Goal: Information Seeking & Learning: Learn about a topic

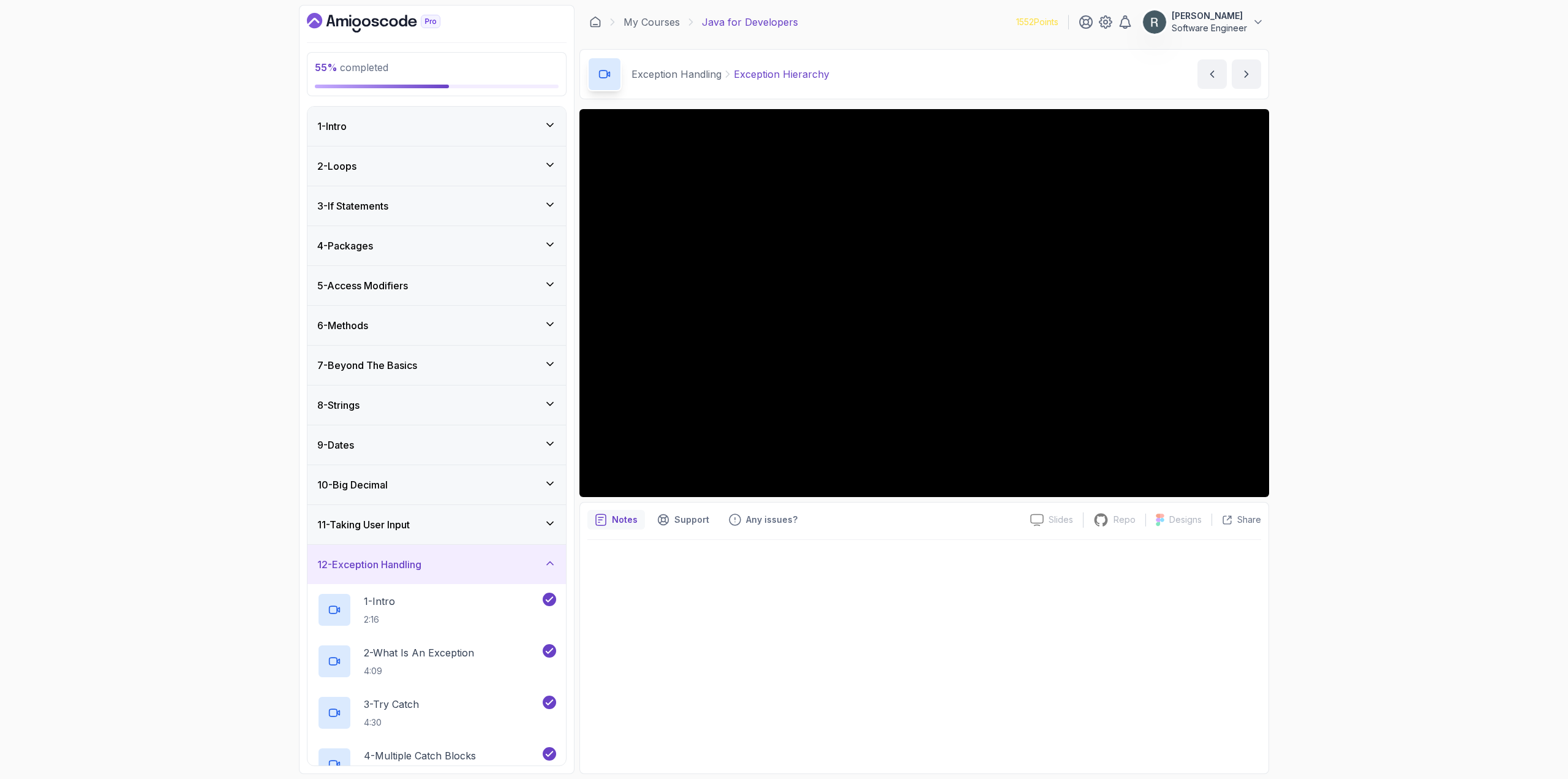
scroll to position [549, 0]
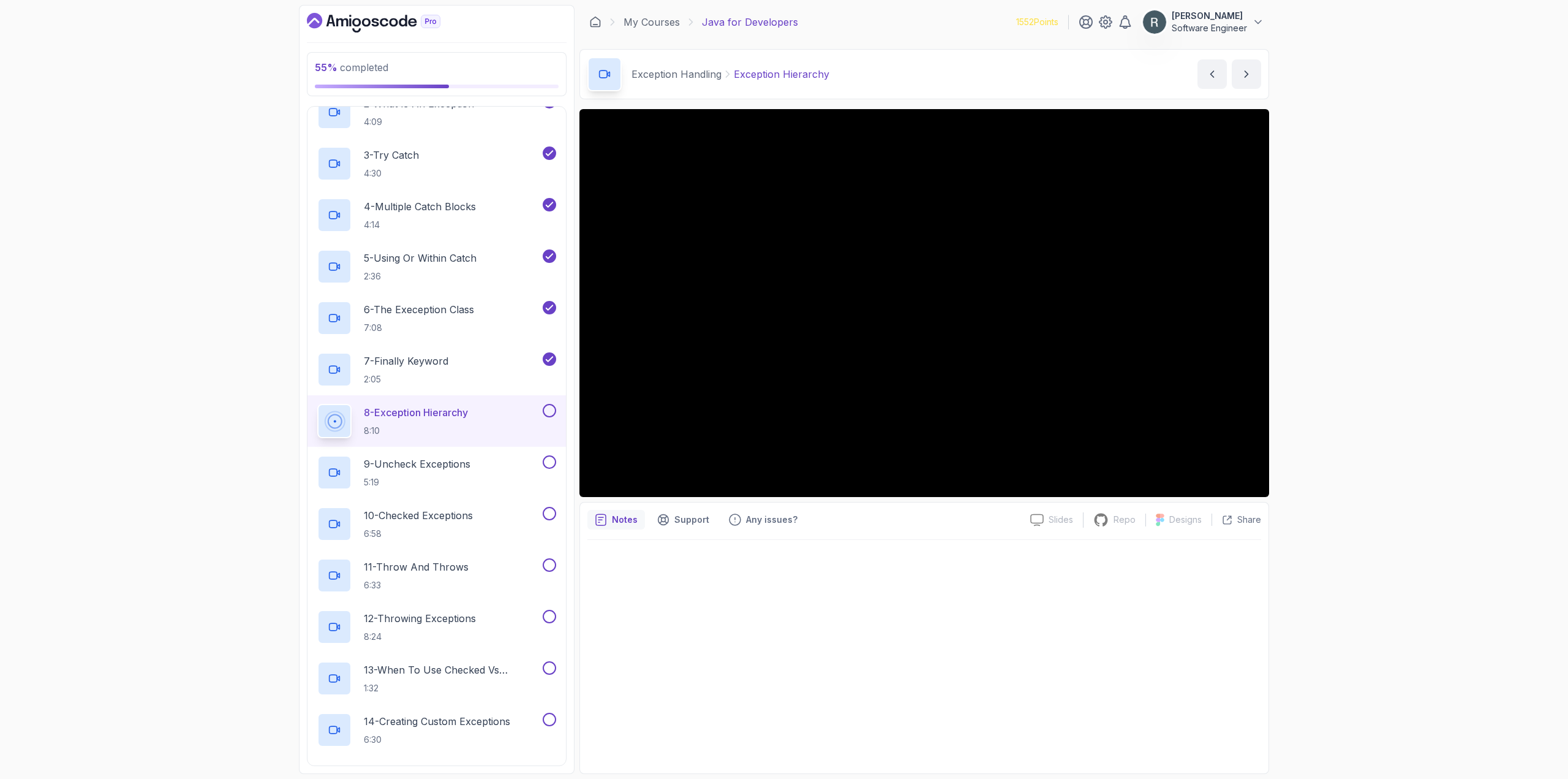
click at [98, 633] on div "55 % completed 1 - Intro 2 - Loops 3 - If Statements 4 - Packages 5 - Access Mo…" at bounding box center [784, 390] width 1568 height 779
click at [549, 468] on button at bounding box center [549, 462] width 13 height 13
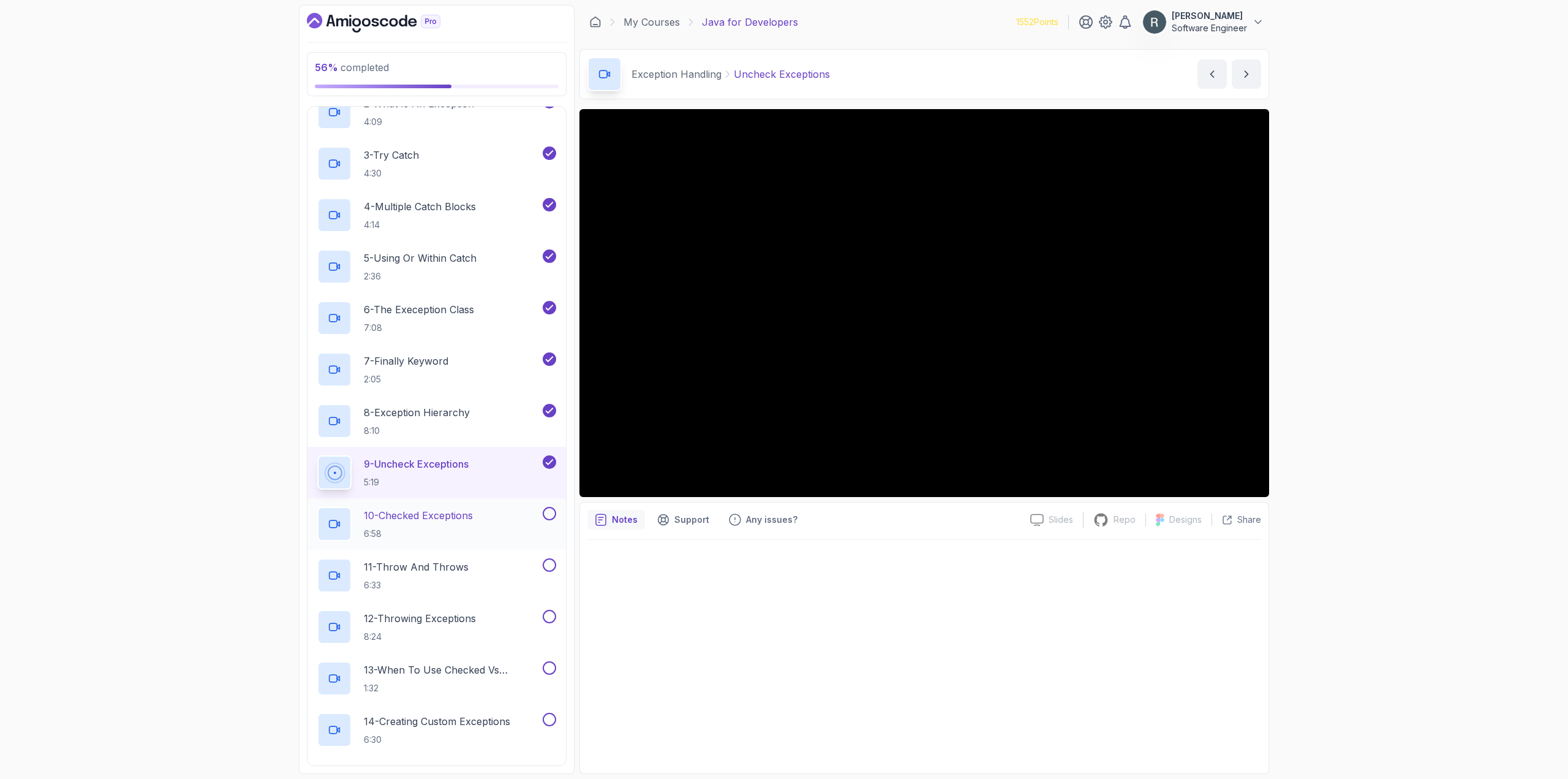
click at [513, 523] on div "10 - Checked Exceptions 6:58" at bounding box center [429, 524] width 223 height 34
click at [546, 516] on button at bounding box center [549, 513] width 13 height 13
click at [514, 568] on div "11 - Throw And Throws 6:33" at bounding box center [429, 575] width 223 height 34
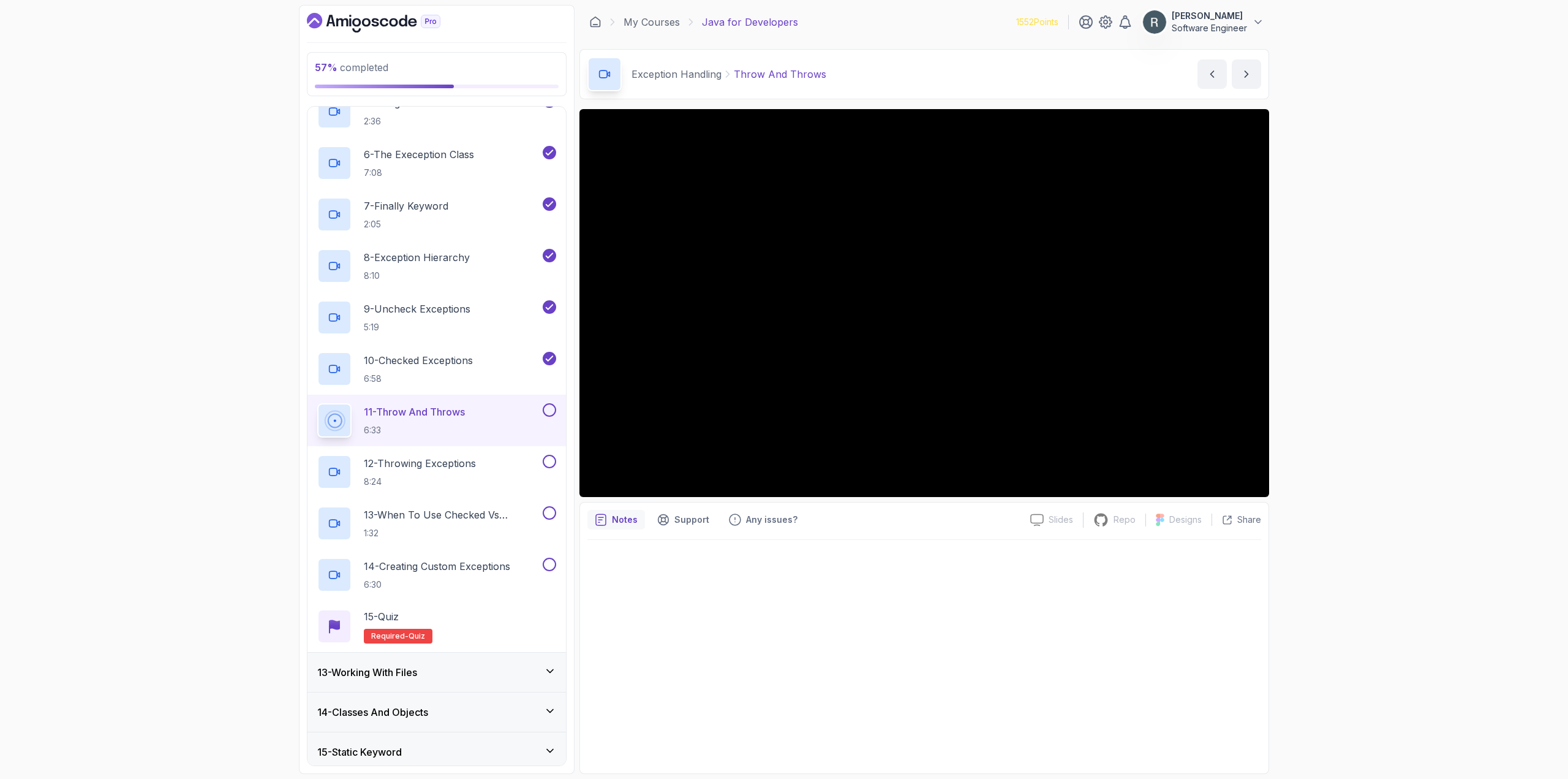
scroll to position [794, 0]
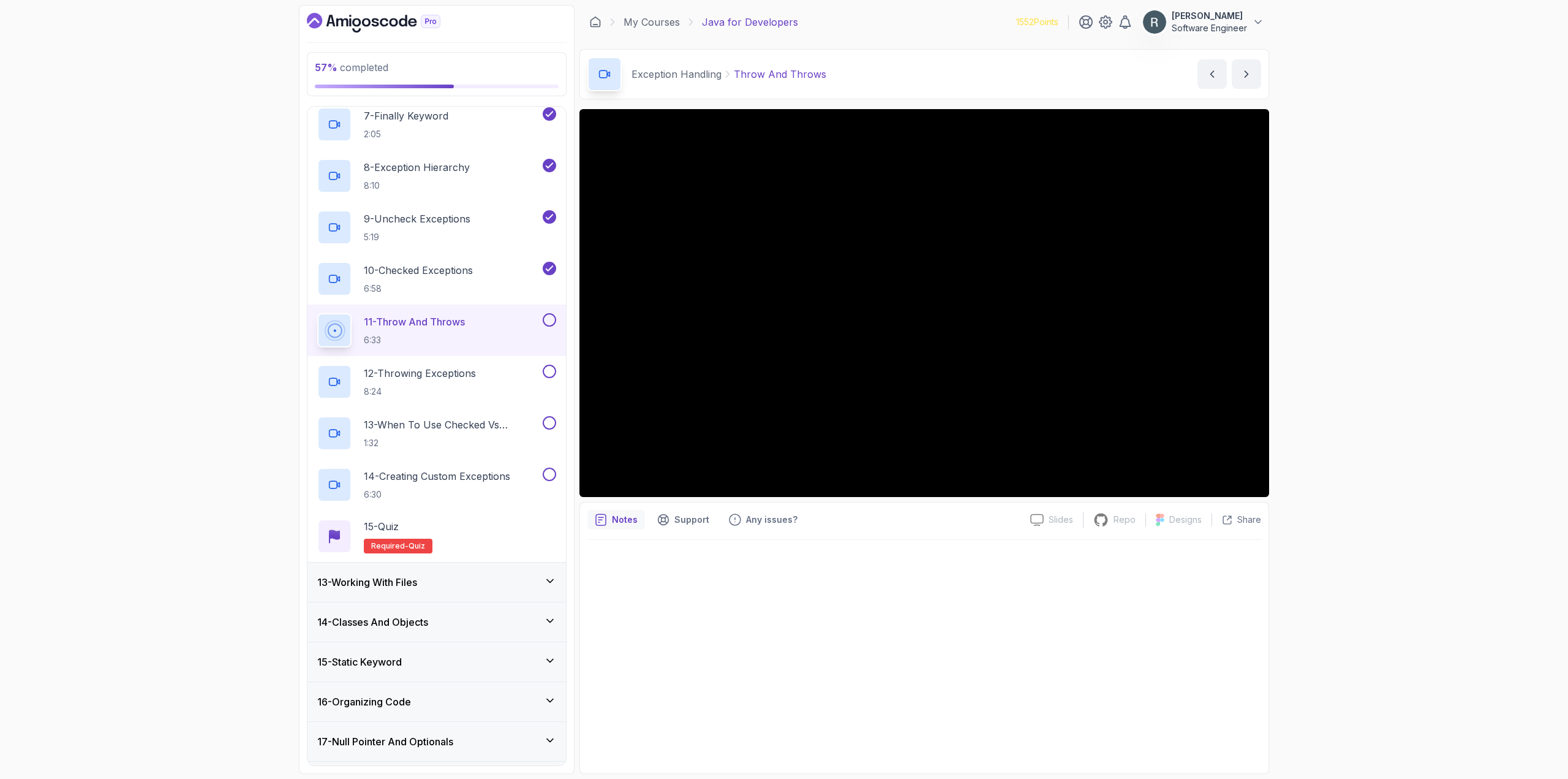
click at [546, 315] on button at bounding box center [549, 320] width 13 height 13
click at [511, 371] on div "12 - Throwing Exceptions 8:24" at bounding box center [429, 381] width 223 height 34
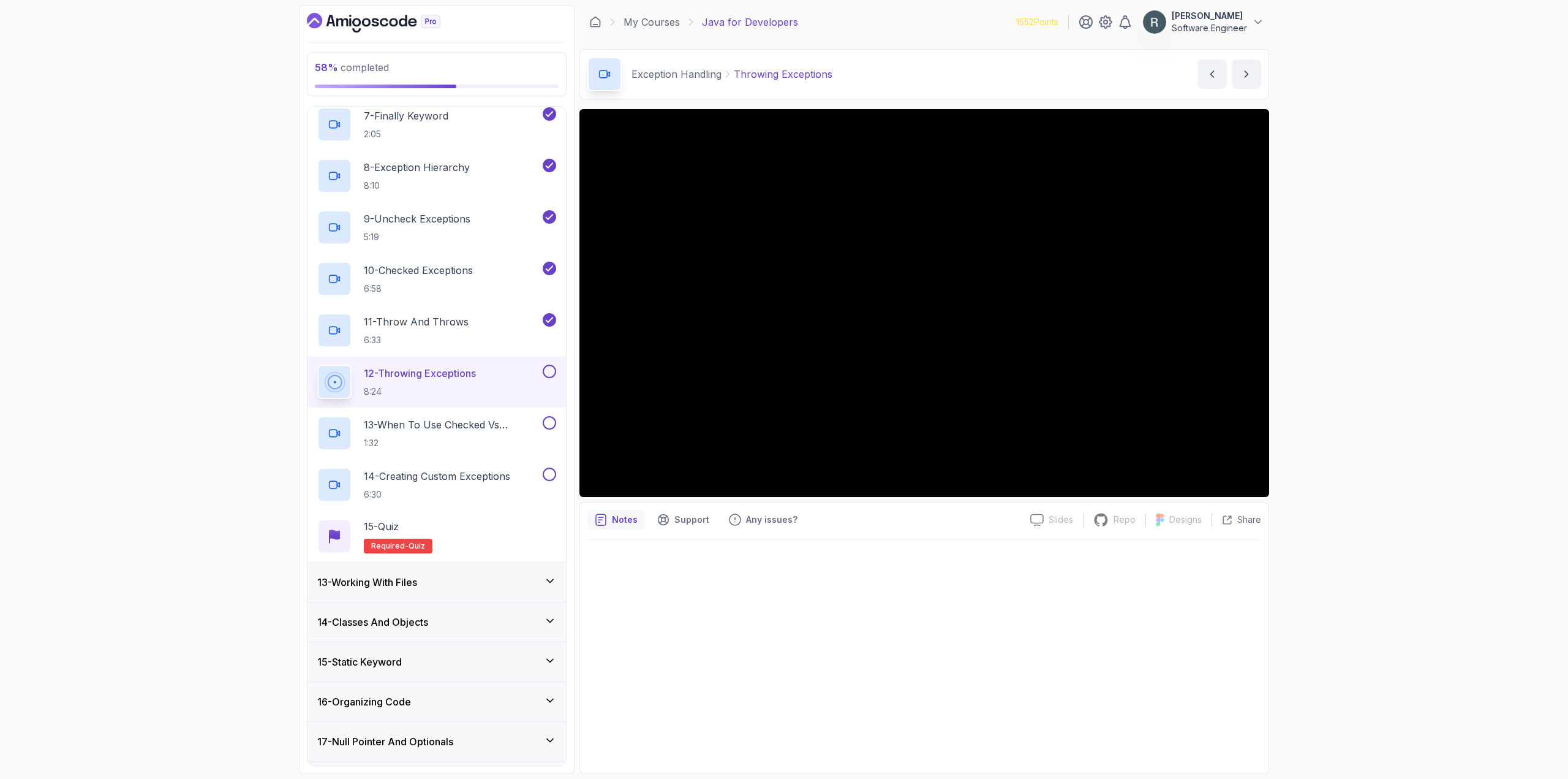
click at [550, 373] on button at bounding box center [549, 371] width 13 height 13
click at [520, 423] on p "13 - When To Use Checked Vs Unchecked Exeptions" at bounding box center [453, 424] width 177 height 14
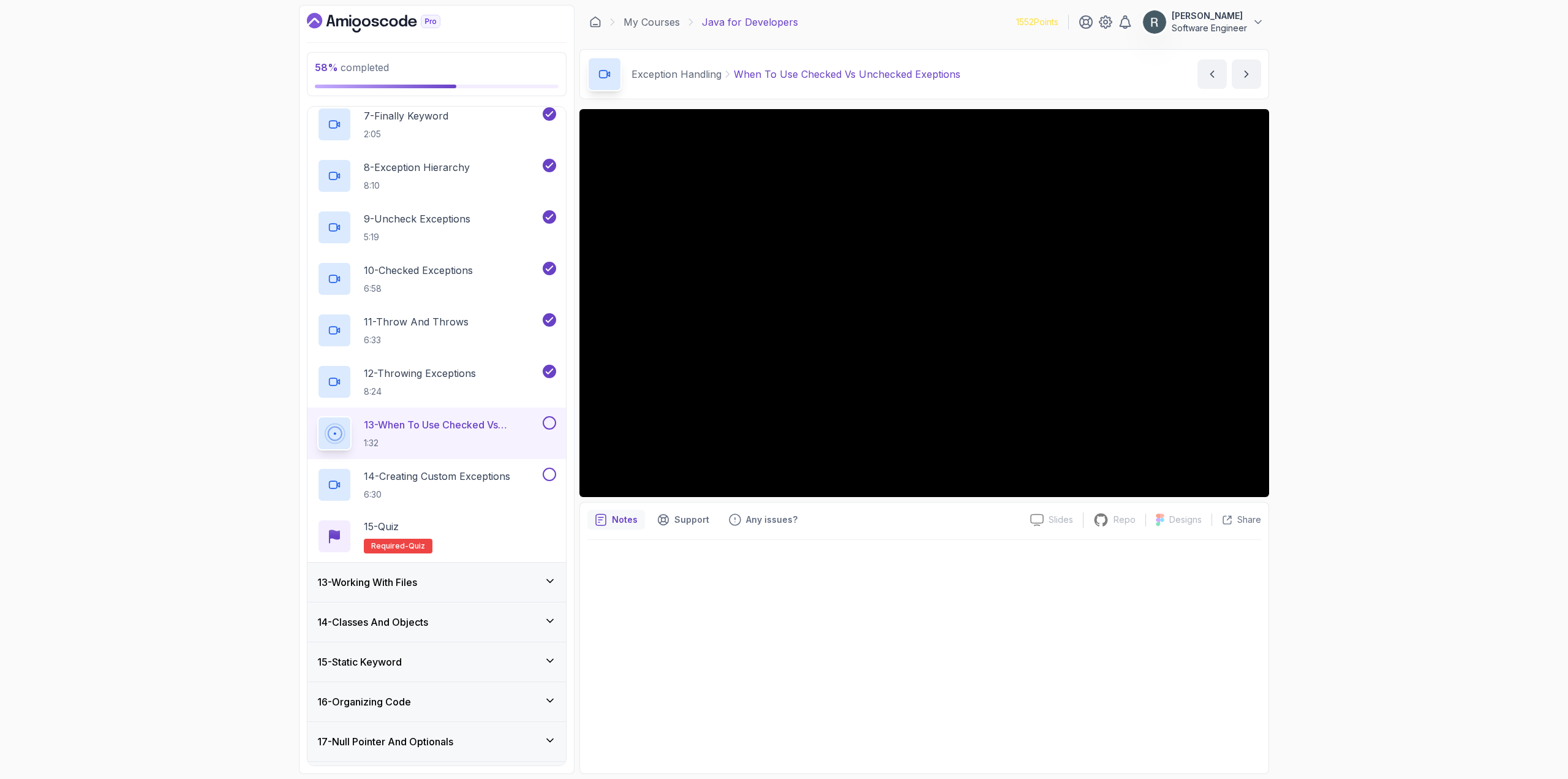
click at [547, 419] on button at bounding box center [549, 423] width 13 height 13
click at [521, 473] on div "14 - Creating Custom Exceptions 6:30" at bounding box center [429, 485] width 223 height 34
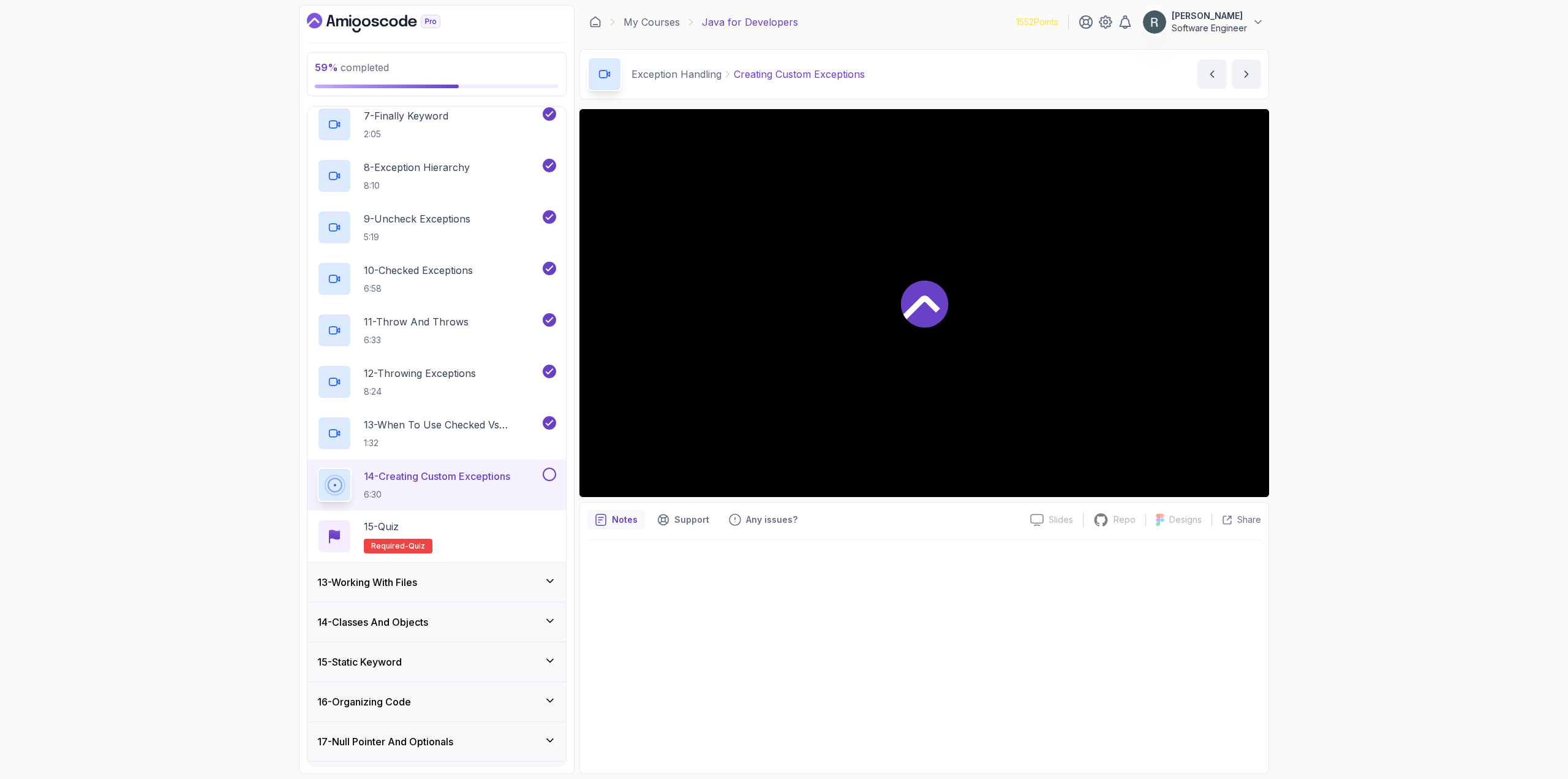
click at [550, 473] on button at bounding box center [549, 474] width 13 height 13
click at [464, 543] on div "15 - Quiz Required- quiz" at bounding box center [437, 536] width 239 height 34
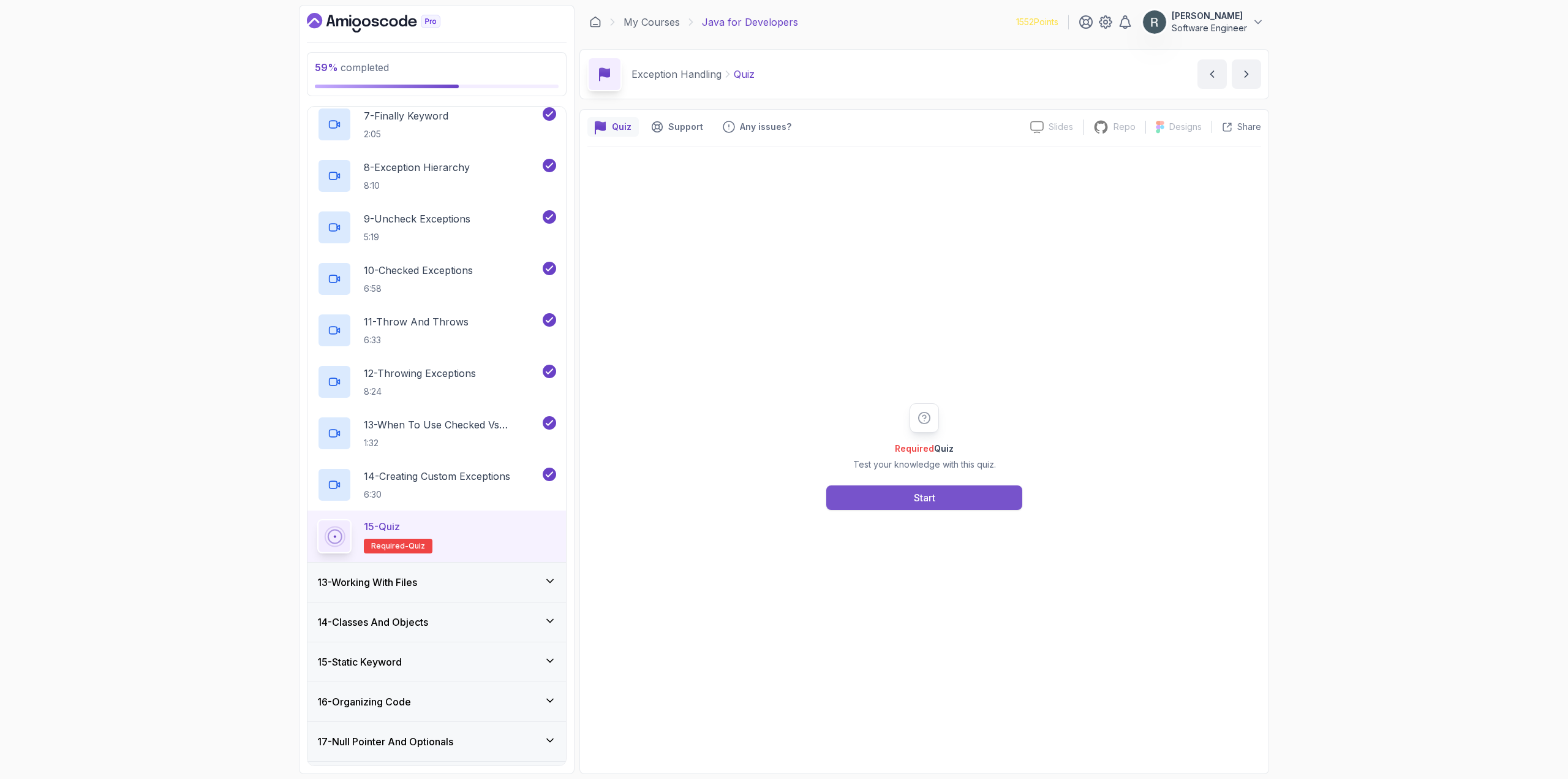
click at [880, 495] on button "Start" at bounding box center [925, 497] width 196 height 24
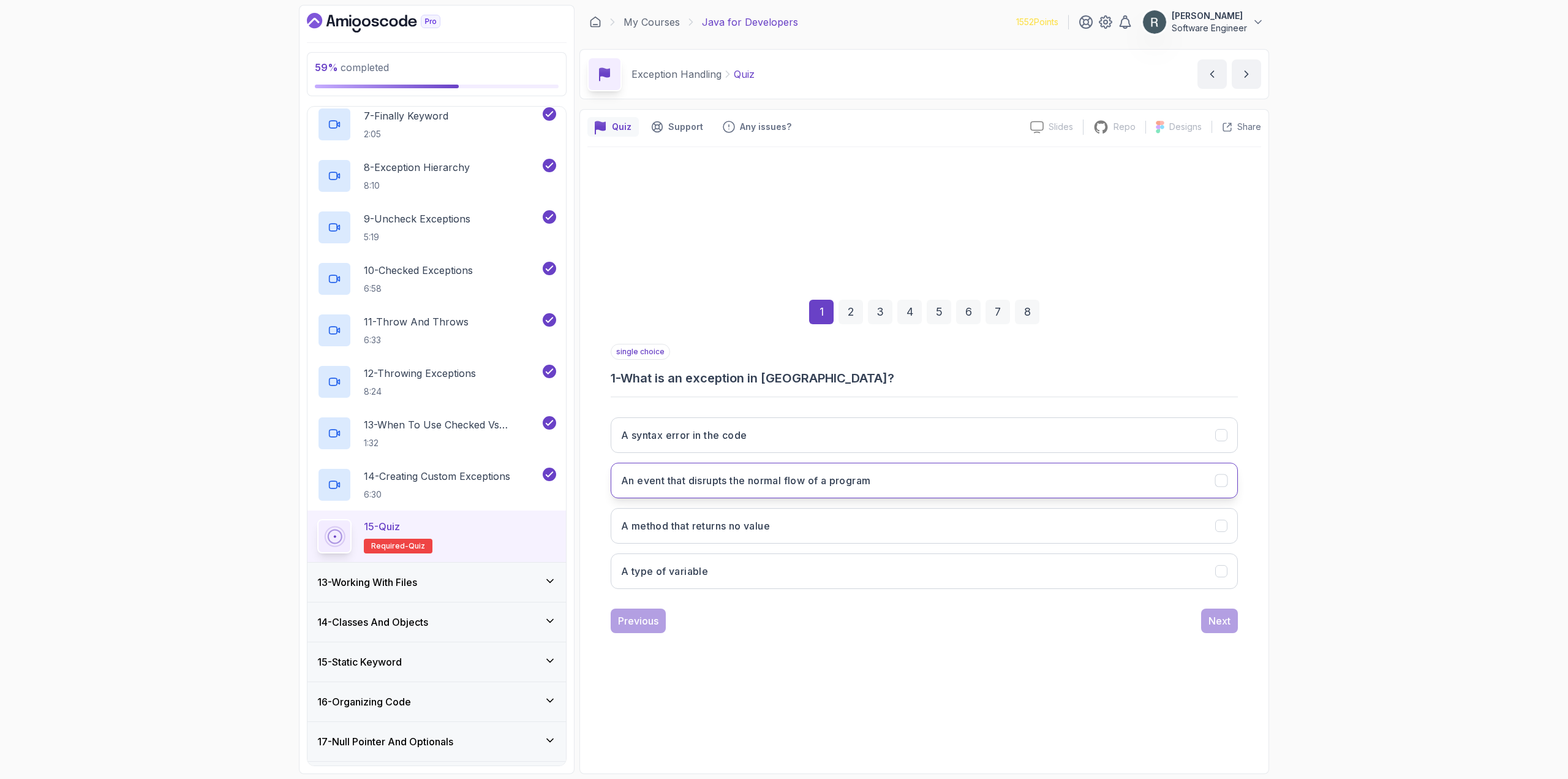
click at [825, 478] on h3 "An event that disrupts the normal flow of a program" at bounding box center [746, 481] width 249 height 14
click at [1221, 611] on button "Next" at bounding box center [1219, 620] width 37 height 24
click at [936, 478] on button "Multiple catch blocks can be used with a single try block" at bounding box center [924, 481] width 628 height 36
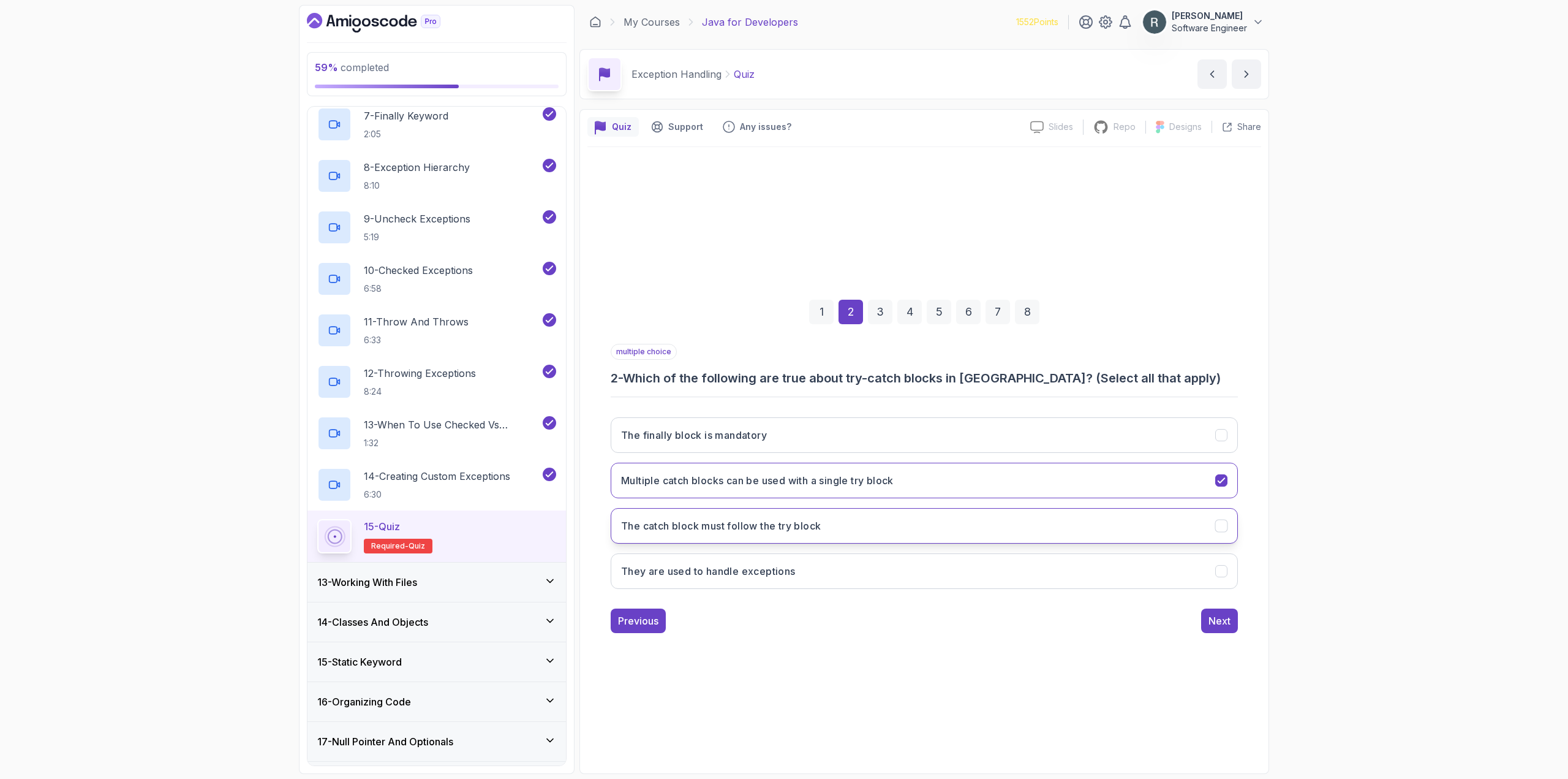
click at [1051, 515] on button "The catch block must follow the try block" at bounding box center [924, 526] width 628 height 36
click at [1106, 565] on button "They are used to handle exceptions" at bounding box center [924, 572] width 628 height 36
click at [1215, 616] on div "Next" at bounding box center [1220, 621] width 22 height 14
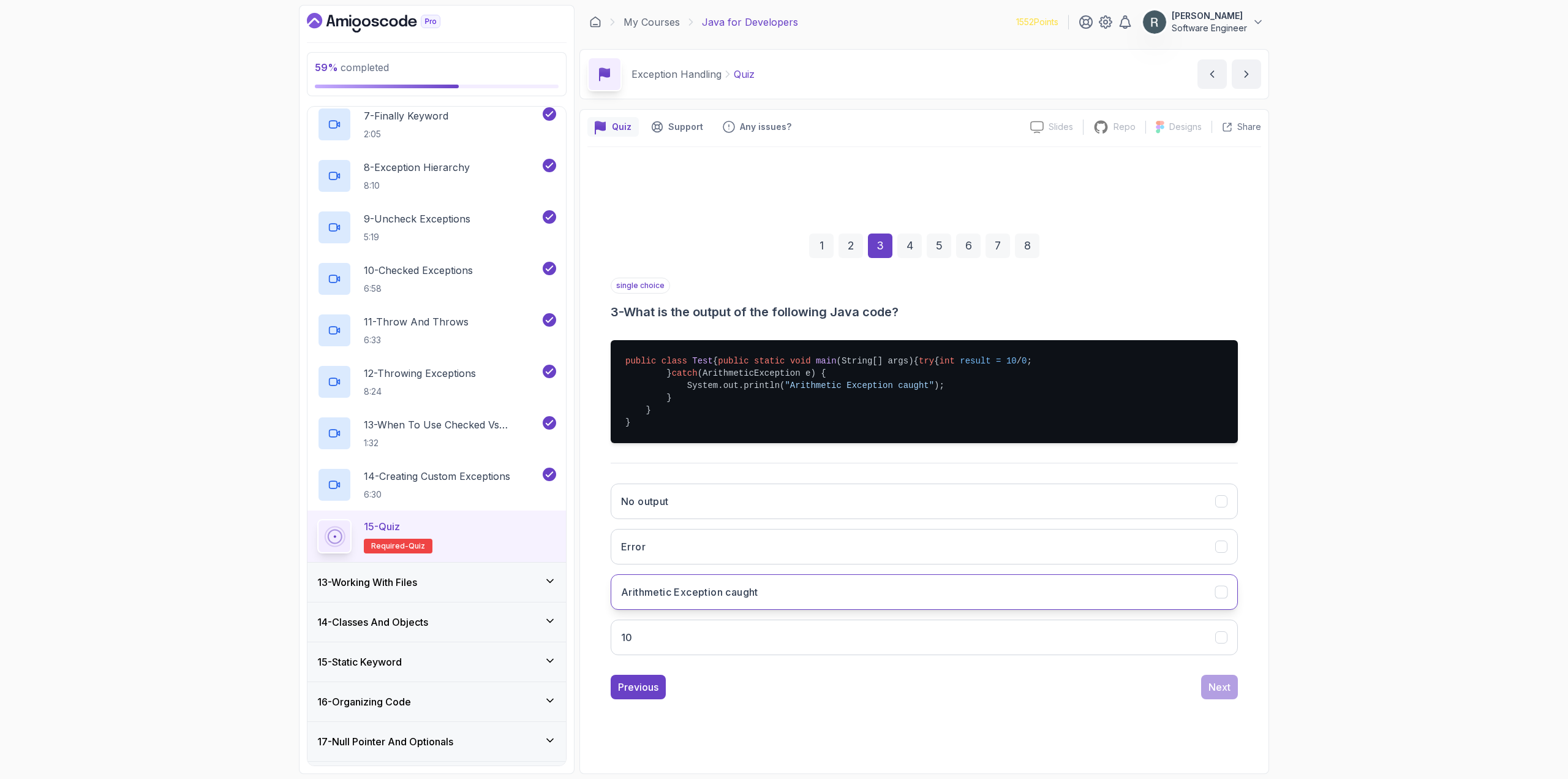
click at [1205, 599] on button "Arithmetic Exception caught" at bounding box center [924, 592] width 628 height 36
click at [1228, 694] on div "Next" at bounding box center [1220, 687] width 22 height 14
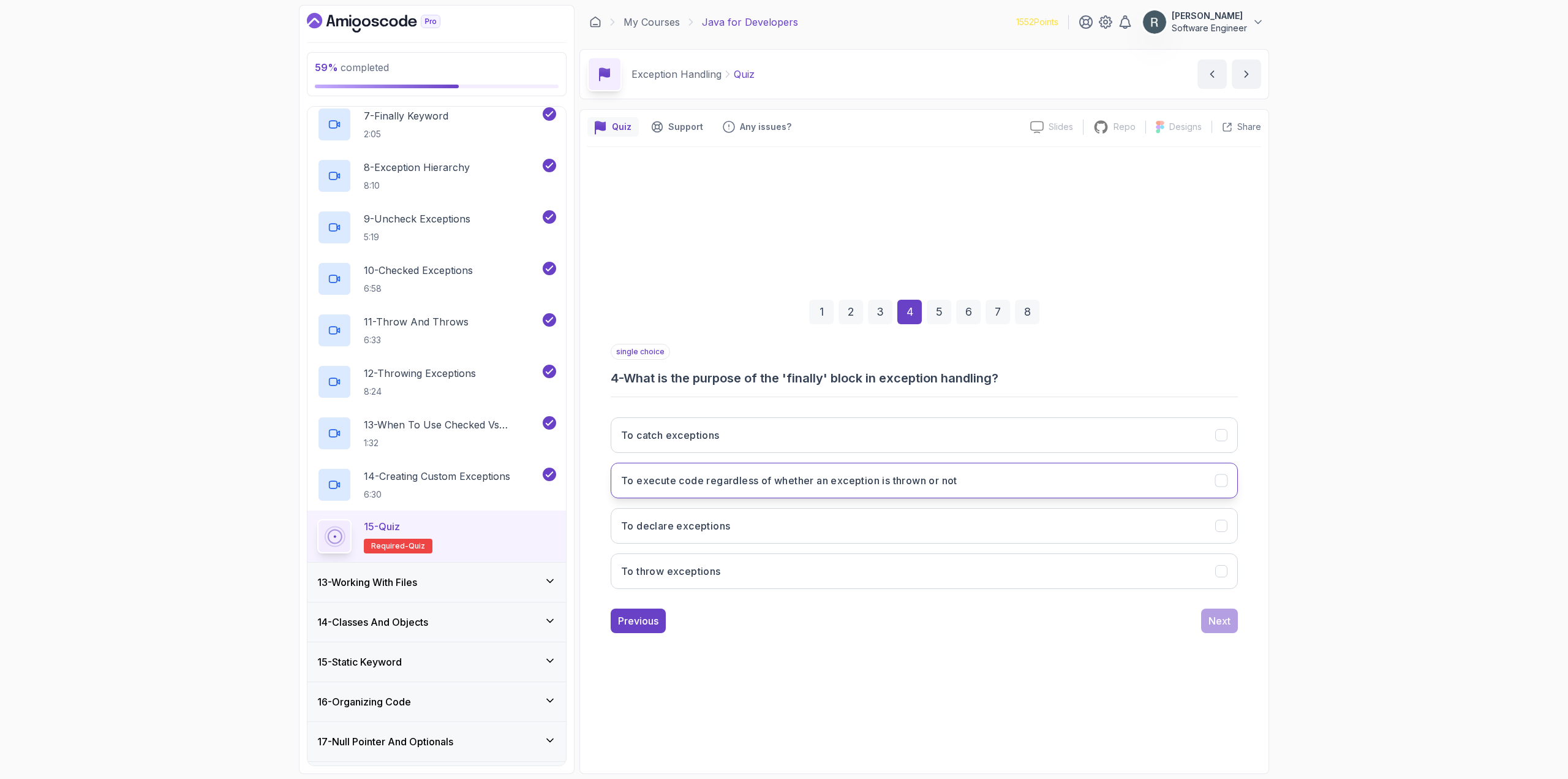
click at [970, 491] on button "To execute code regardless of whether an exception is thrown or not" at bounding box center [924, 481] width 628 height 36
click at [1222, 624] on div "Next" at bounding box center [1220, 621] width 22 height 14
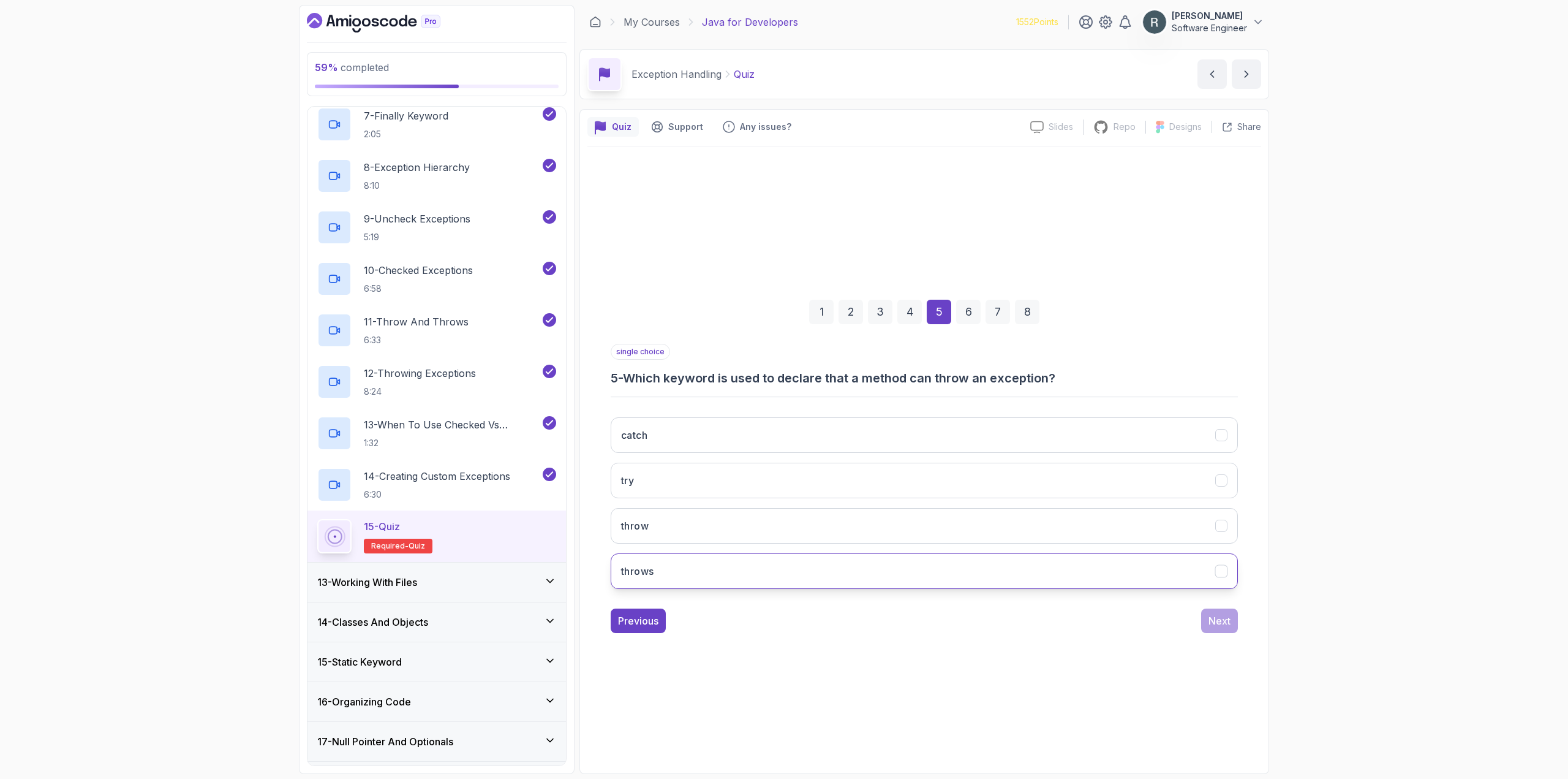
click at [1028, 554] on button "throws" at bounding box center [924, 572] width 628 height 36
click at [1222, 618] on div "Next" at bounding box center [1220, 621] width 22 height 14
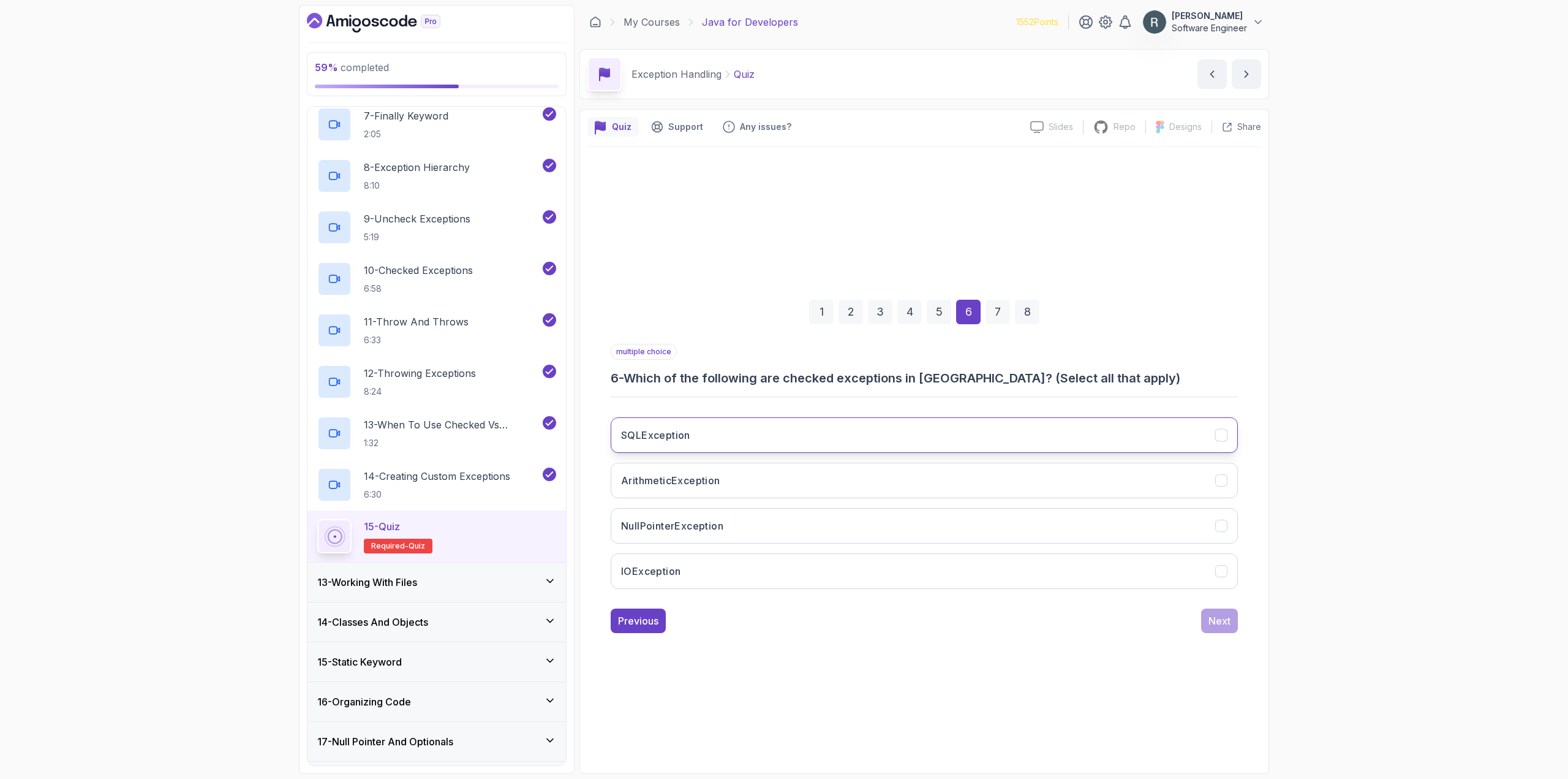
click at [934, 434] on button "SQLException" at bounding box center [924, 435] width 628 height 36
click at [917, 466] on button "ArithmeticException" at bounding box center [924, 481] width 628 height 36
click at [928, 518] on button "NullPointerException" at bounding box center [924, 526] width 628 height 36
click at [968, 565] on button "IOException" at bounding box center [924, 572] width 628 height 36
click at [1214, 618] on div "Next" at bounding box center [1220, 621] width 22 height 14
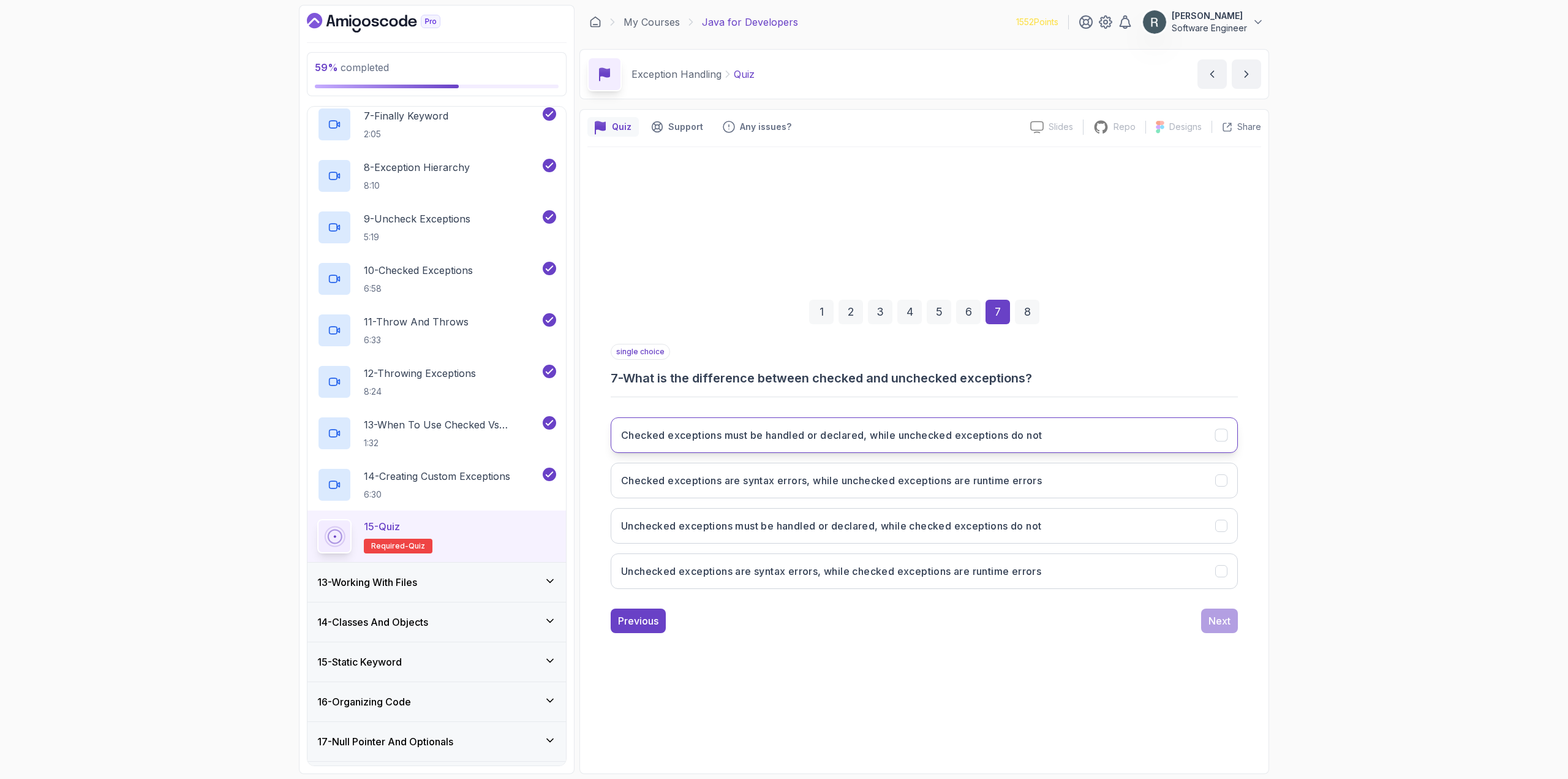
click at [978, 442] on h3 "Checked exceptions must be handled or declared, while unchecked exceptions do n…" at bounding box center [831, 435] width 421 height 14
click at [1222, 617] on div "Next" at bounding box center [1220, 621] width 22 height 14
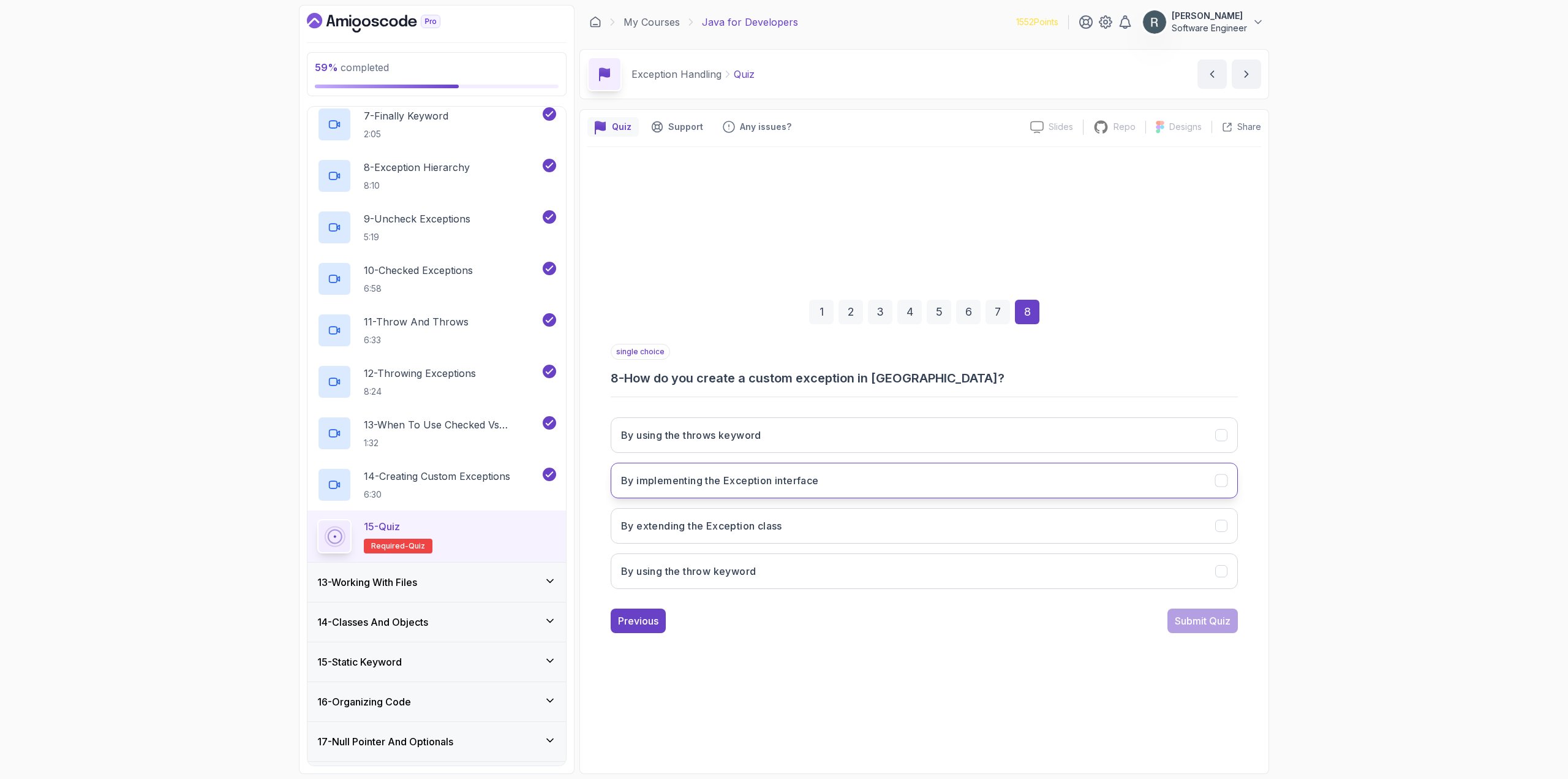
click at [1092, 480] on button "By implementing the Exception interface" at bounding box center [924, 481] width 628 height 36
click at [1101, 524] on button "By extending the Exception class" at bounding box center [924, 526] width 628 height 36
click at [1225, 625] on div "Submit Quiz" at bounding box center [1203, 621] width 55 height 14
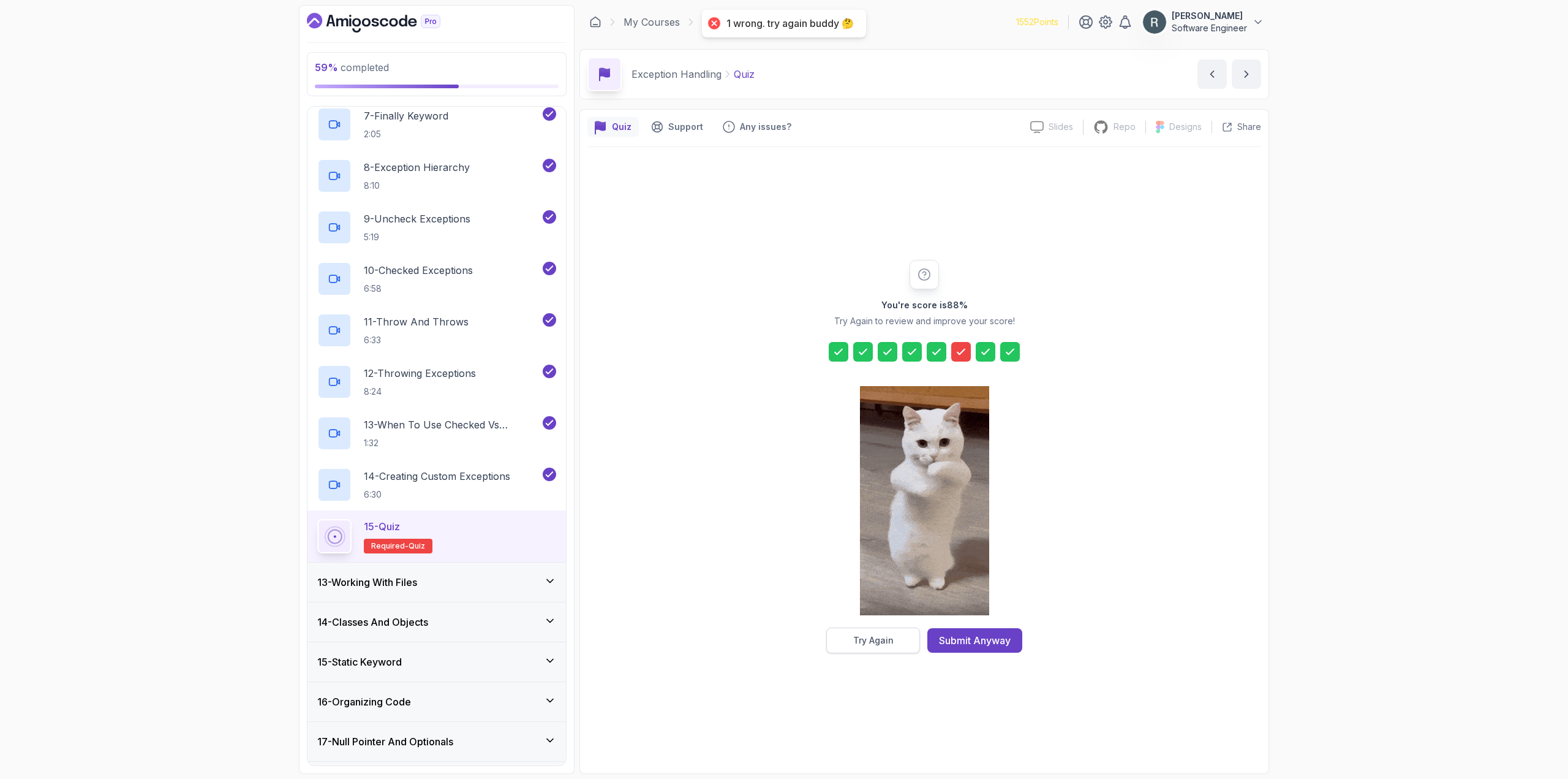
click at [869, 645] on div "Try Again" at bounding box center [873, 641] width 40 height 13
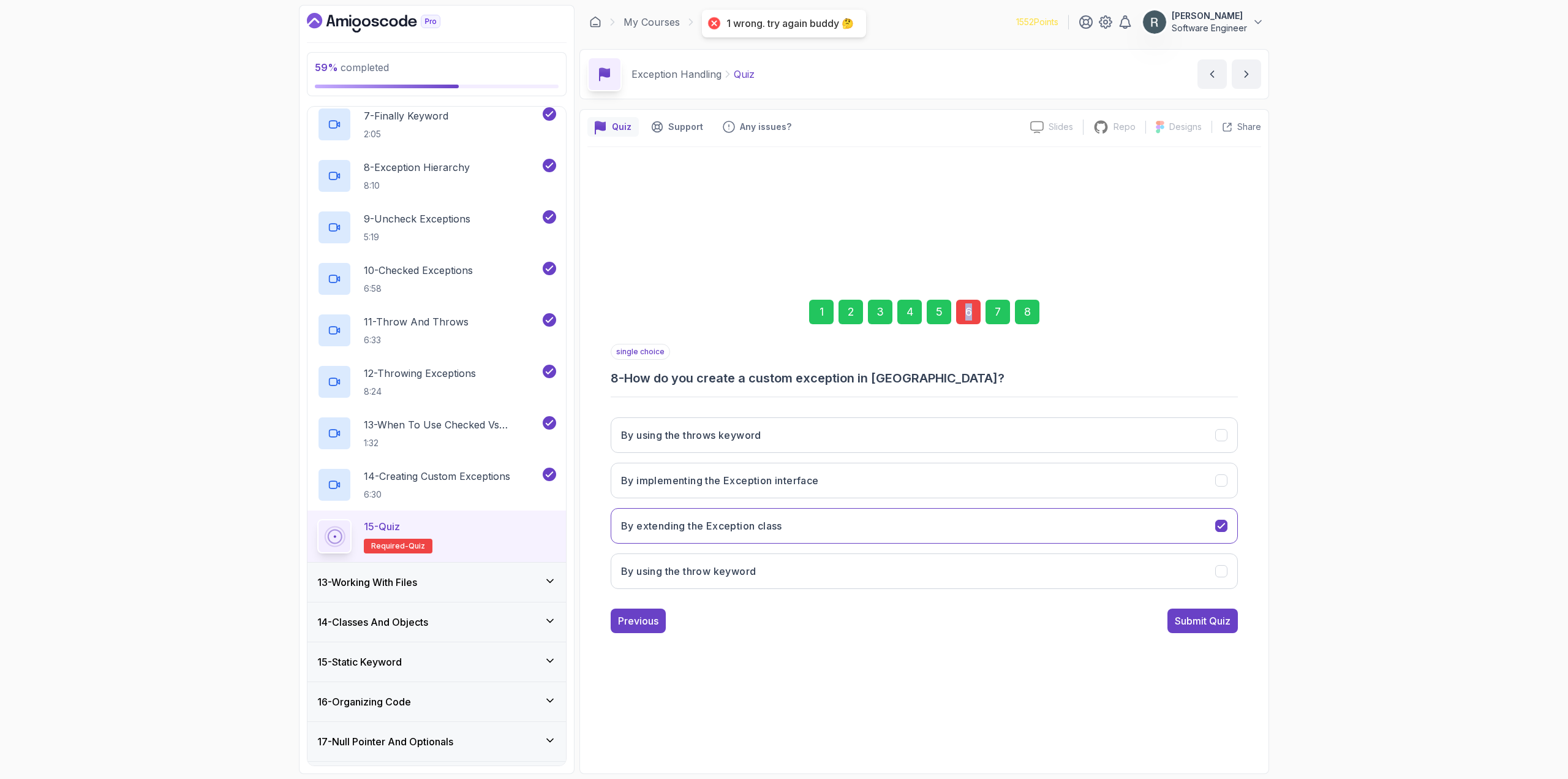
click at [968, 307] on div "6" at bounding box center [968, 312] width 24 height 24
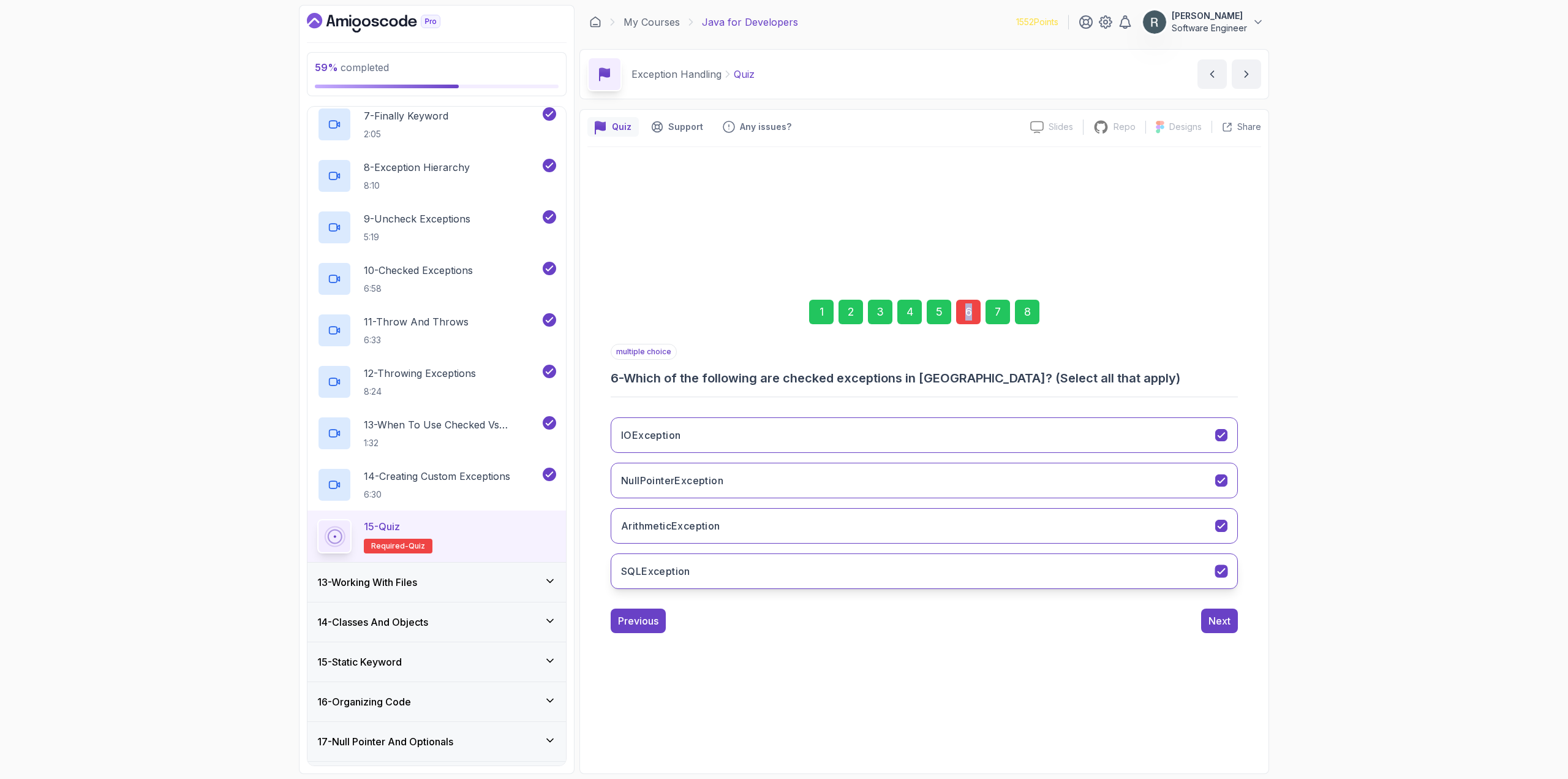
click at [822, 560] on button "SQLException" at bounding box center [924, 572] width 628 height 36
click at [1037, 309] on div "8" at bounding box center [1027, 312] width 24 height 24
click at [1207, 616] on div "Submit Quiz" at bounding box center [1203, 621] width 55 height 14
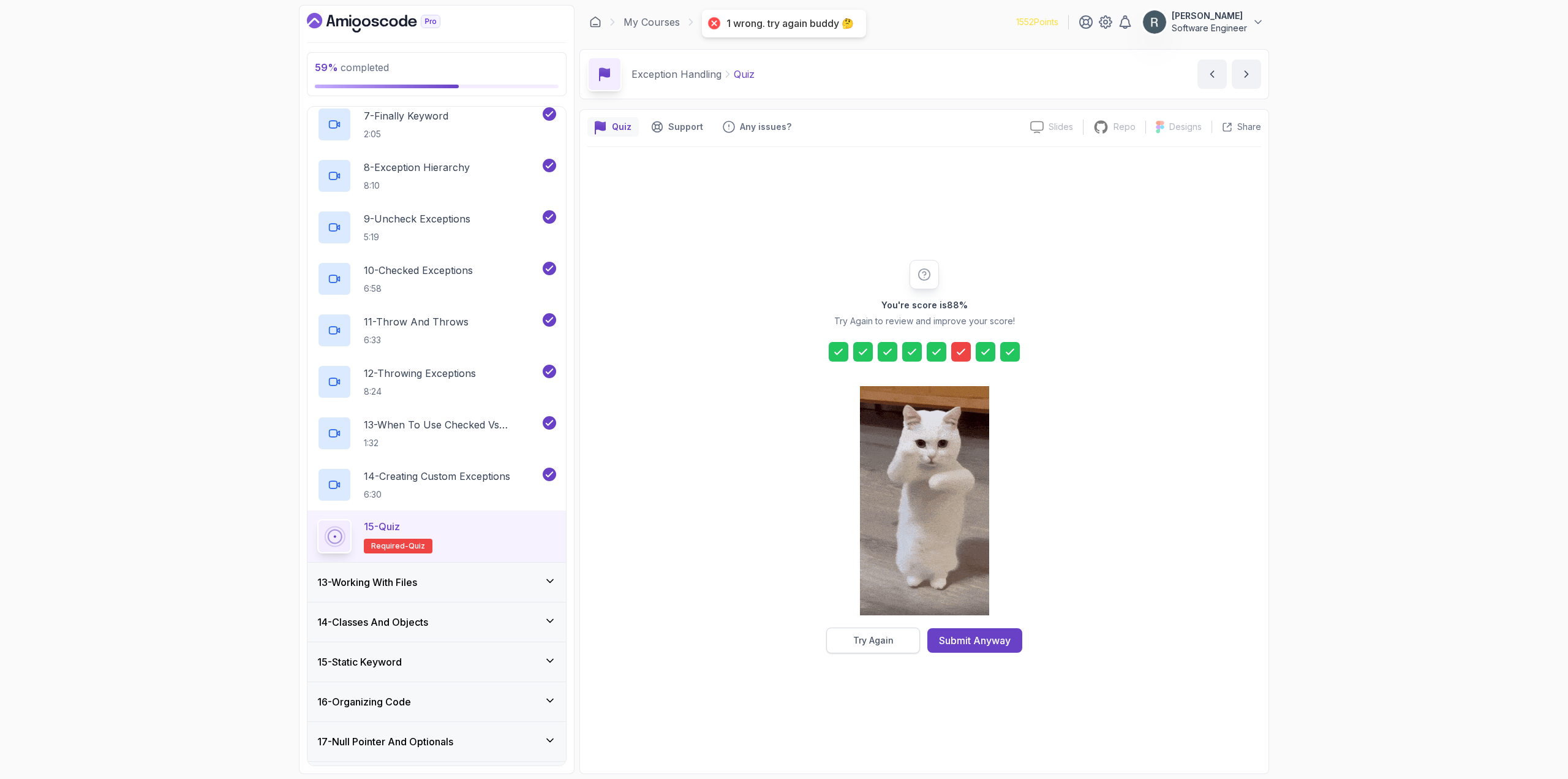
click at [868, 641] on div "Try Again" at bounding box center [873, 641] width 40 height 13
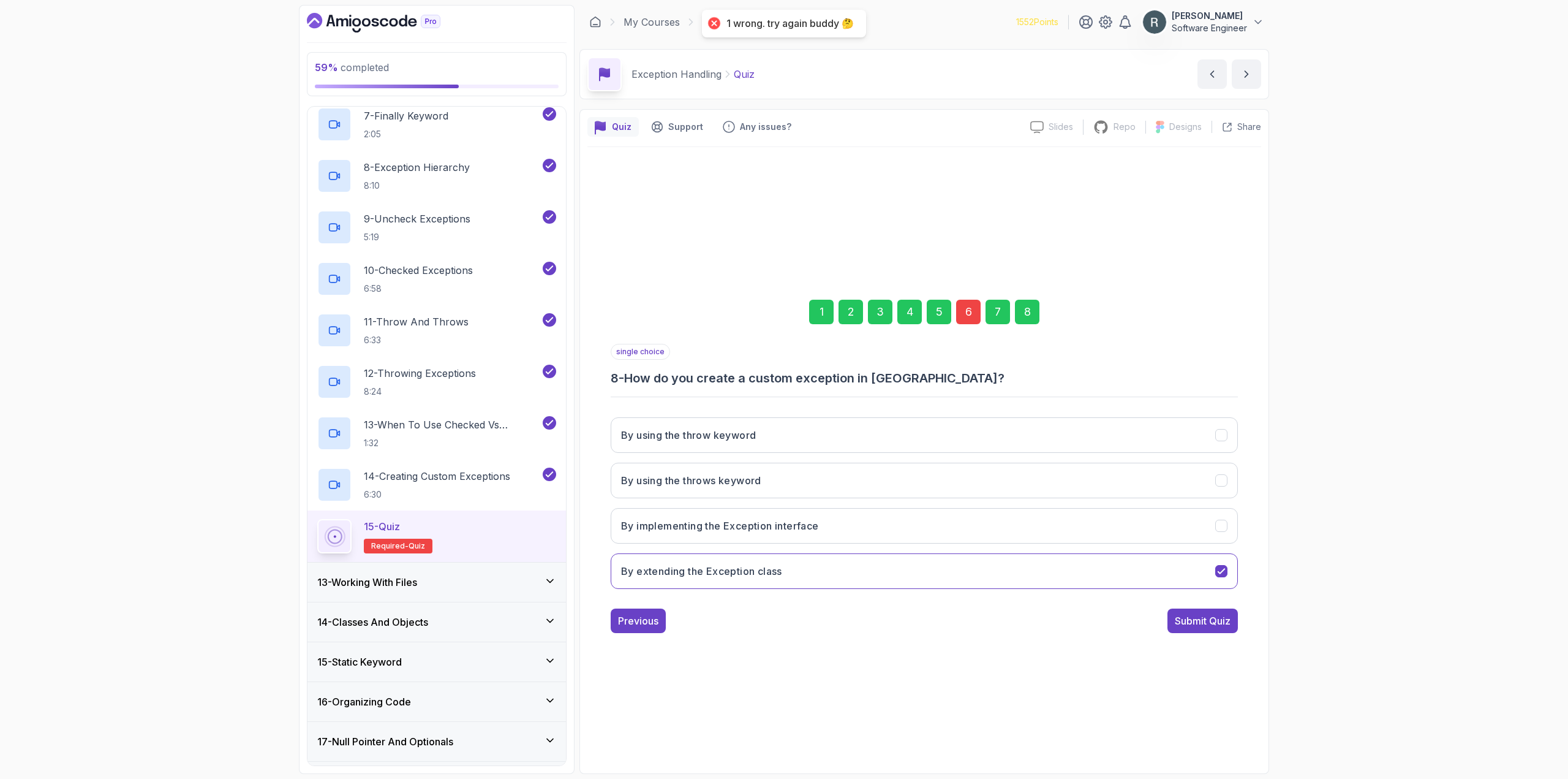
click at [966, 322] on div "6" at bounding box center [968, 312] width 24 height 24
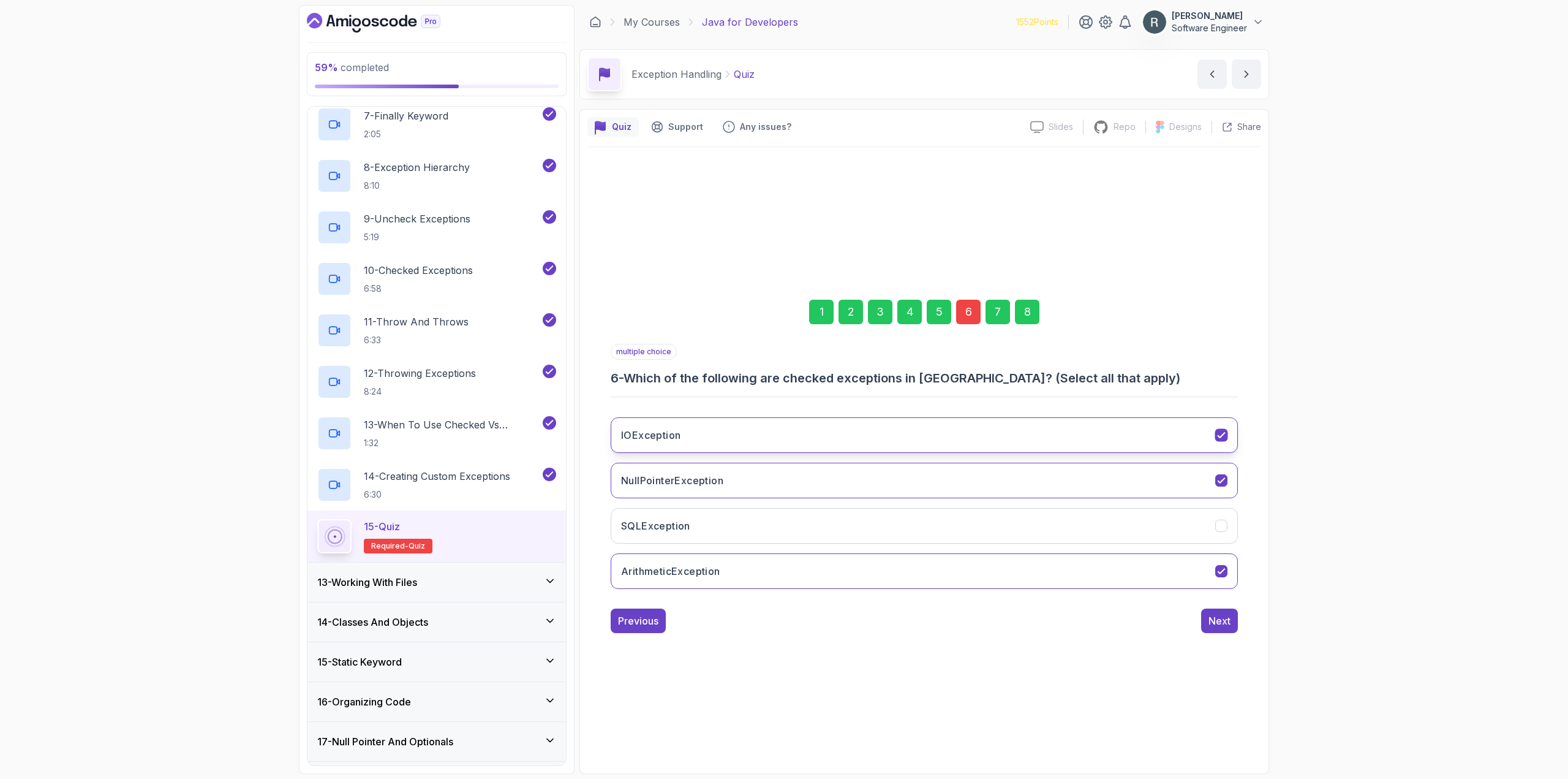
click at [878, 424] on button "IOException" at bounding box center [924, 435] width 628 height 36
click at [818, 474] on button "NullPointerException" at bounding box center [924, 481] width 628 height 36
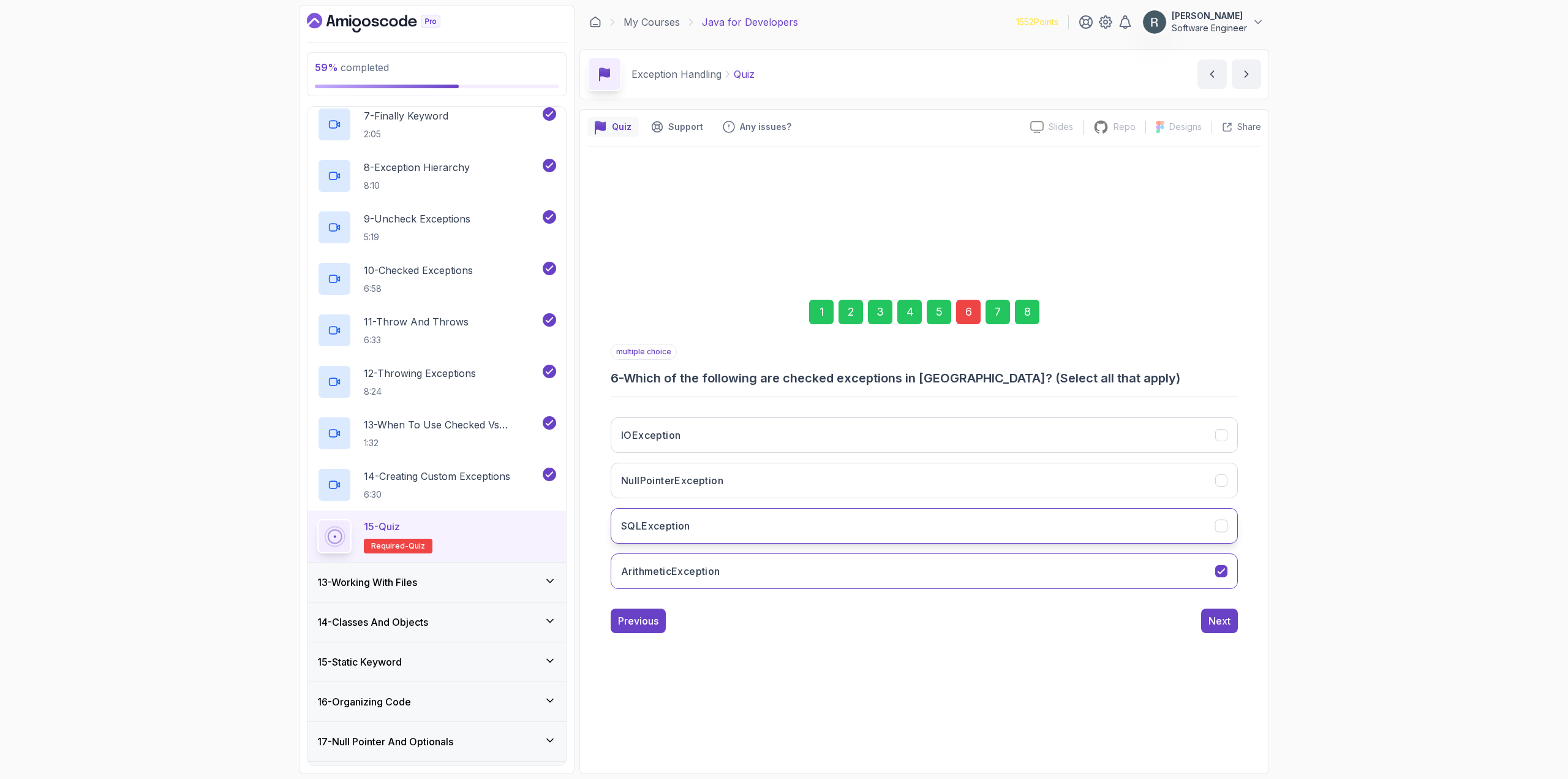
click at [813, 531] on button "SQLException" at bounding box center [924, 526] width 628 height 36
click at [1031, 316] on div "8" at bounding box center [1027, 312] width 24 height 24
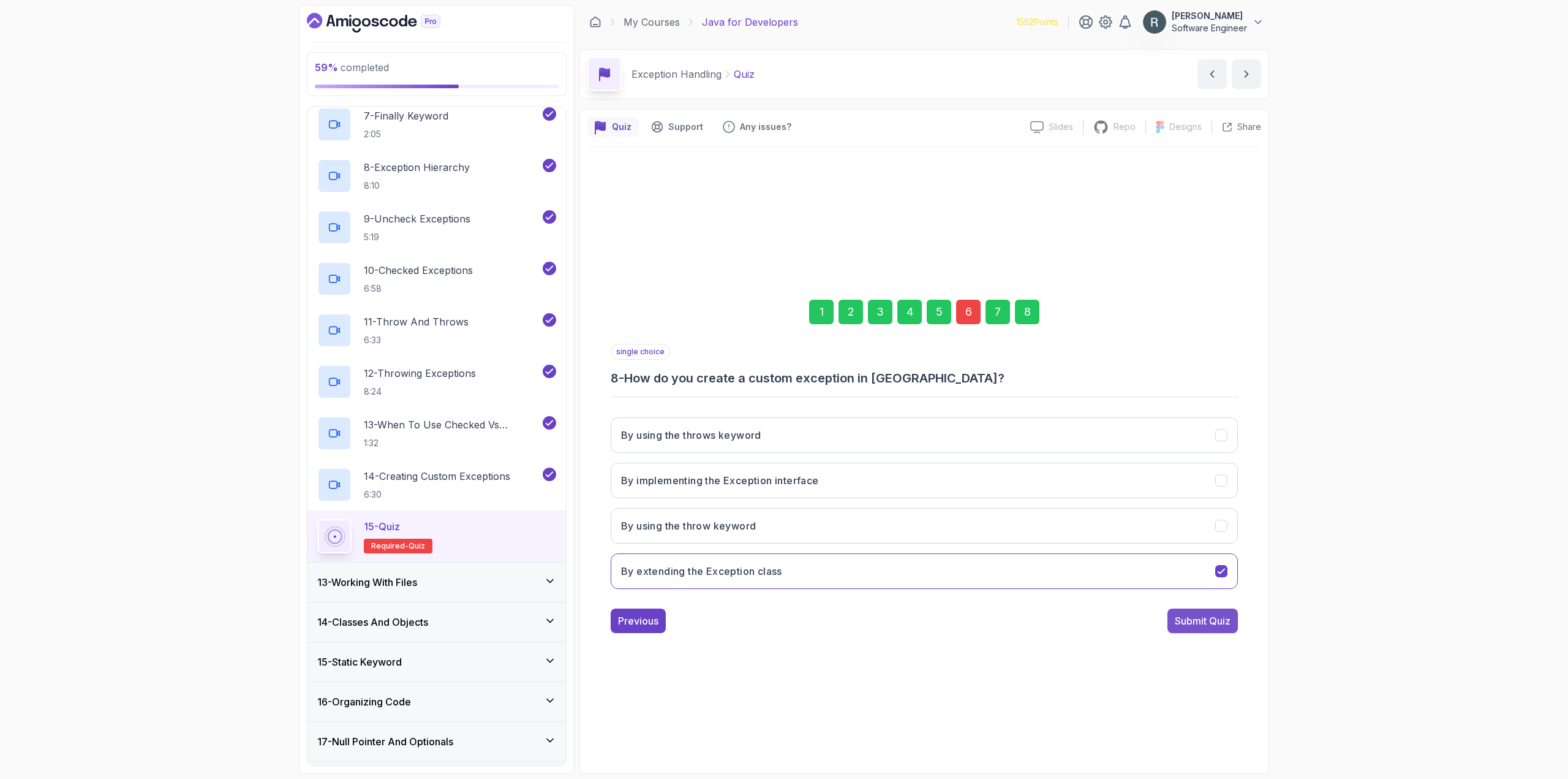
click at [1197, 624] on div "Submit Quiz" at bounding box center [1203, 621] width 55 height 14
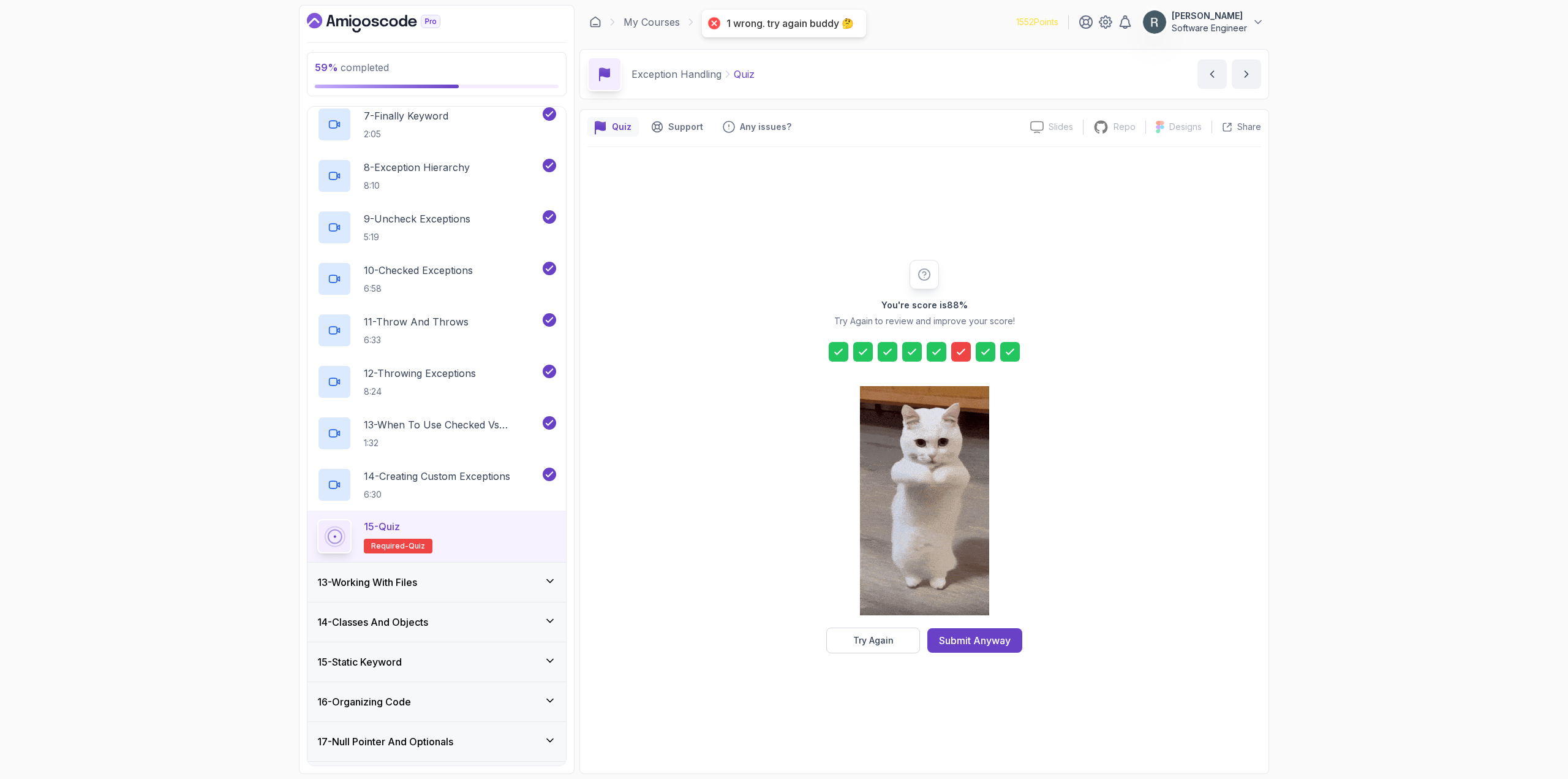
click at [868, 645] on button "Try Again" at bounding box center [873, 641] width 94 height 26
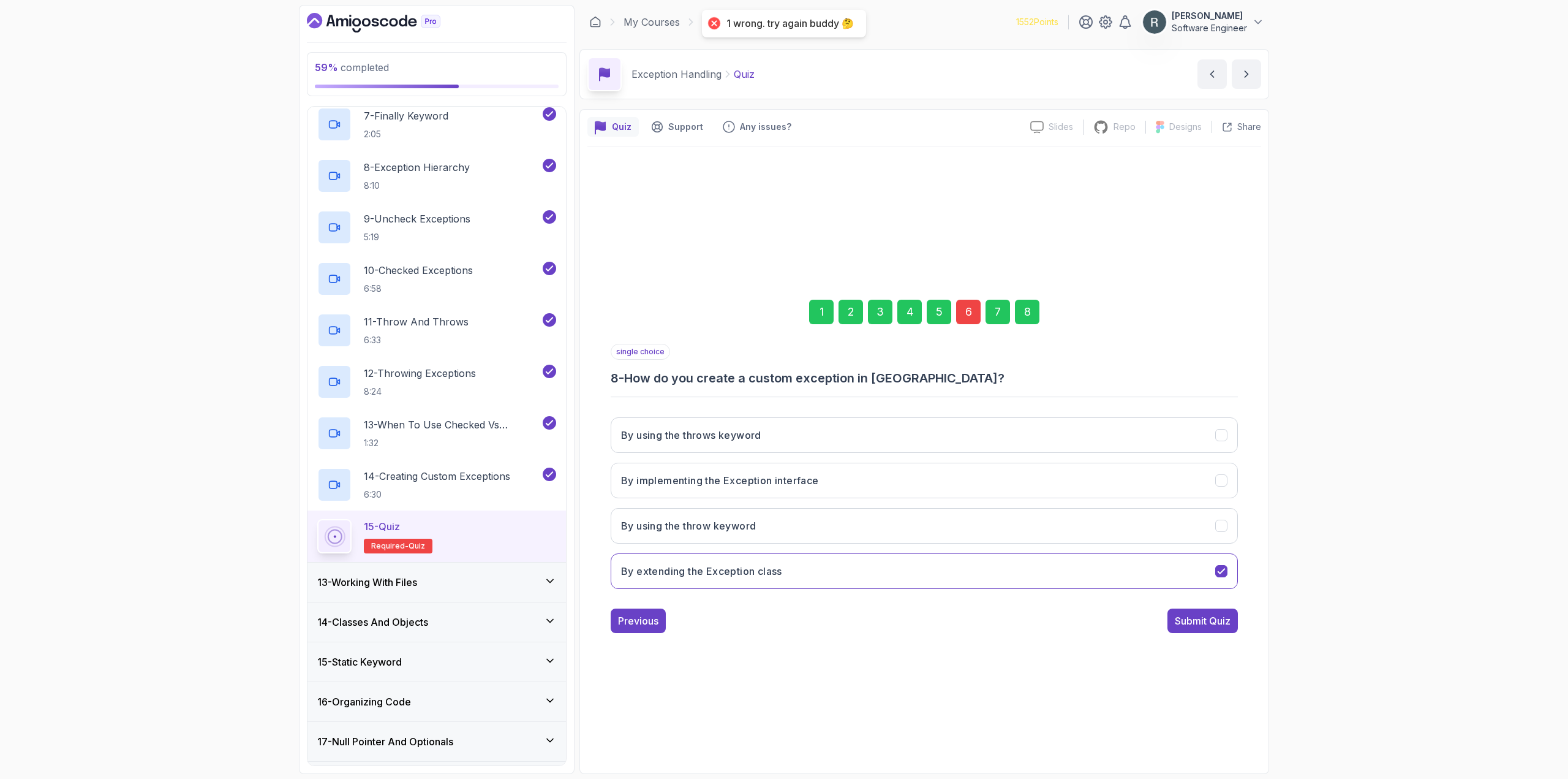
click at [970, 304] on div "6" at bounding box center [968, 312] width 24 height 24
click at [707, 577] on button "SQLException" at bounding box center [924, 572] width 628 height 36
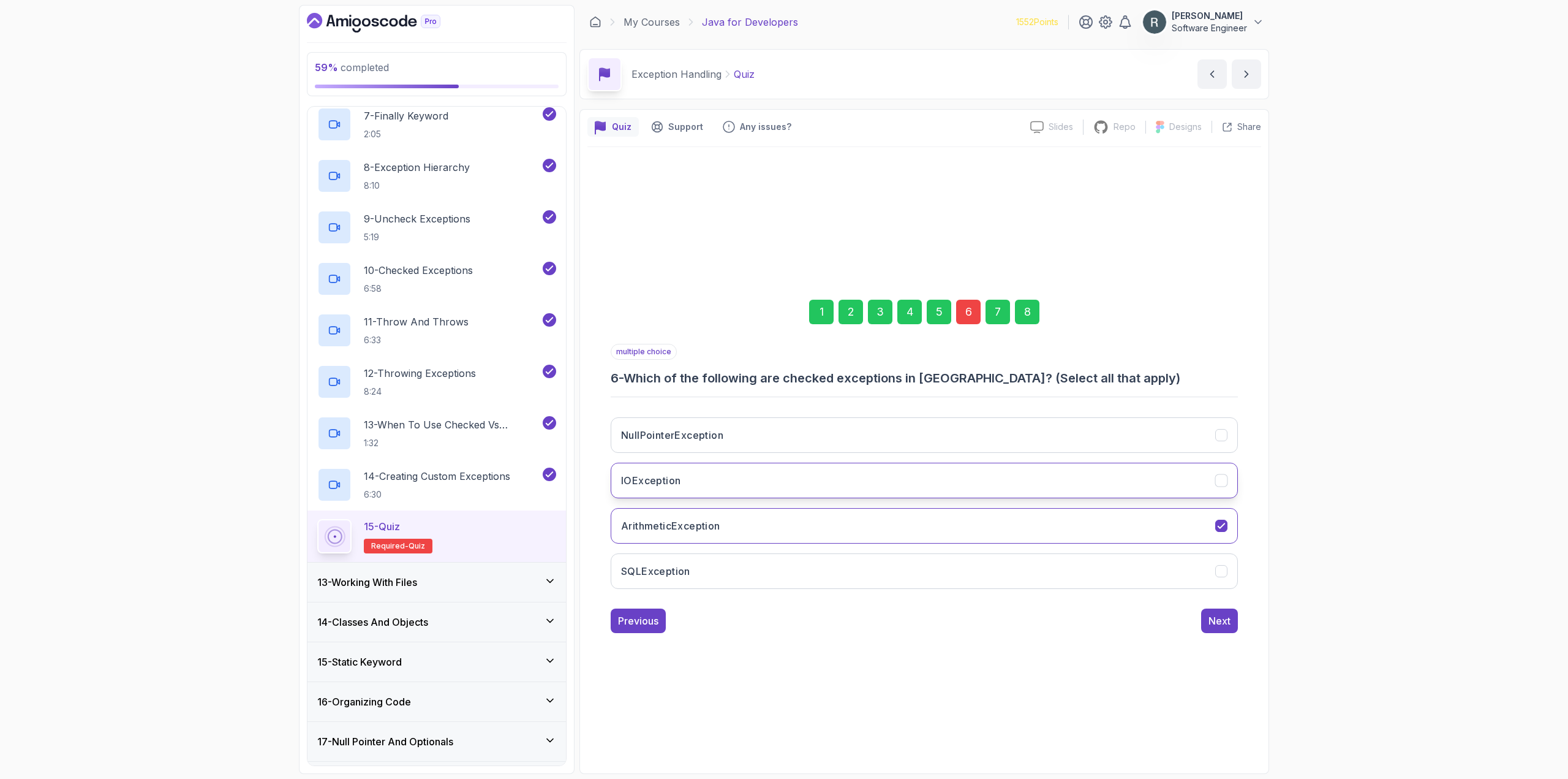
click at [822, 471] on button "IOException" at bounding box center [924, 481] width 628 height 36
click at [749, 565] on button "SQLException" at bounding box center [924, 572] width 628 height 36
click at [1030, 312] on div "8" at bounding box center [1027, 312] width 24 height 24
click at [1199, 620] on div "Submit Quiz" at bounding box center [1203, 621] width 55 height 14
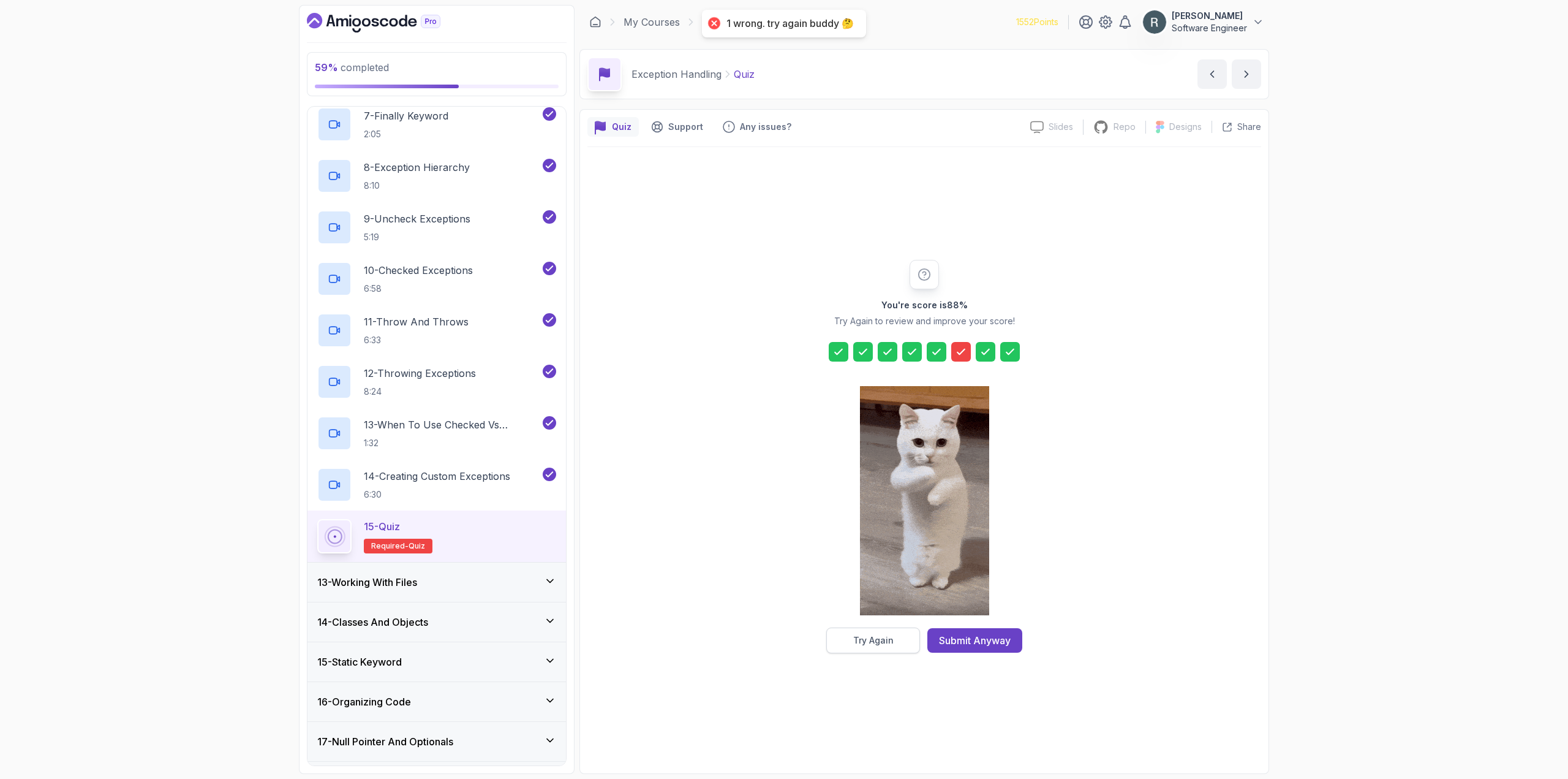
click at [870, 641] on div "Try Again" at bounding box center [873, 641] width 40 height 13
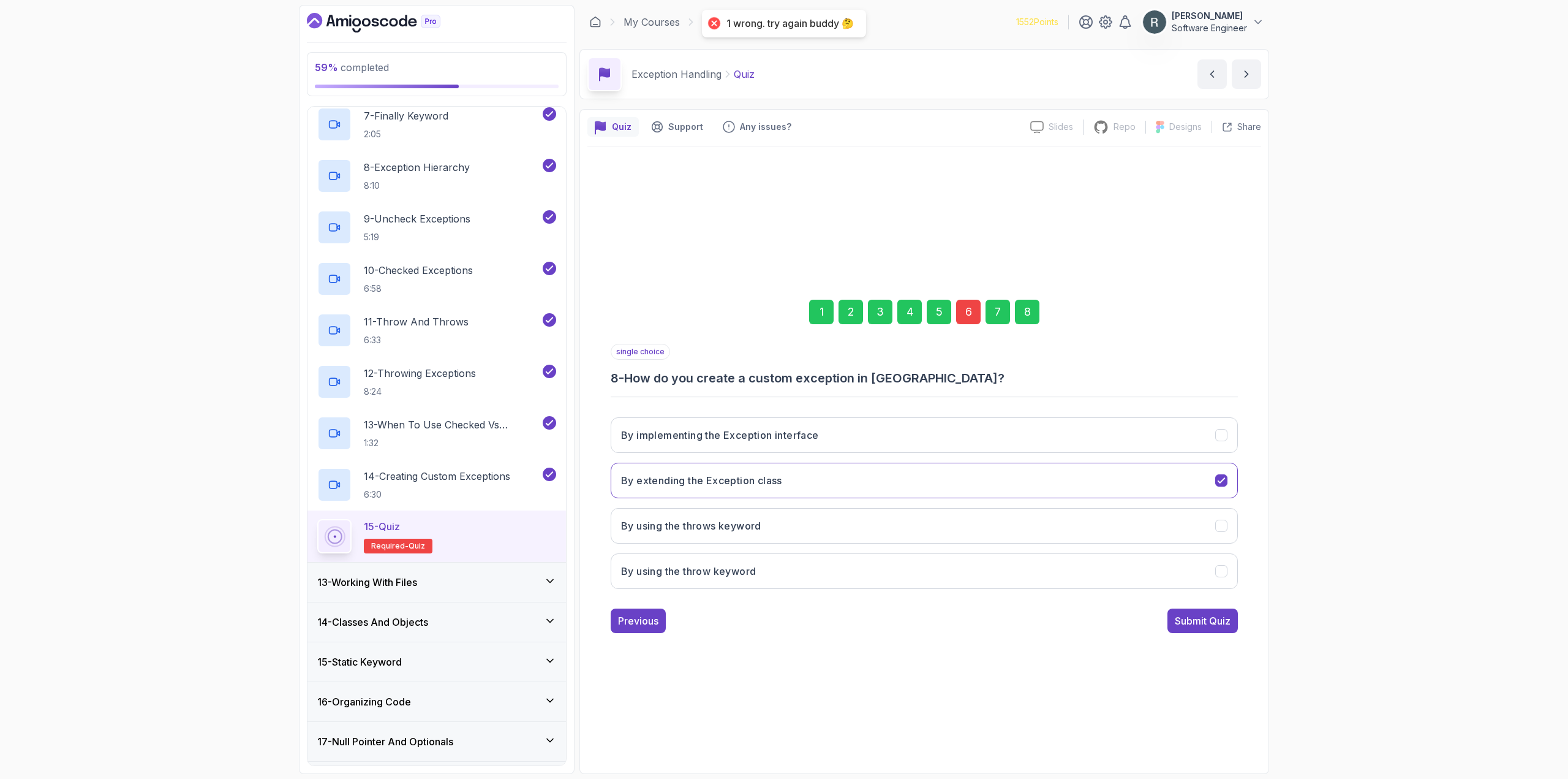
click at [969, 307] on div "6" at bounding box center [968, 312] width 24 height 24
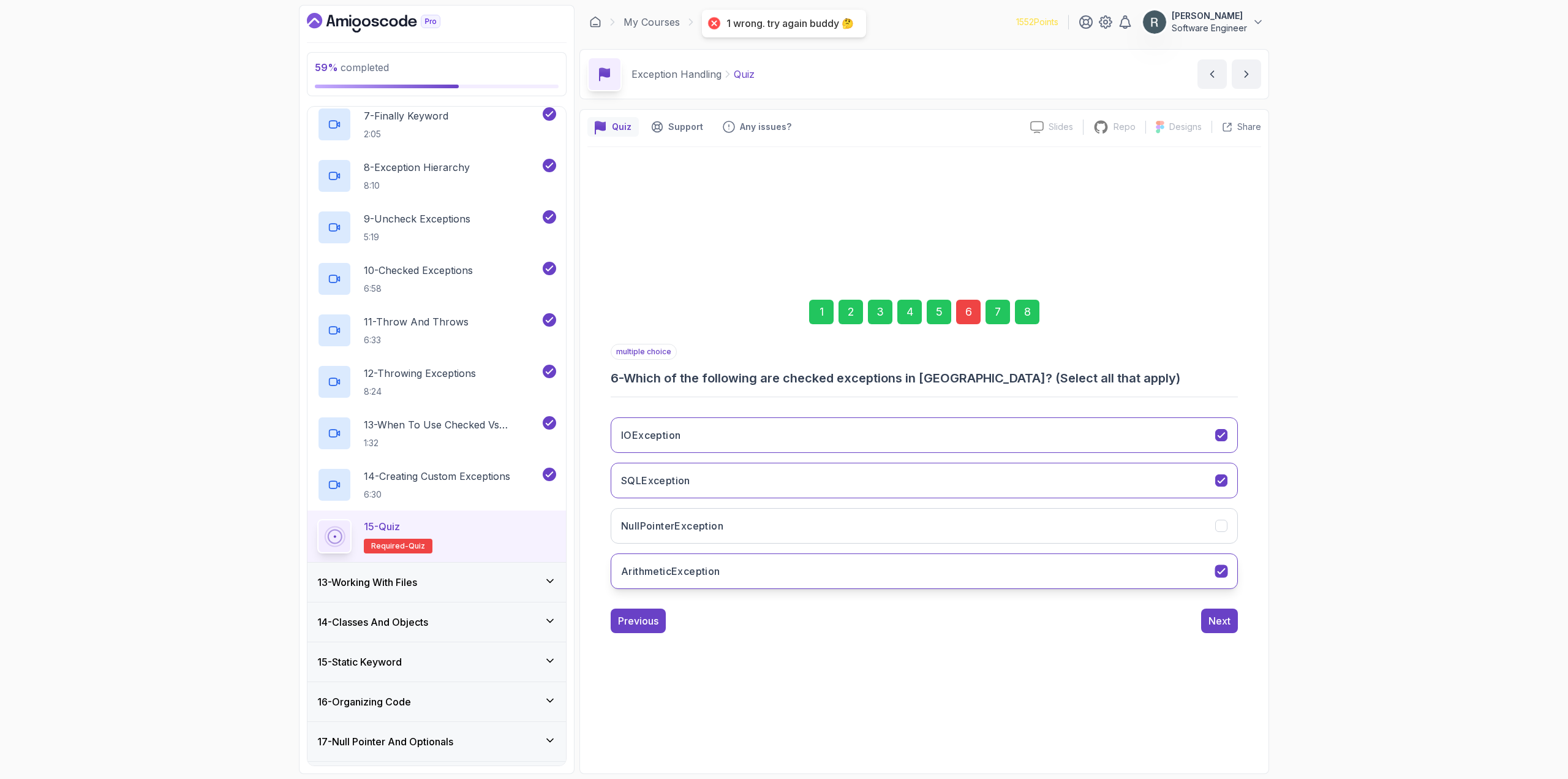
click at [772, 574] on button "ArithmeticException" at bounding box center [924, 572] width 628 height 36
click at [1034, 314] on div "8" at bounding box center [1027, 312] width 24 height 24
click at [1205, 628] on div "Submit Quiz" at bounding box center [1203, 621] width 55 height 14
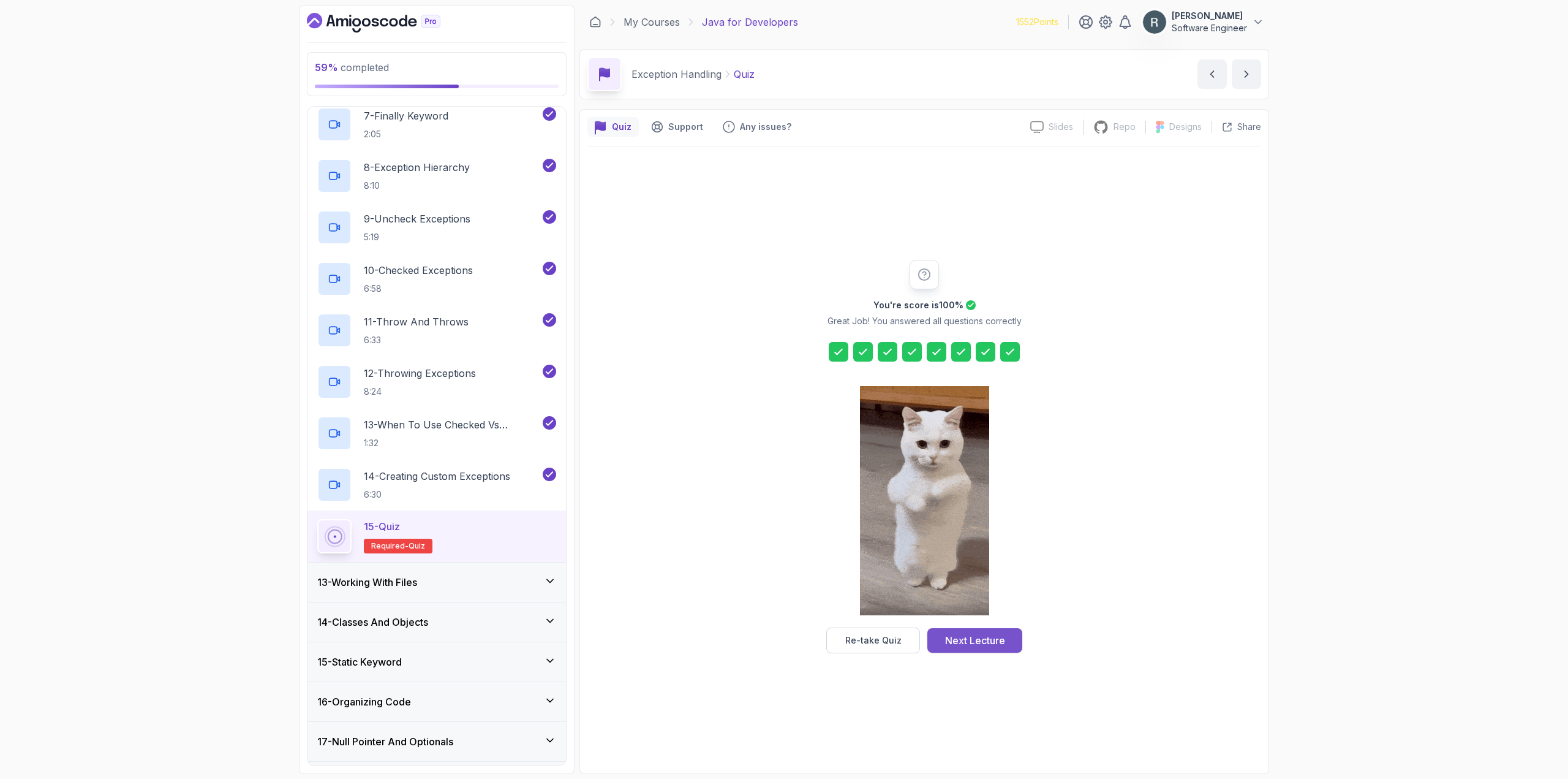
click at [988, 641] on div "Next Lecture" at bounding box center [975, 641] width 60 height 14
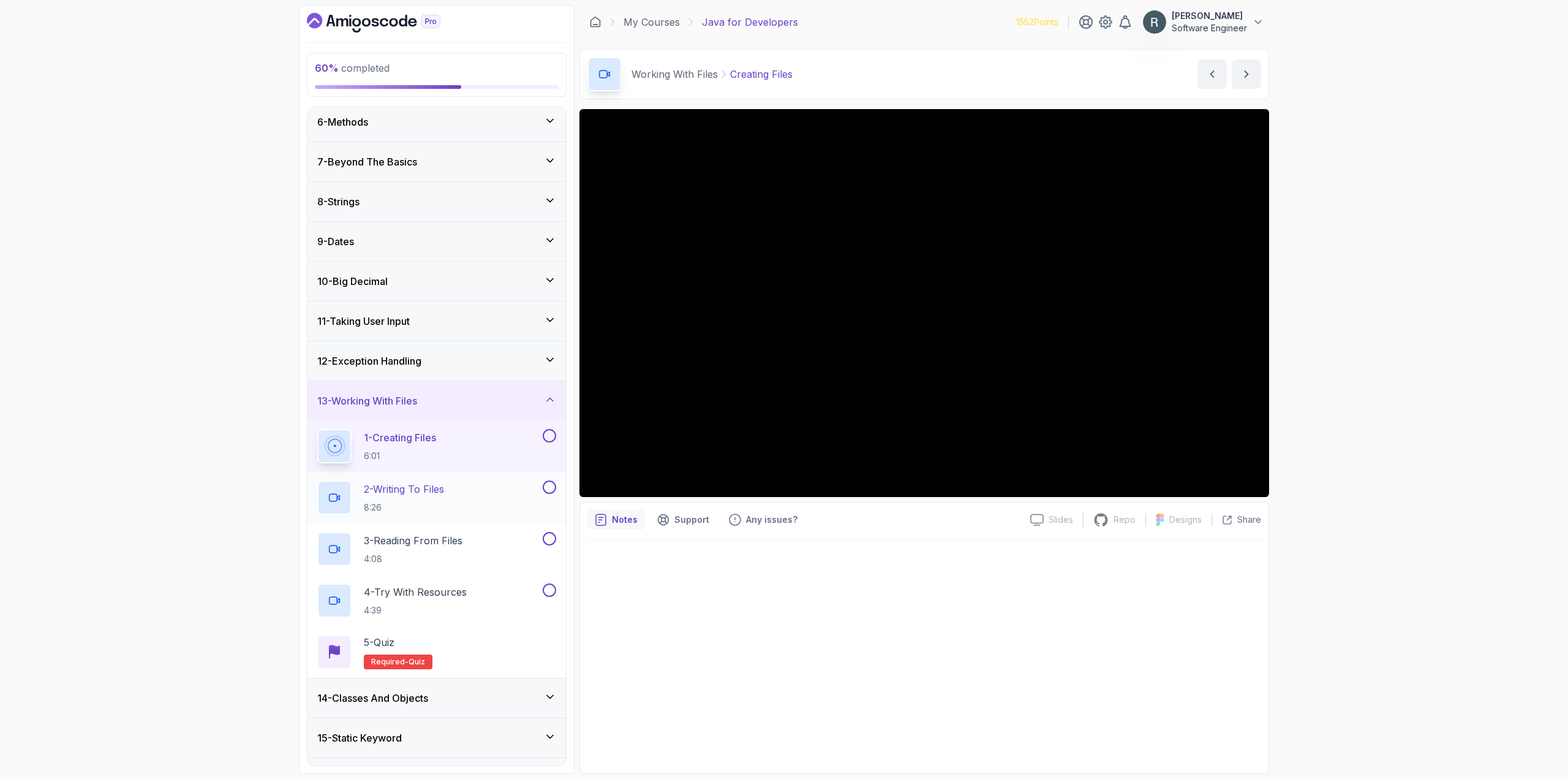
scroll to position [221, 0]
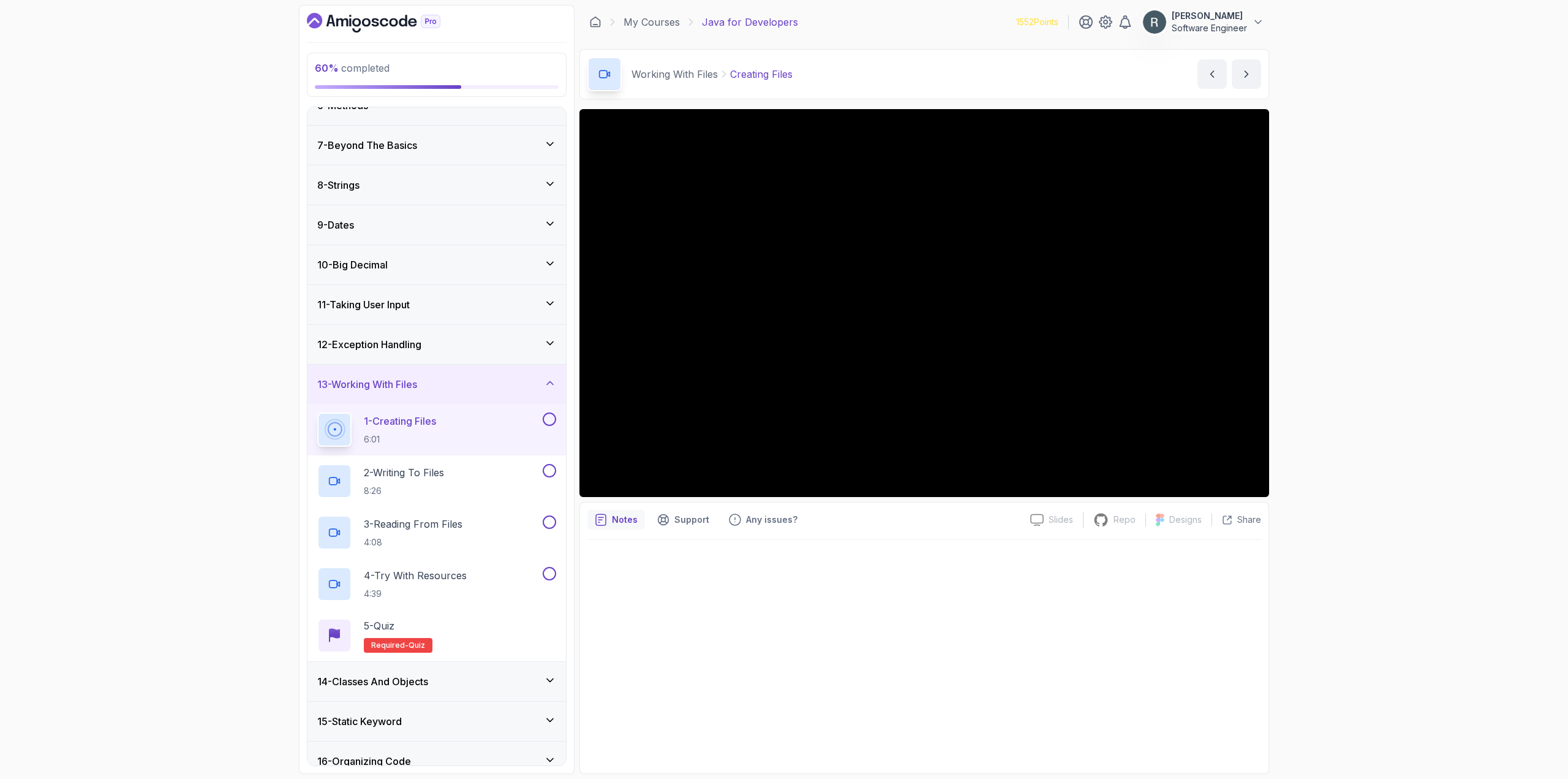
click at [549, 423] on button at bounding box center [549, 419] width 13 height 13
click at [518, 482] on div "2 - Writing To Files 8:26" at bounding box center [429, 481] width 223 height 34
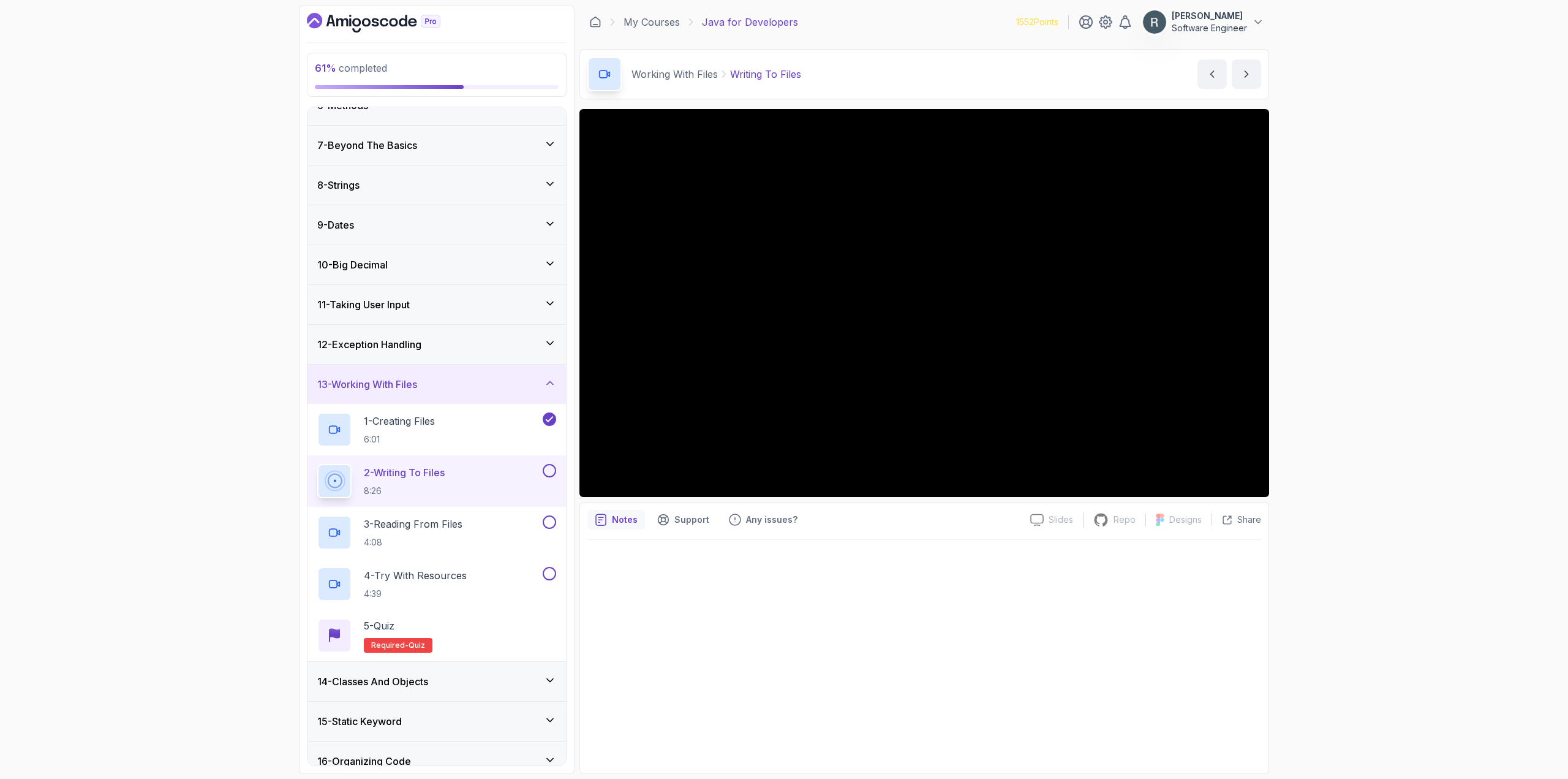
click at [546, 473] on button at bounding box center [549, 470] width 13 height 13
click at [500, 528] on div "3 - Reading From Files 4:08" at bounding box center [429, 532] width 223 height 34
click at [551, 523] on button at bounding box center [549, 522] width 13 height 13
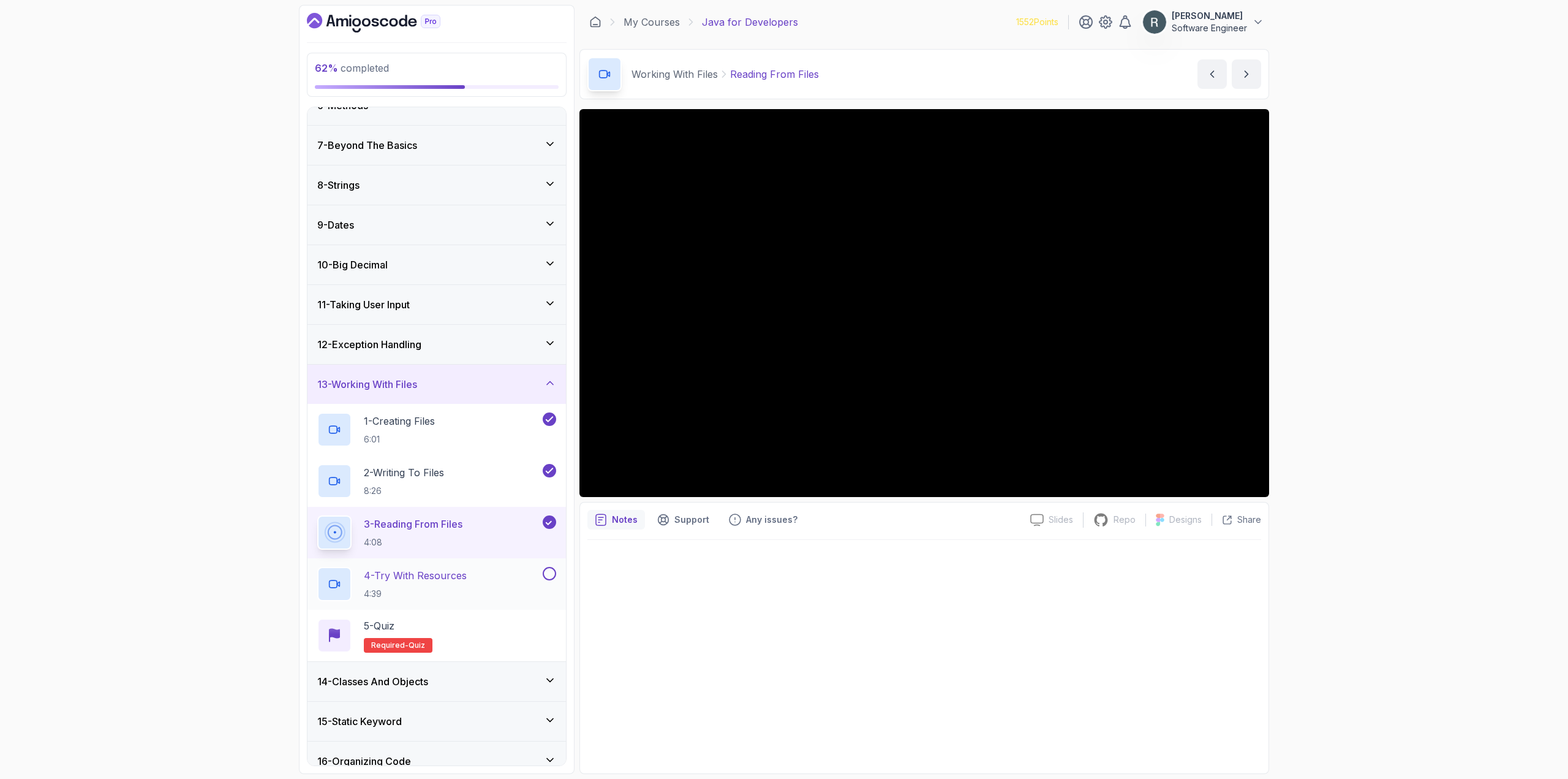
click at [502, 569] on div "4 - Try With Resources 4:39" at bounding box center [429, 584] width 223 height 34
click at [551, 572] on button at bounding box center [549, 574] width 13 height 13
click at [515, 630] on div "5 - Quiz Required- quiz" at bounding box center [437, 635] width 239 height 34
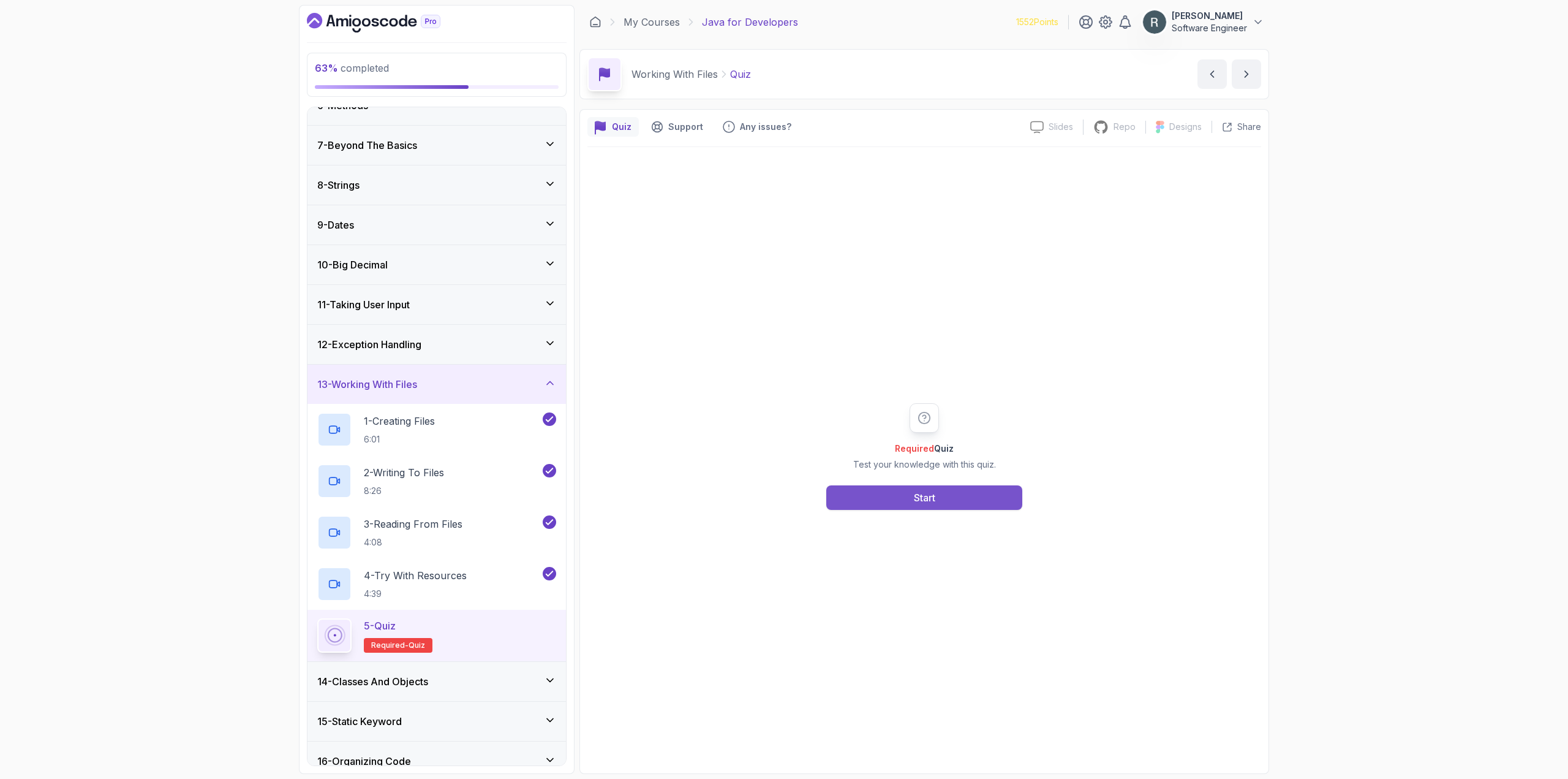
click at [852, 497] on button "Start" at bounding box center [925, 497] width 196 height 24
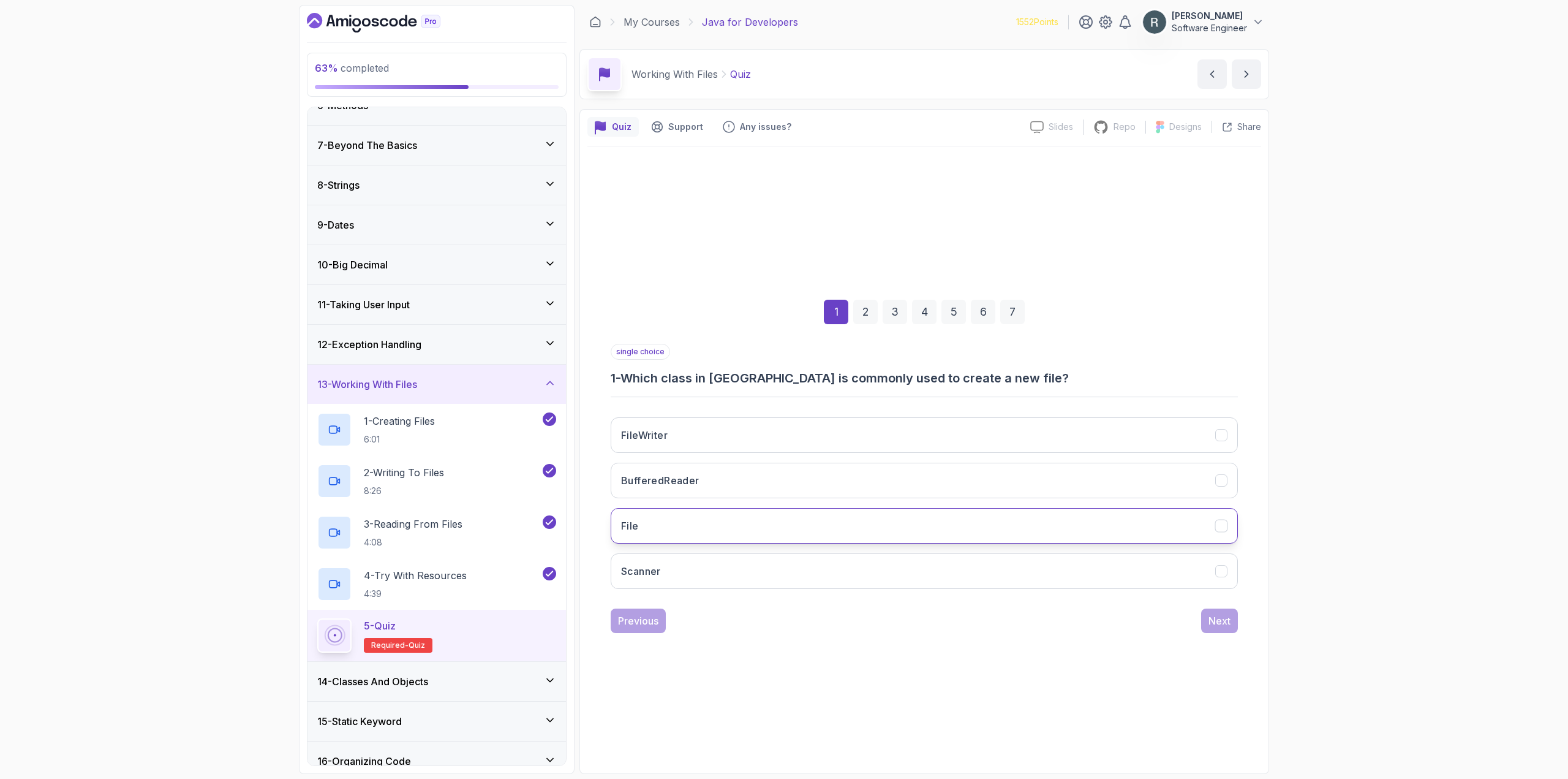
click at [853, 522] on button "File" at bounding box center [924, 526] width 628 height 36
click at [1225, 618] on div "Next" at bounding box center [1220, 621] width 22 height 14
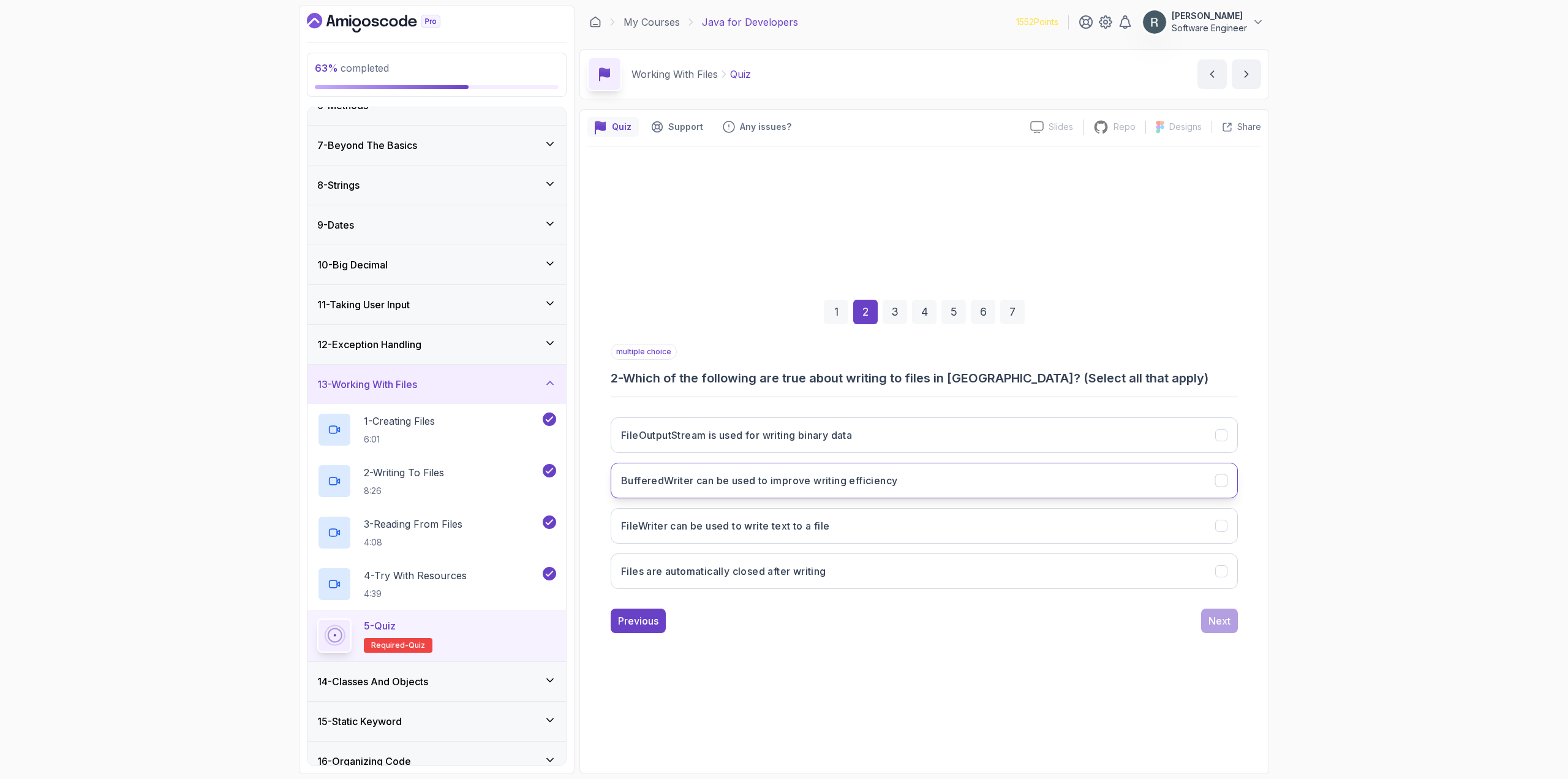
click at [1042, 493] on button "BufferedWriter can be used to improve writing efficiency" at bounding box center [924, 481] width 628 height 36
click at [1038, 521] on button "FileWriter can be used to write text to a file" at bounding box center [924, 526] width 628 height 36
click at [1206, 616] on button "Next" at bounding box center [1219, 620] width 37 height 24
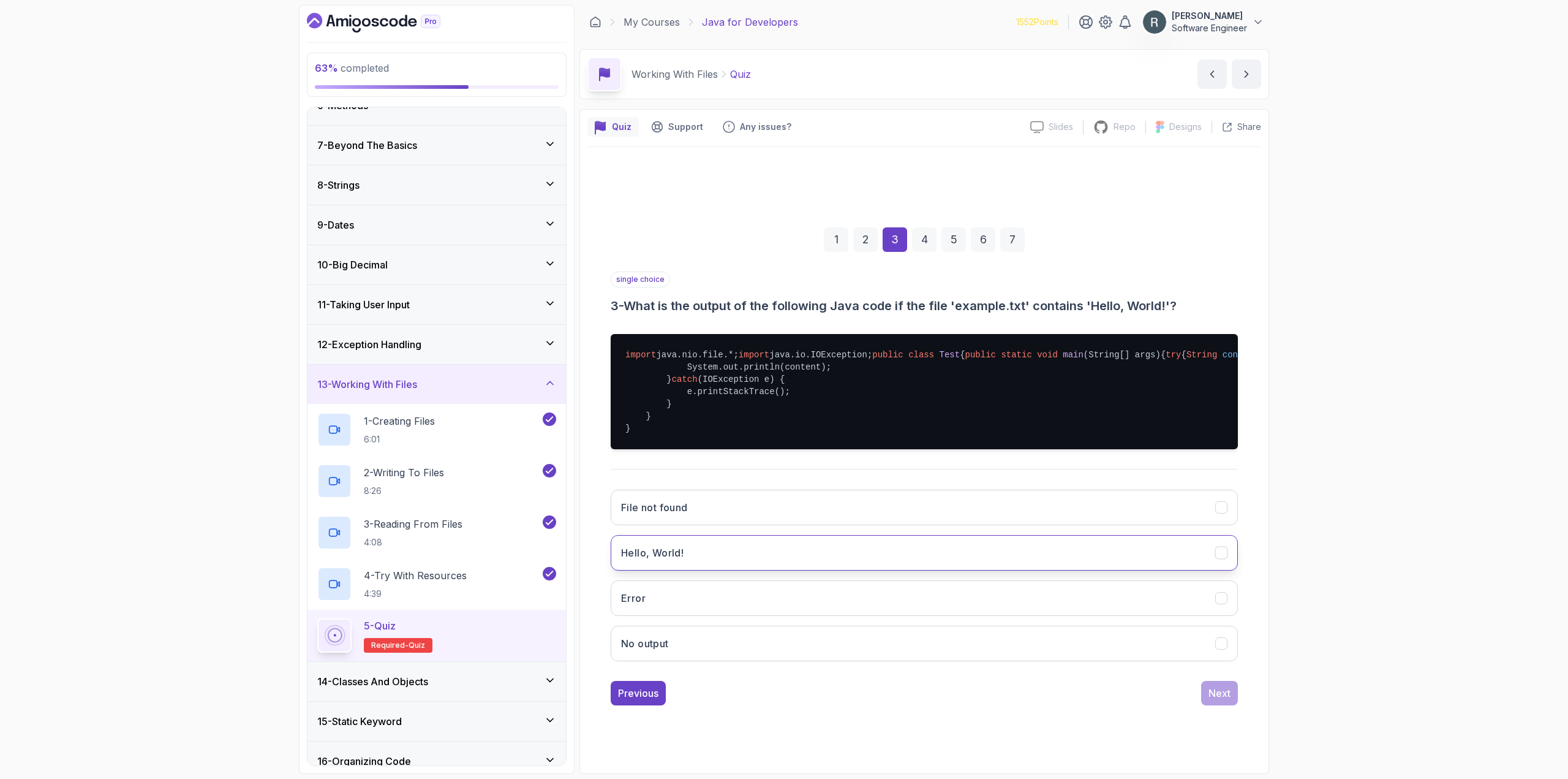
click at [1201, 568] on button "Hello, World!" at bounding box center [924, 553] width 628 height 36
click at [1221, 706] on button "Next" at bounding box center [1219, 692] width 37 height 24
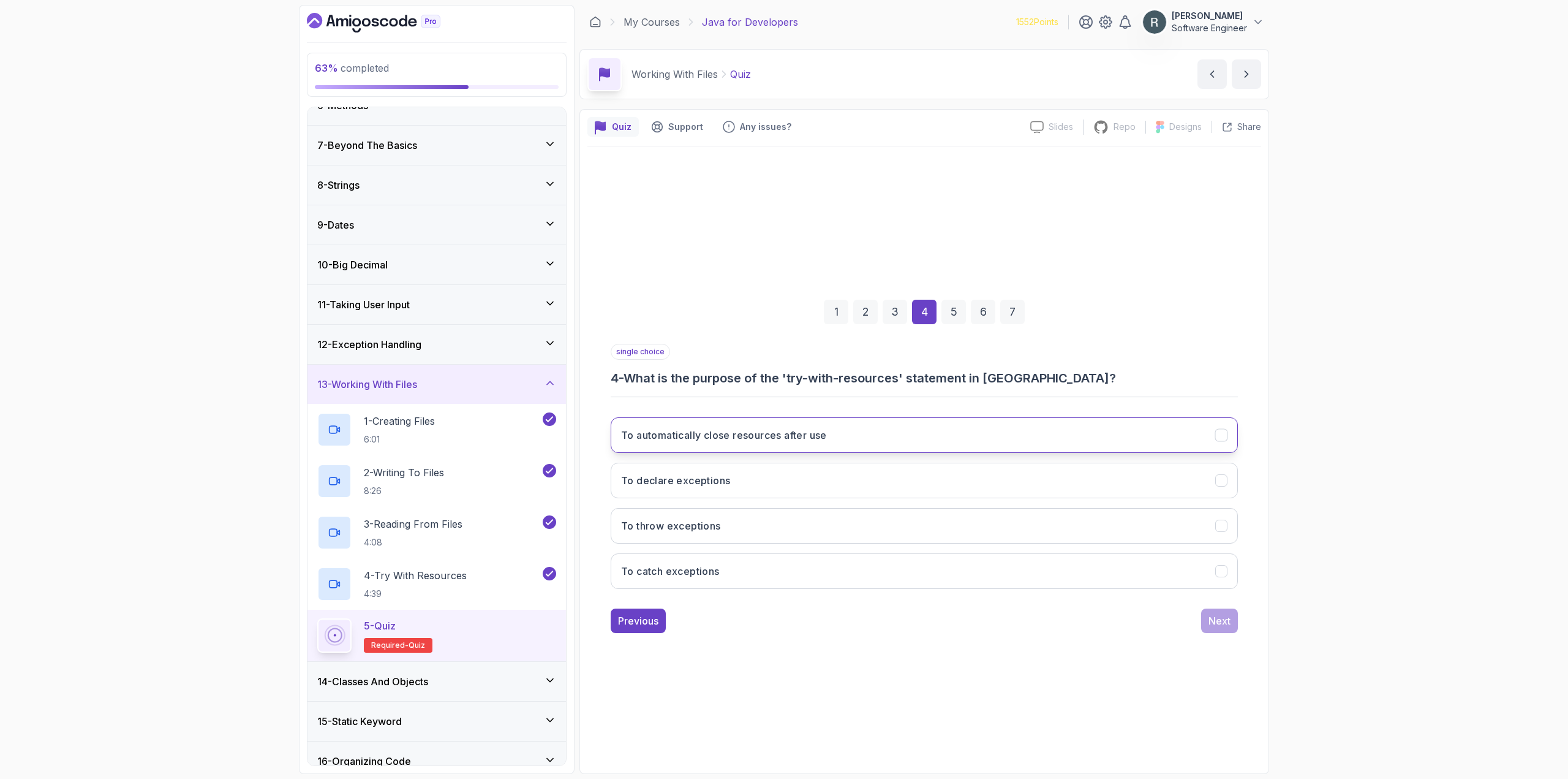
click at [830, 440] on button "To automatically close resources after use" at bounding box center [924, 435] width 628 height 36
click at [1208, 623] on button "Next" at bounding box center [1219, 620] width 37 height 24
click at [847, 423] on button "Files.readAllLines()" at bounding box center [924, 435] width 628 height 36
click at [1213, 616] on div "Next" at bounding box center [1220, 621] width 22 height 14
click at [926, 432] on button "file.createNewFile()" at bounding box center [924, 435] width 628 height 36
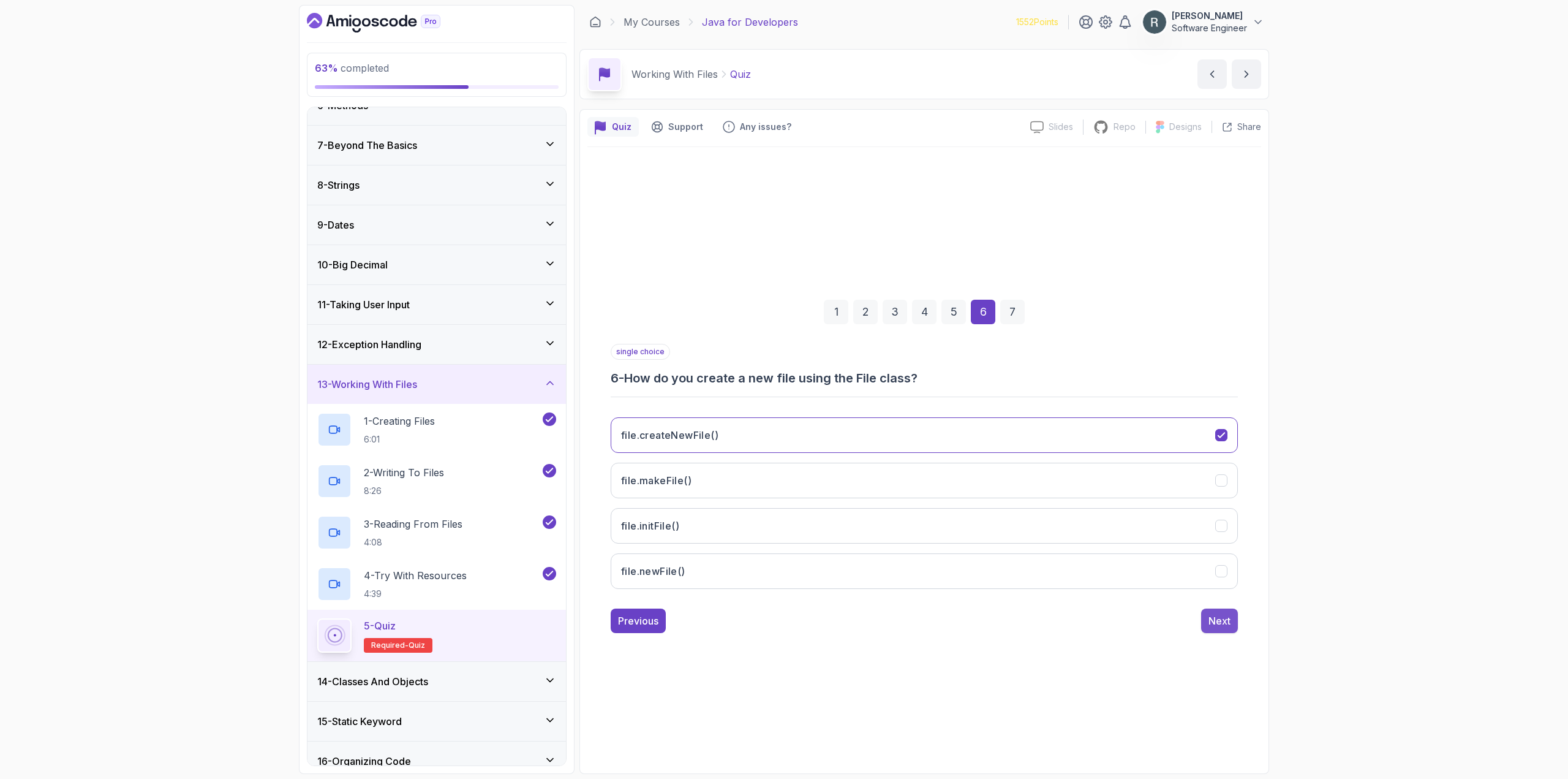
click at [1221, 624] on div "Next" at bounding box center [1220, 621] width 22 height 14
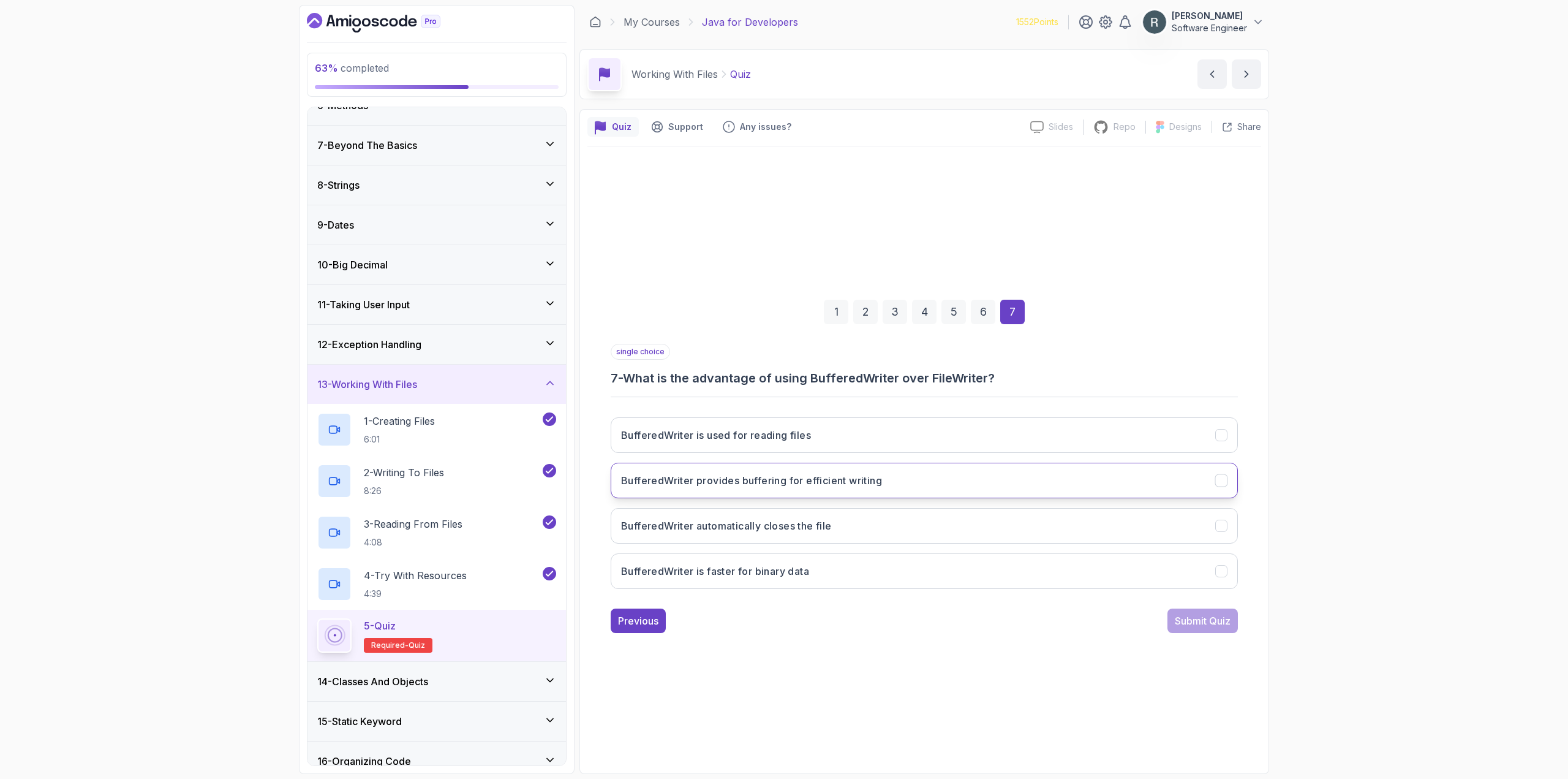
click at [1066, 490] on button "BufferedWriter provides buffering for efficient writing" at bounding box center [924, 481] width 628 height 36
click at [1233, 621] on button "Submit Quiz" at bounding box center [1203, 620] width 71 height 24
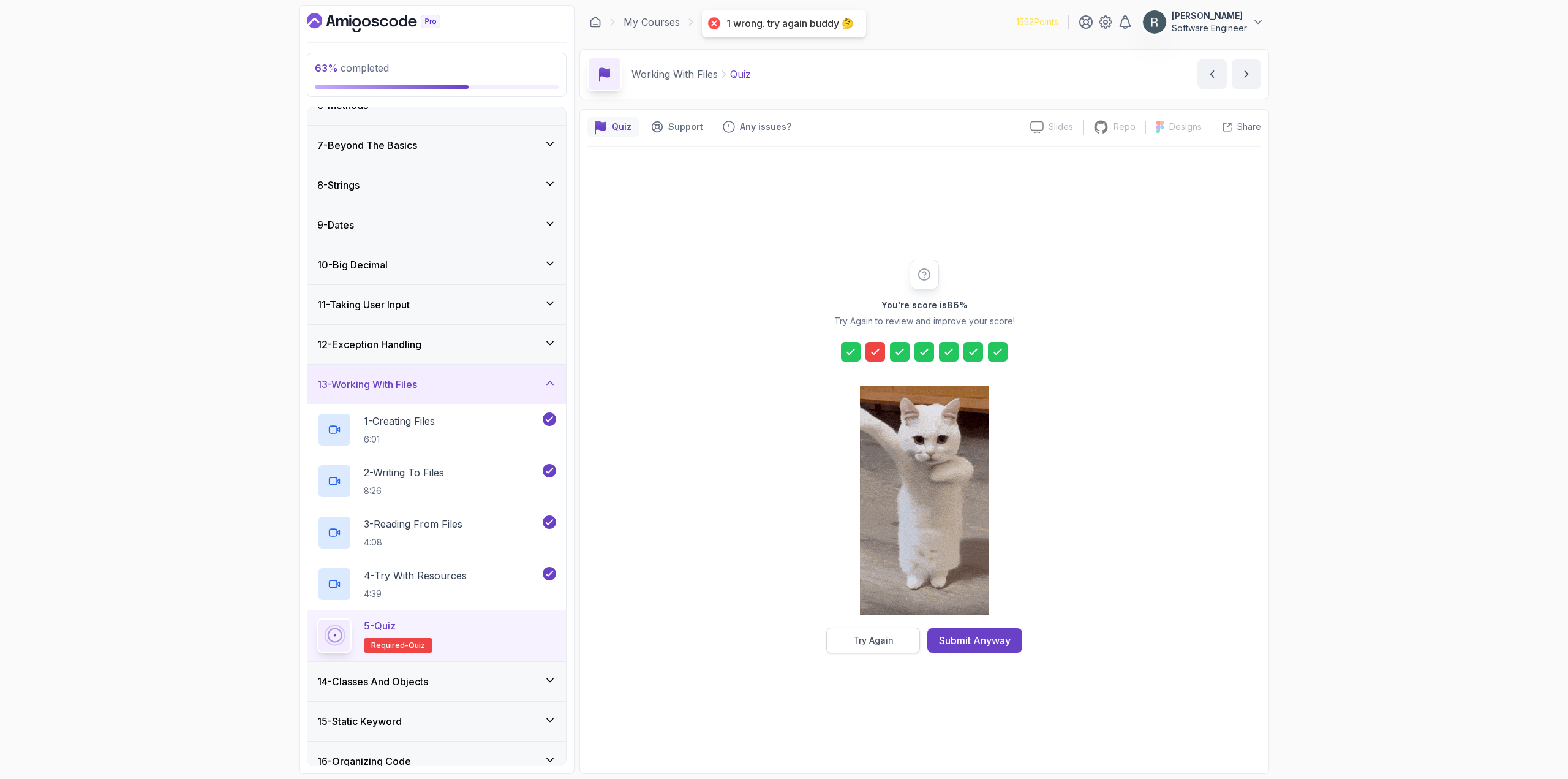
click at [893, 642] on div "Try Again" at bounding box center [873, 641] width 40 height 13
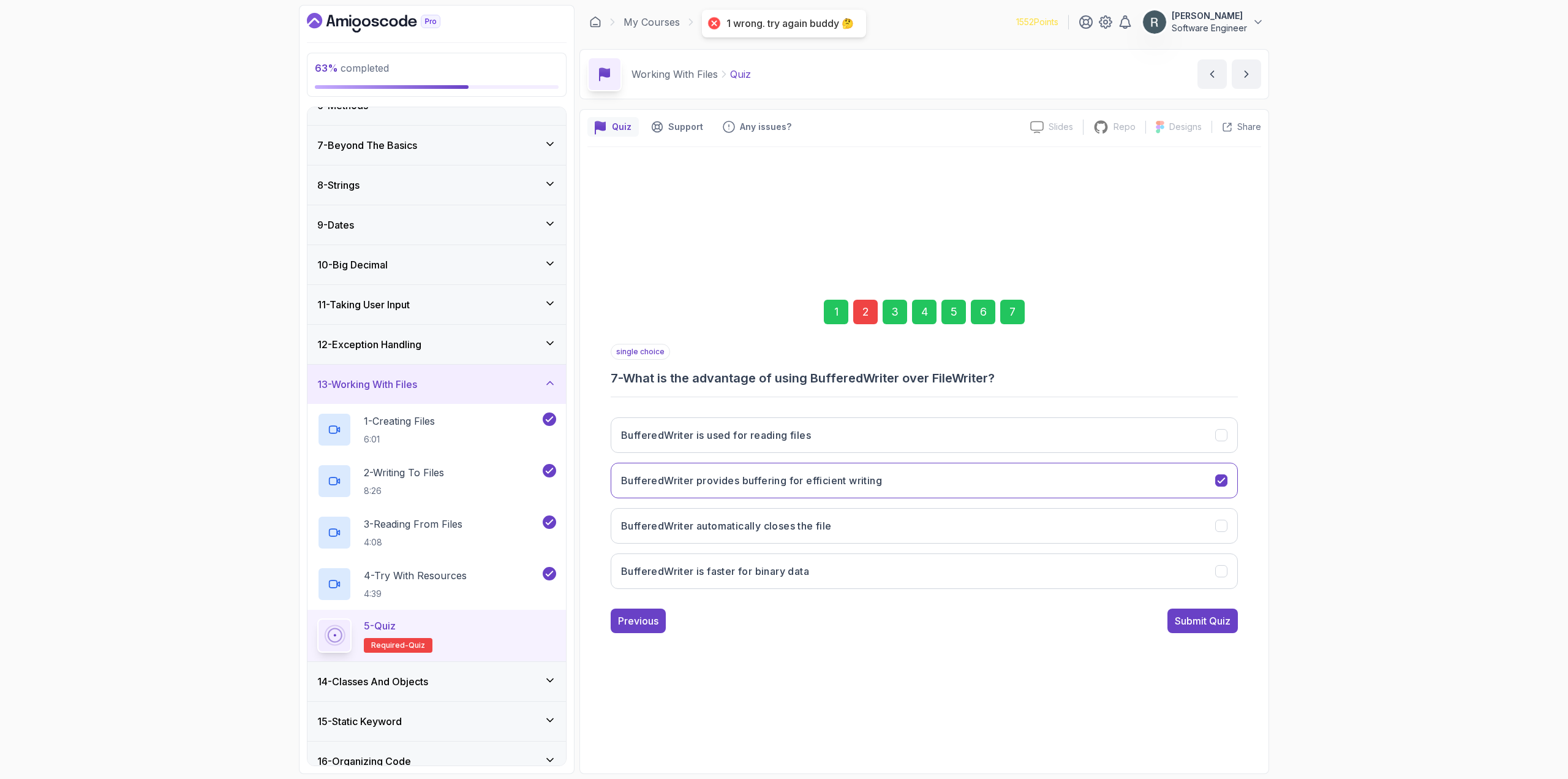
click at [864, 319] on div "2" at bounding box center [865, 312] width 24 height 24
click at [888, 434] on button "FileOutputStream is used for writing binary data" at bounding box center [924, 435] width 628 height 36
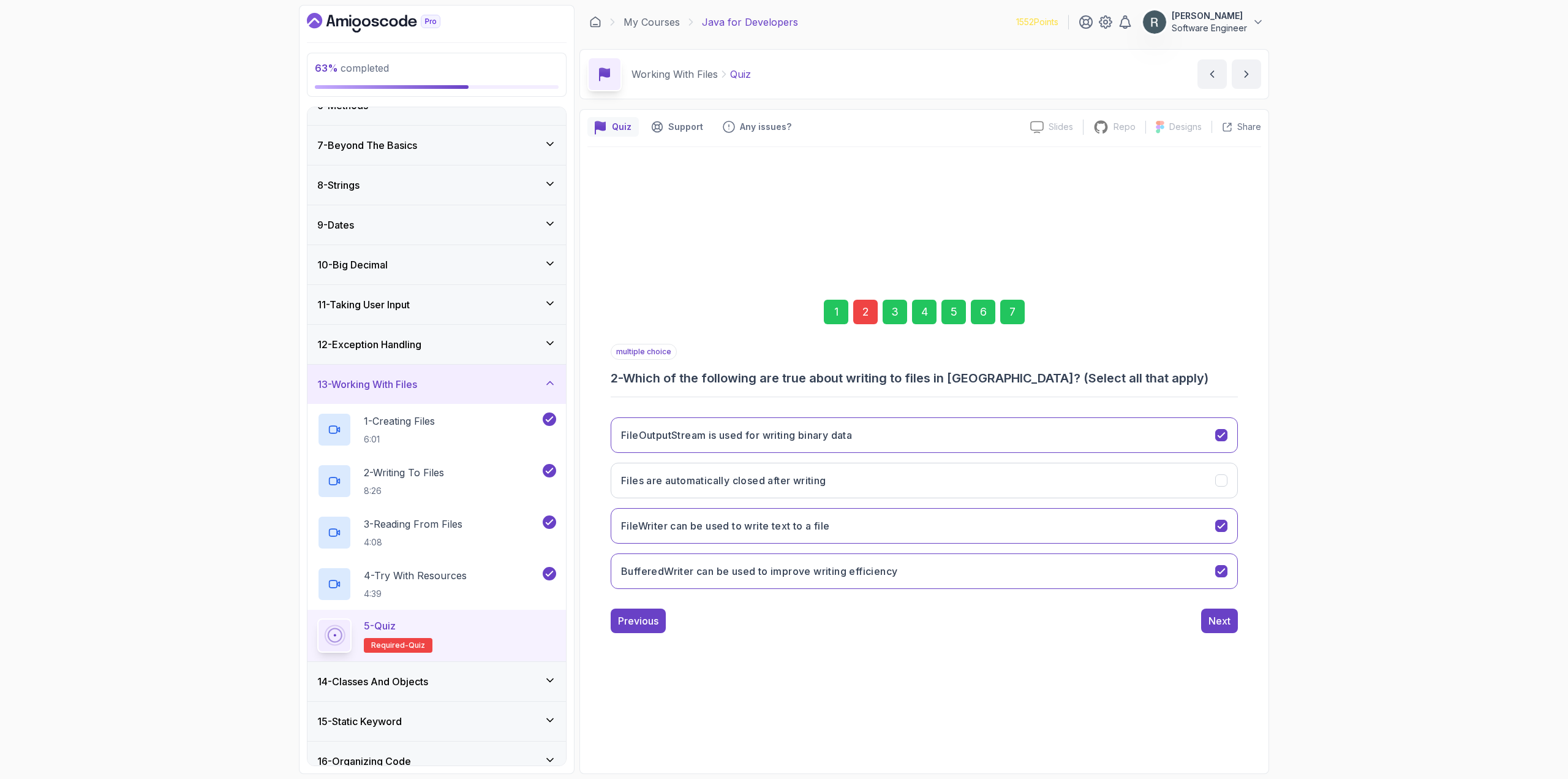
click at [1013, 317] on div "7" at bounding box center [1012, 312] width 24 height 24
click at [1188, 620] on div "Submit Quiz" at bounding box center [1203, 621] width 55 height 14
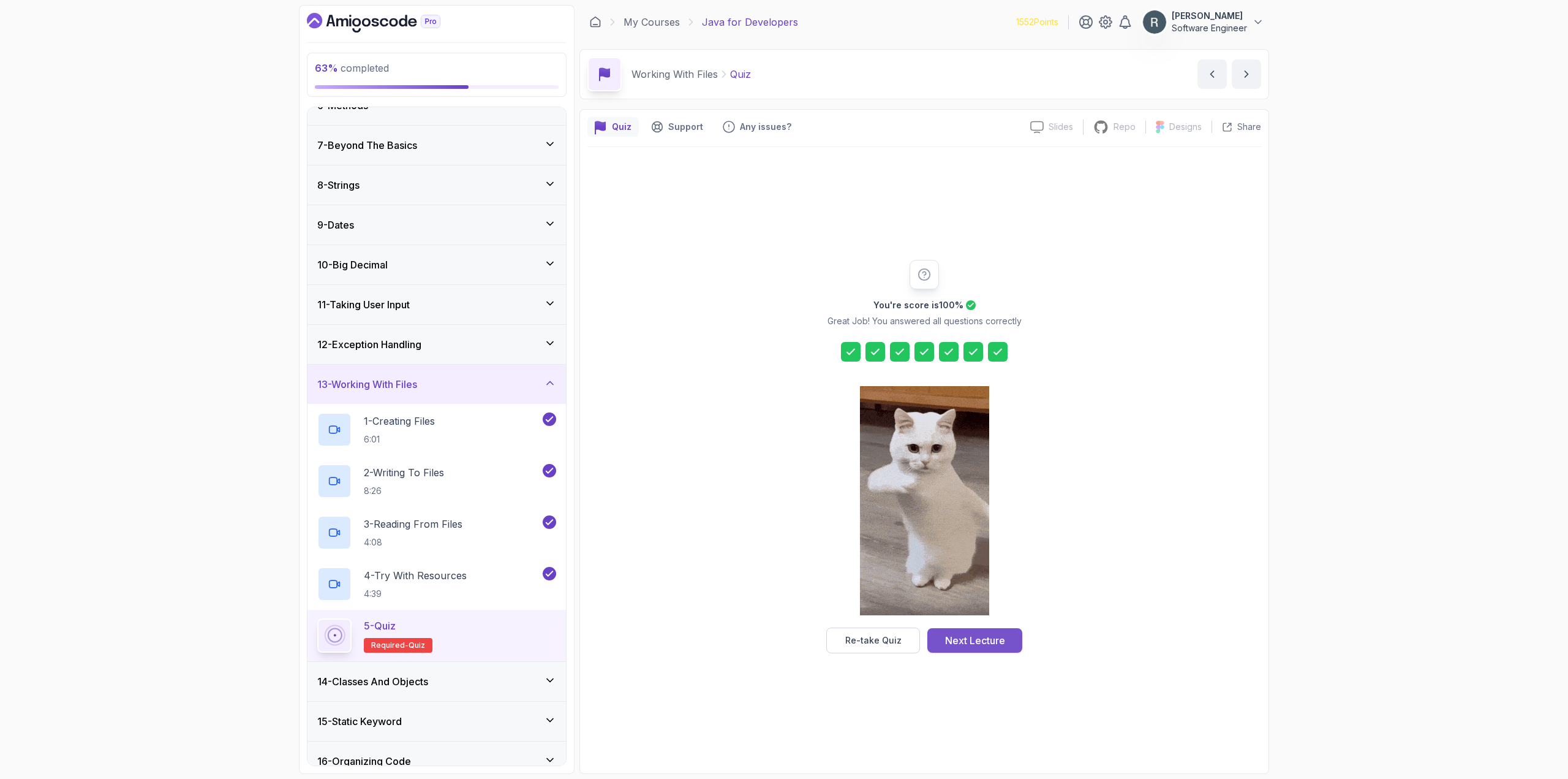
click at [965, 642] on div "Next Lecture" at bounding box center [975, 641] width 60 height 14
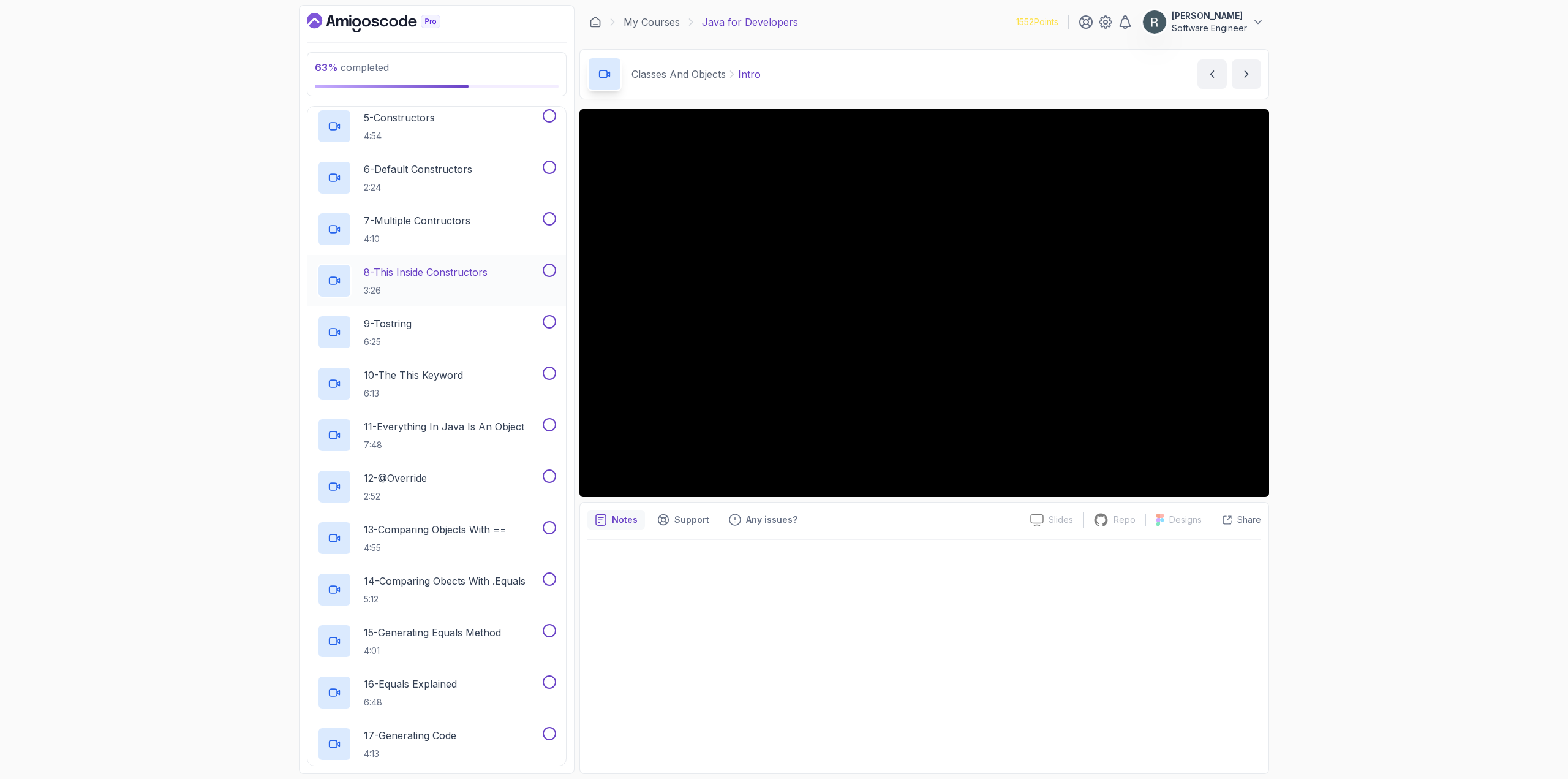
scroll to position [546, 0]
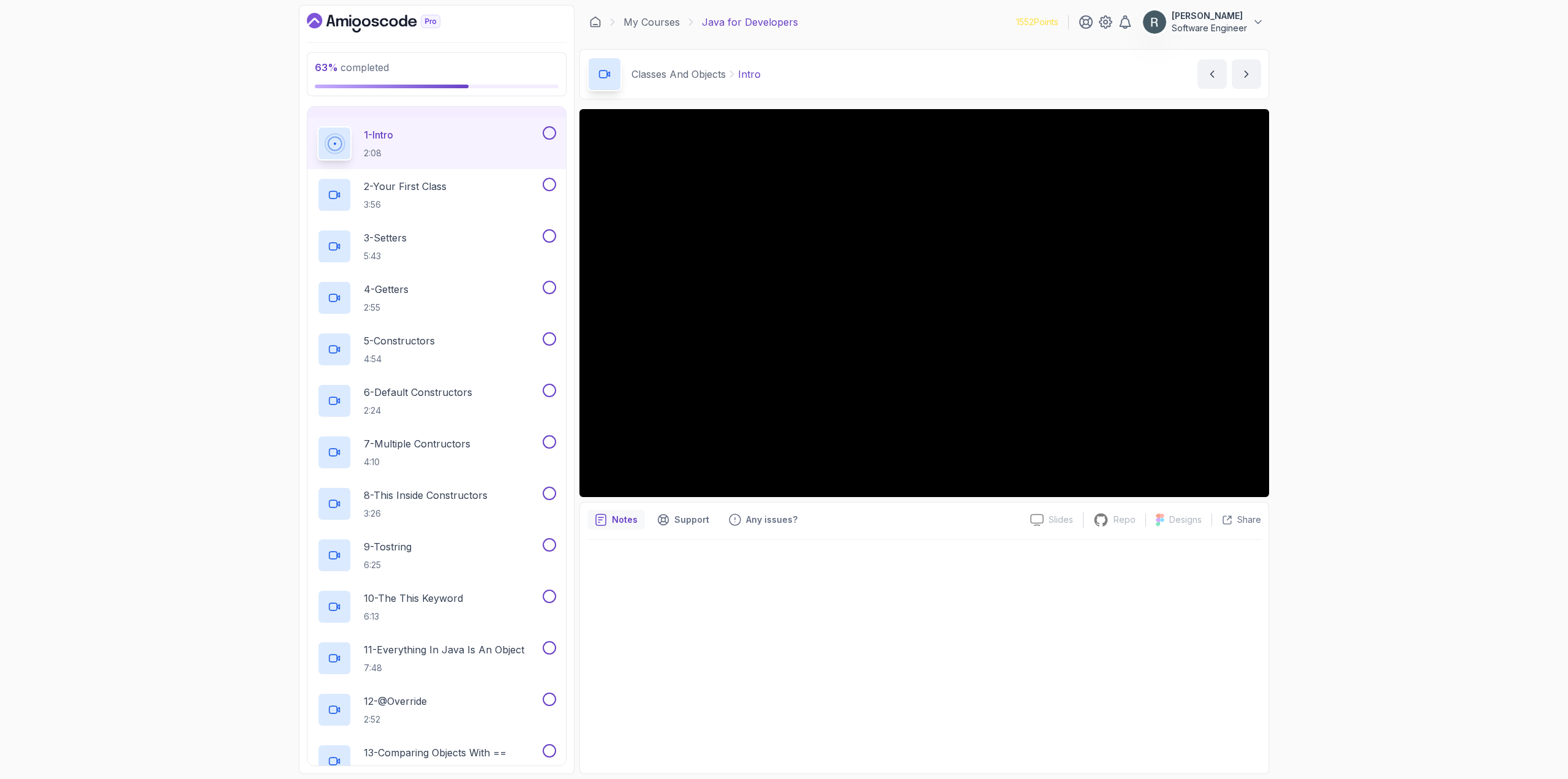
click at [547, 133] on button at bounding box center [549, 132] width 13 height 13
click at [546, 183] on button at bounding box center [549, 184] width 13 height 13
click at [549, 233] on button at bounding box center [549, 236] width 13 height 13
click at [550, 288] on button at bounding box center [549, 287] width 13 height 13
click at [552, 341] on button at bounding box center [549, 339] width 13 height 13
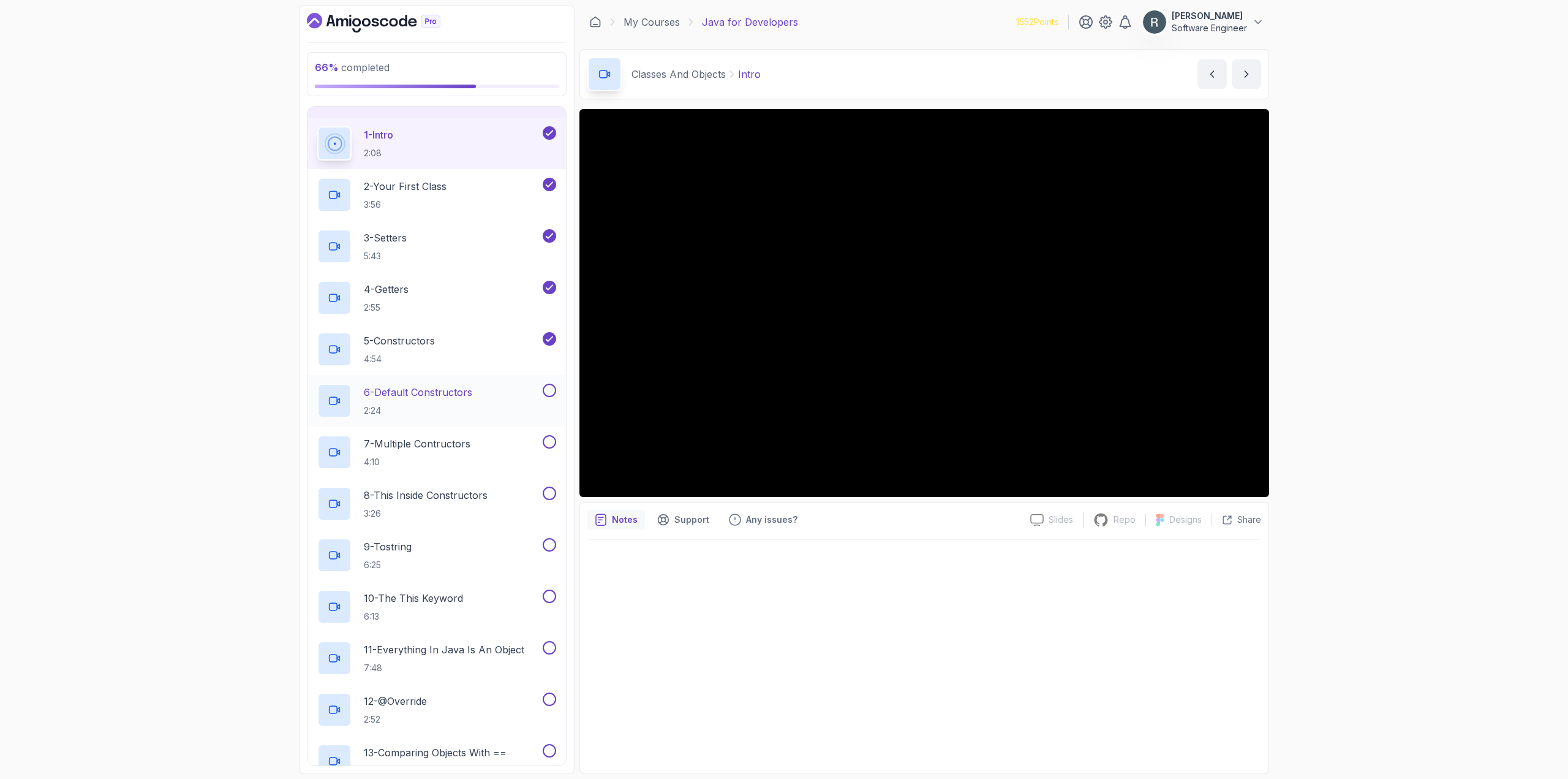
click at [553, 392] on button at bounding box center [549, 390] width 13 height 13
click at [553, 442] on button at bounding box center [549, 441] width 13 height 13
click at [551, 497] on button at bounding box center [549, 493] width 13 height 13
click at [551, 544] on button at bounding box center [549, 544] width 13 height 13
click at [549, 592] on button at bounding box center [549, 596] width 13 height 13
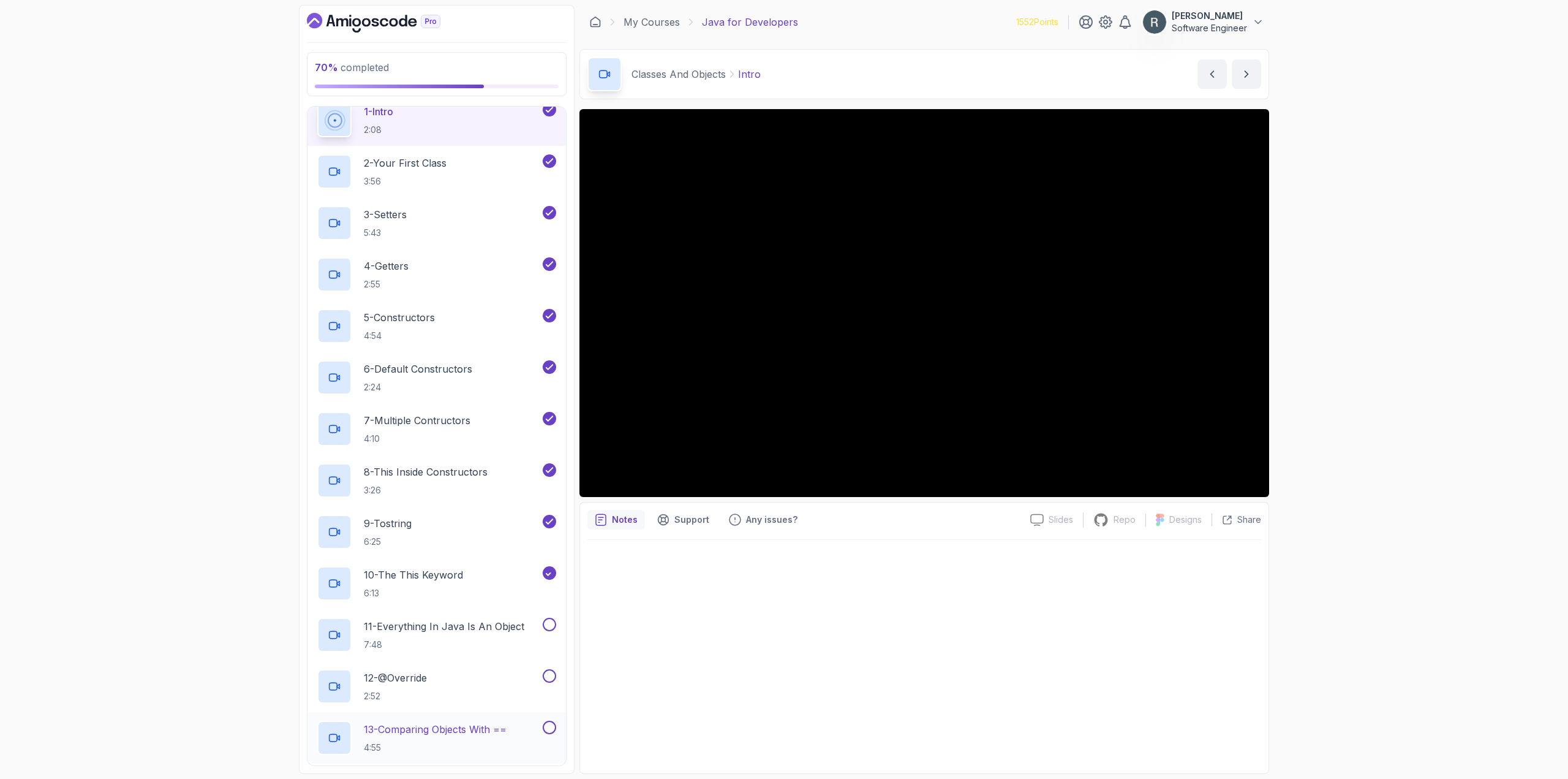
scroll to position [730, 0]
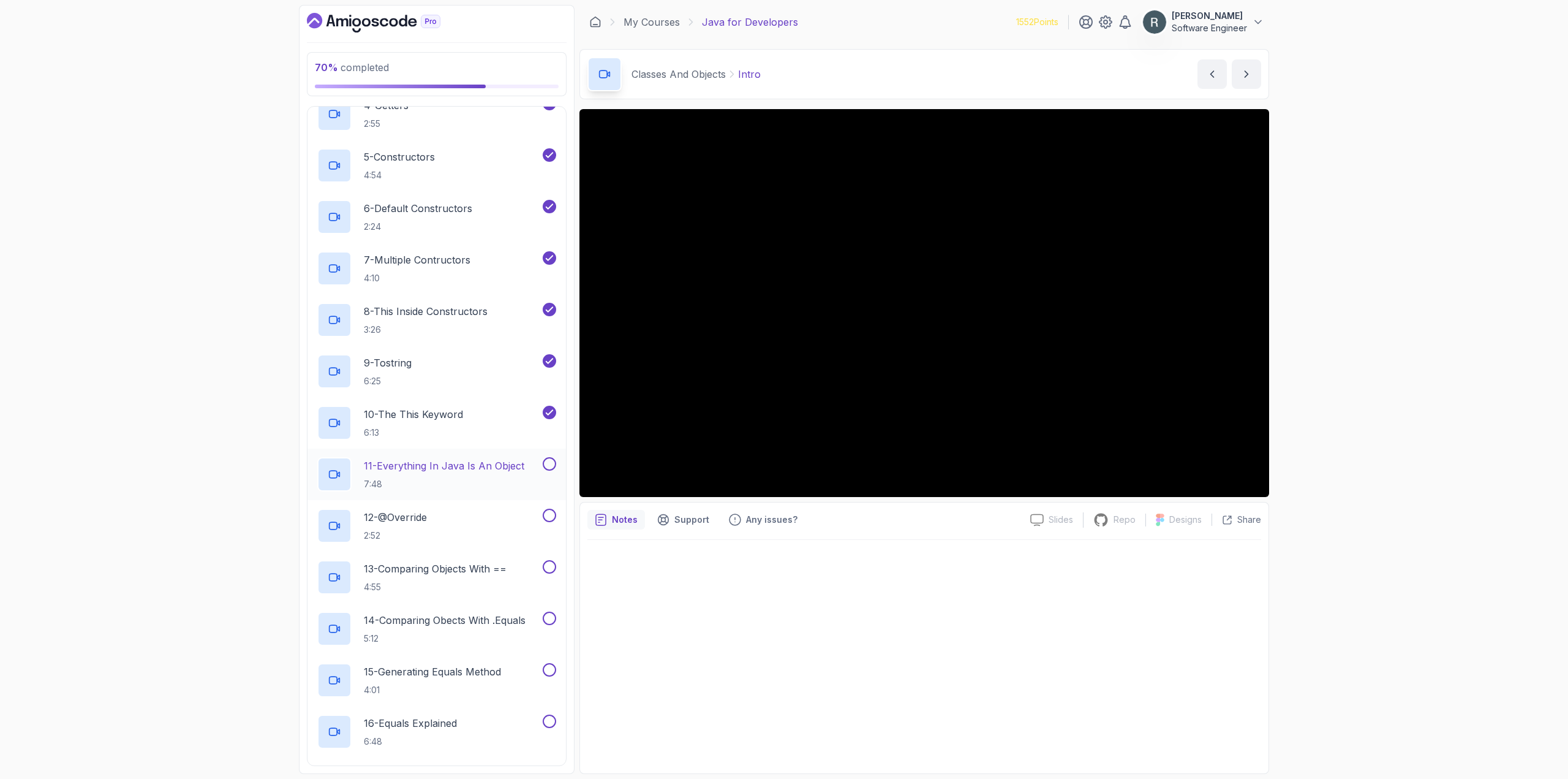
click at [547, 460] on button at bounding box center [549, 464] width 13 height 13
click at [545, 515] on button at bounding box center [549, 515] width 13 height 13
click at [547, 565] on button at bounding box center [549, 566] width 13 height 13
click at [554, 616] on button at bounding box center [549, 618] width 13 height 13
click at [555, 672] on button at bounding box center [549, 669] width 13 height 13
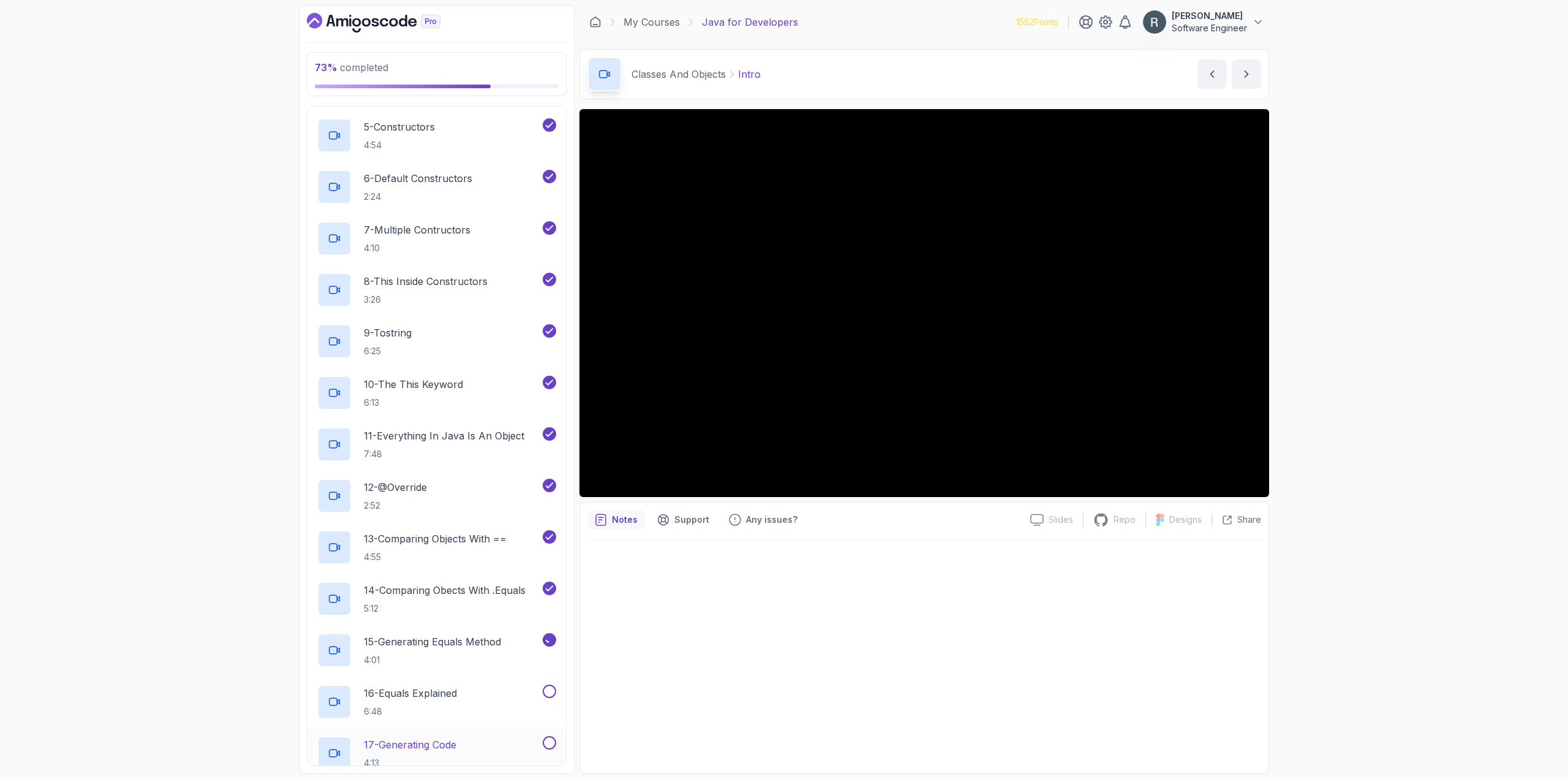
scroll to position [852, 0]
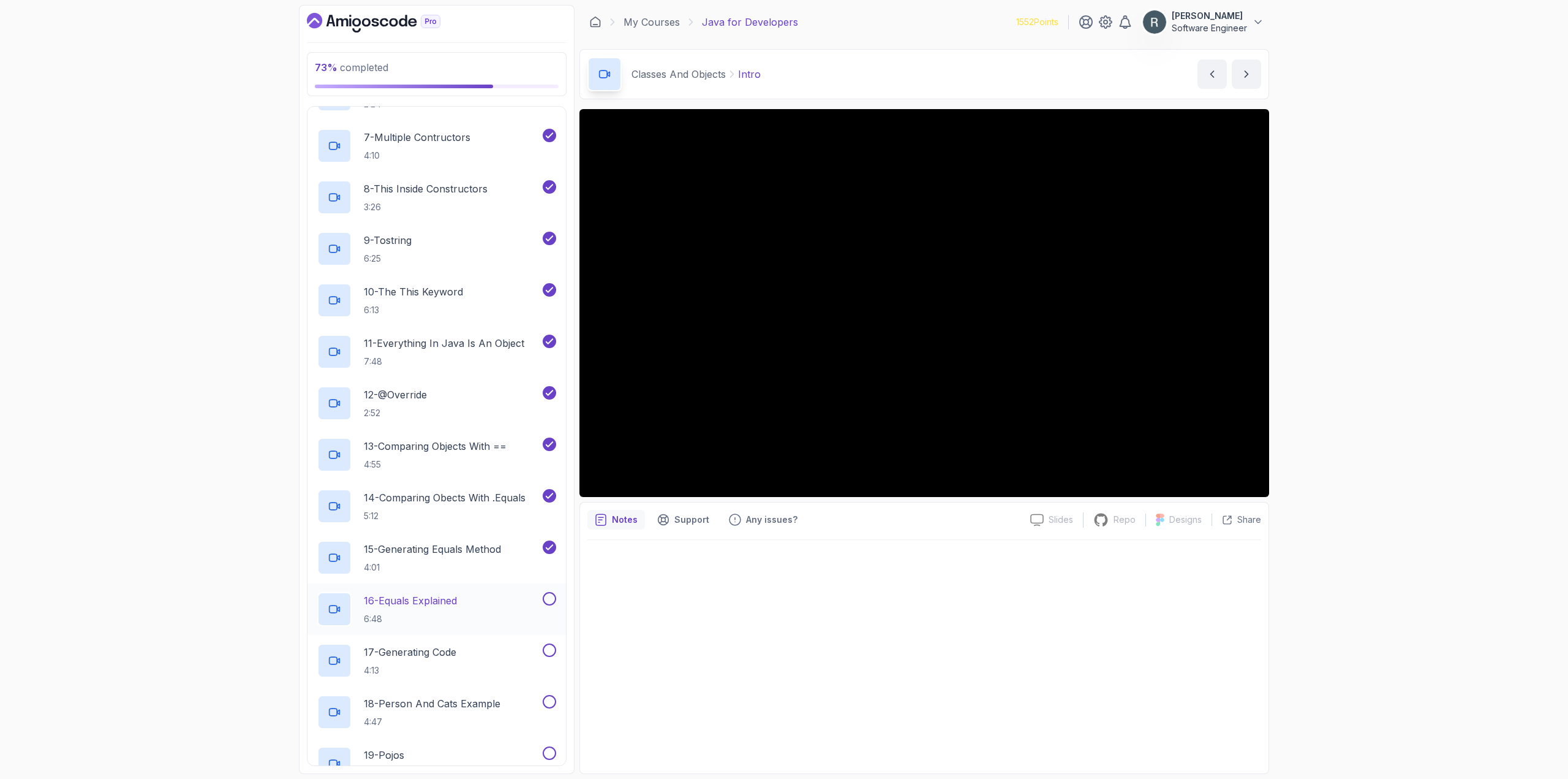
click at [549, 601] on button at bounding box center [549, 599] width 13 height 13
click at [552, 651] on button at bounding box center [549, 649] width 13 height 13
click at [549, 700] on button at bounding box center [549, 701] width 13 height 13
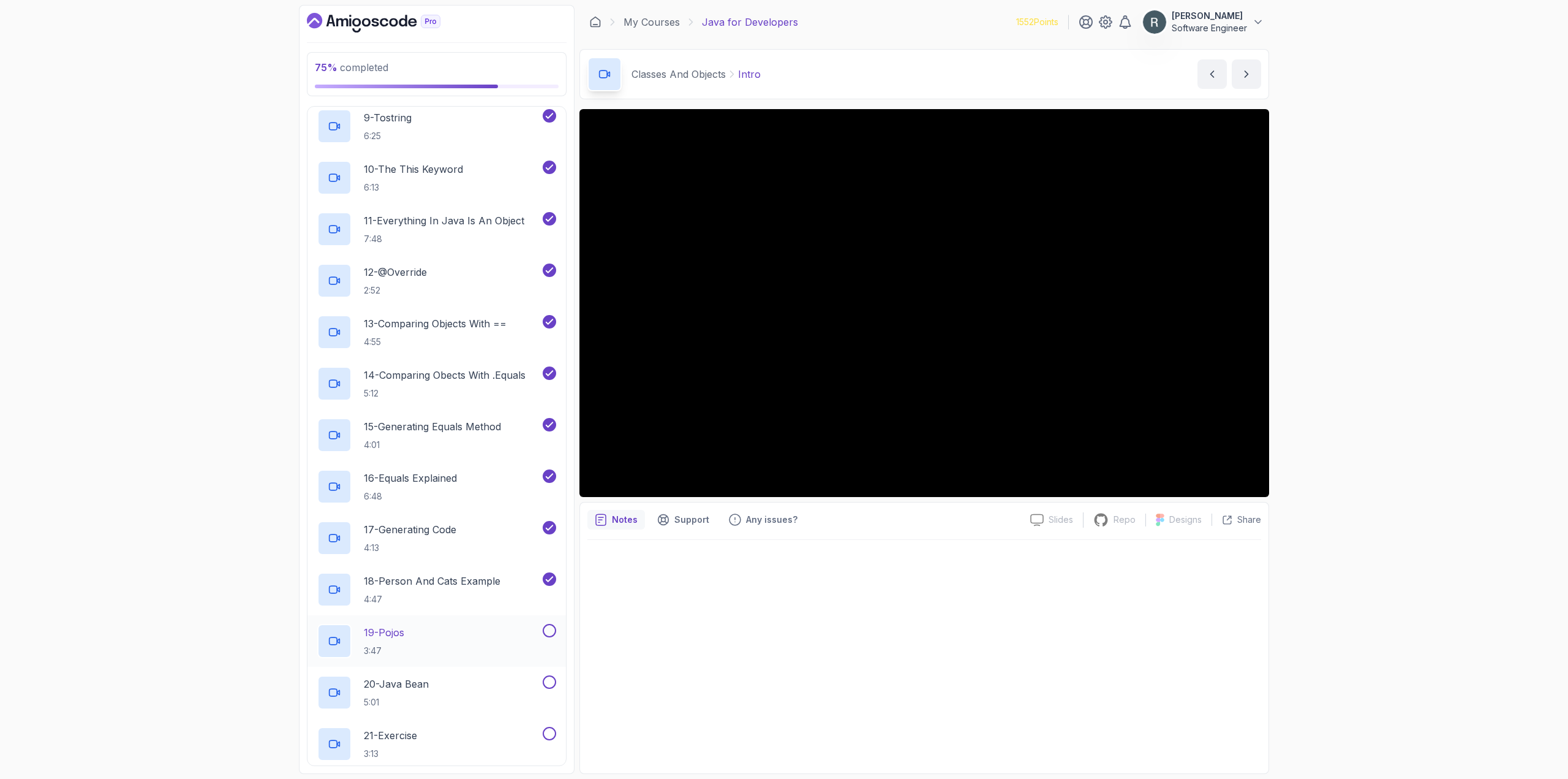
click at [551, 630] on button at bounding box center [549, 630] width 13 height 13
click at [490, 485] on div "16 - Equals Explained 6:48" at bounding box center [429, 487] width 223 height 34
click at [552, 683] on button at bounding box center [549, 682] width 13 height 13
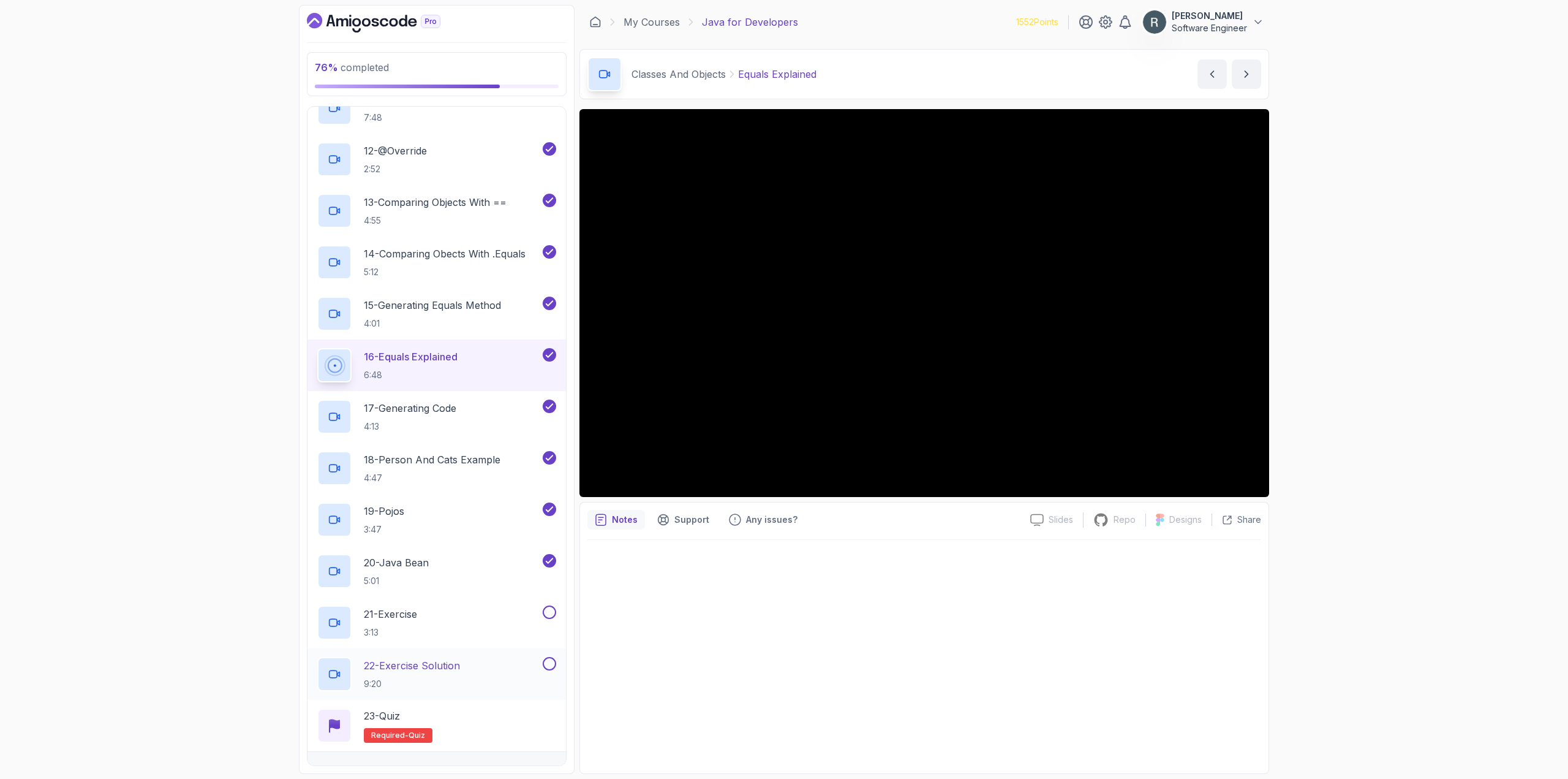
scroll to position [1098, 0]
click at [552, 613] on button at bounding box center [549, 611] width 13 height 13
click at [552, 662] on button at bounding box center [549, 662] width 13 height 13
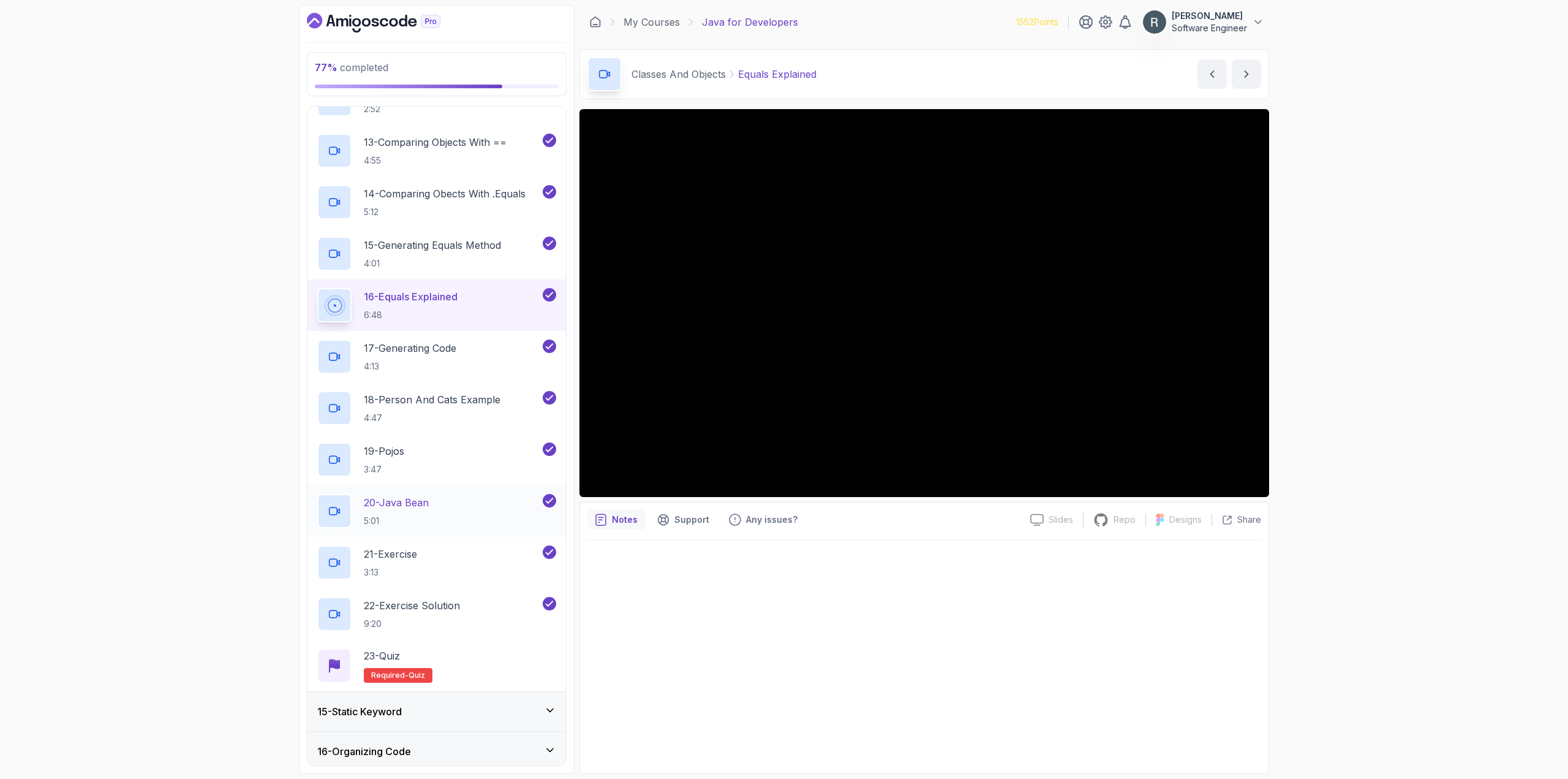
scroll to position [1159, 0]
click at [440, 657] on div "23 - Quiz Required- quiz" at bounding box center [437, 663] width 239 height 34
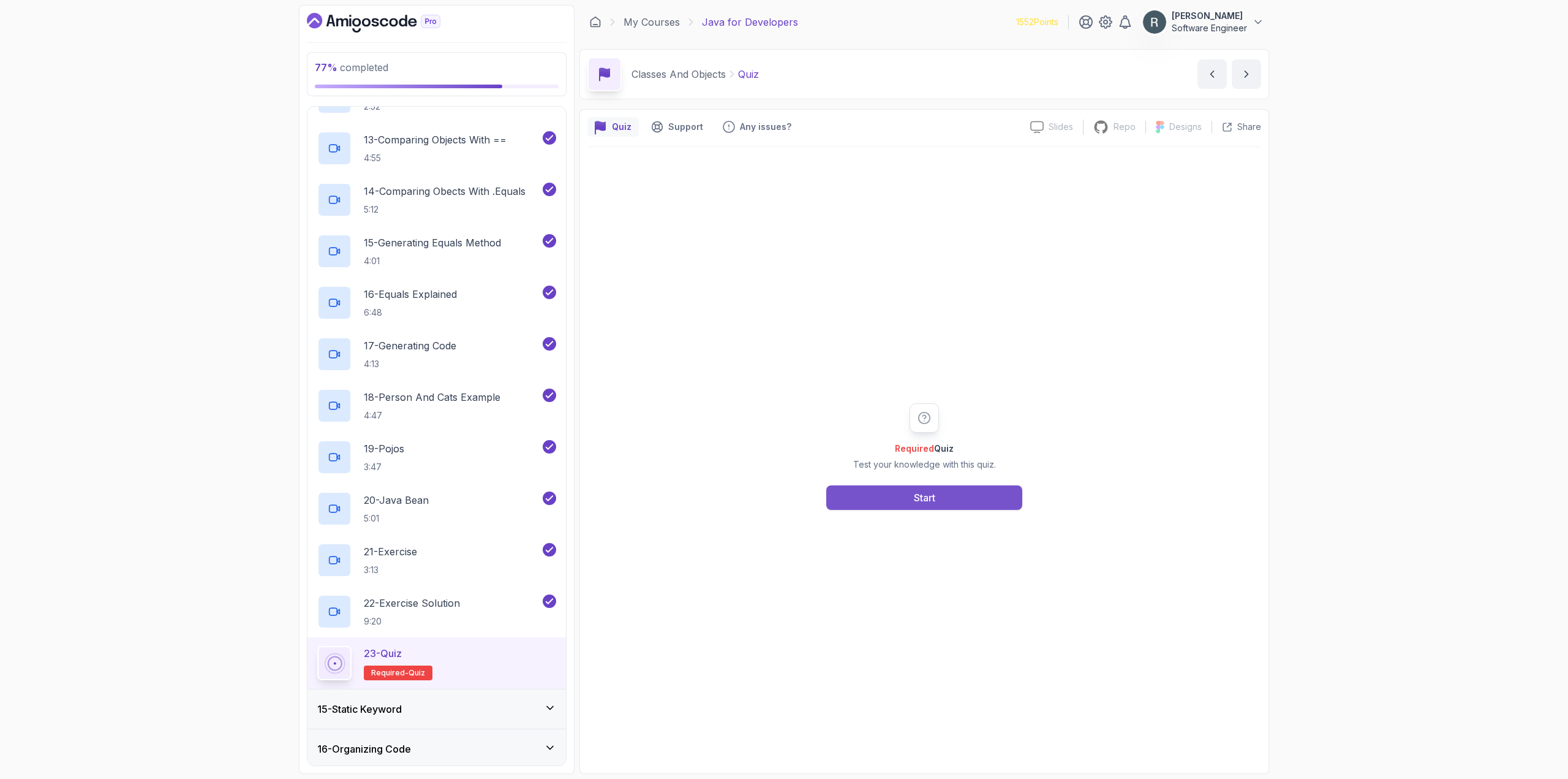
click at [882, 486] on div "Required Quiz Test your knowledge with this quiz. Start" at bounding box center [924, 456] width 235 height 106
click at [852, 497] on button "Start" at bounding box center [925, 497] width 196 height 24
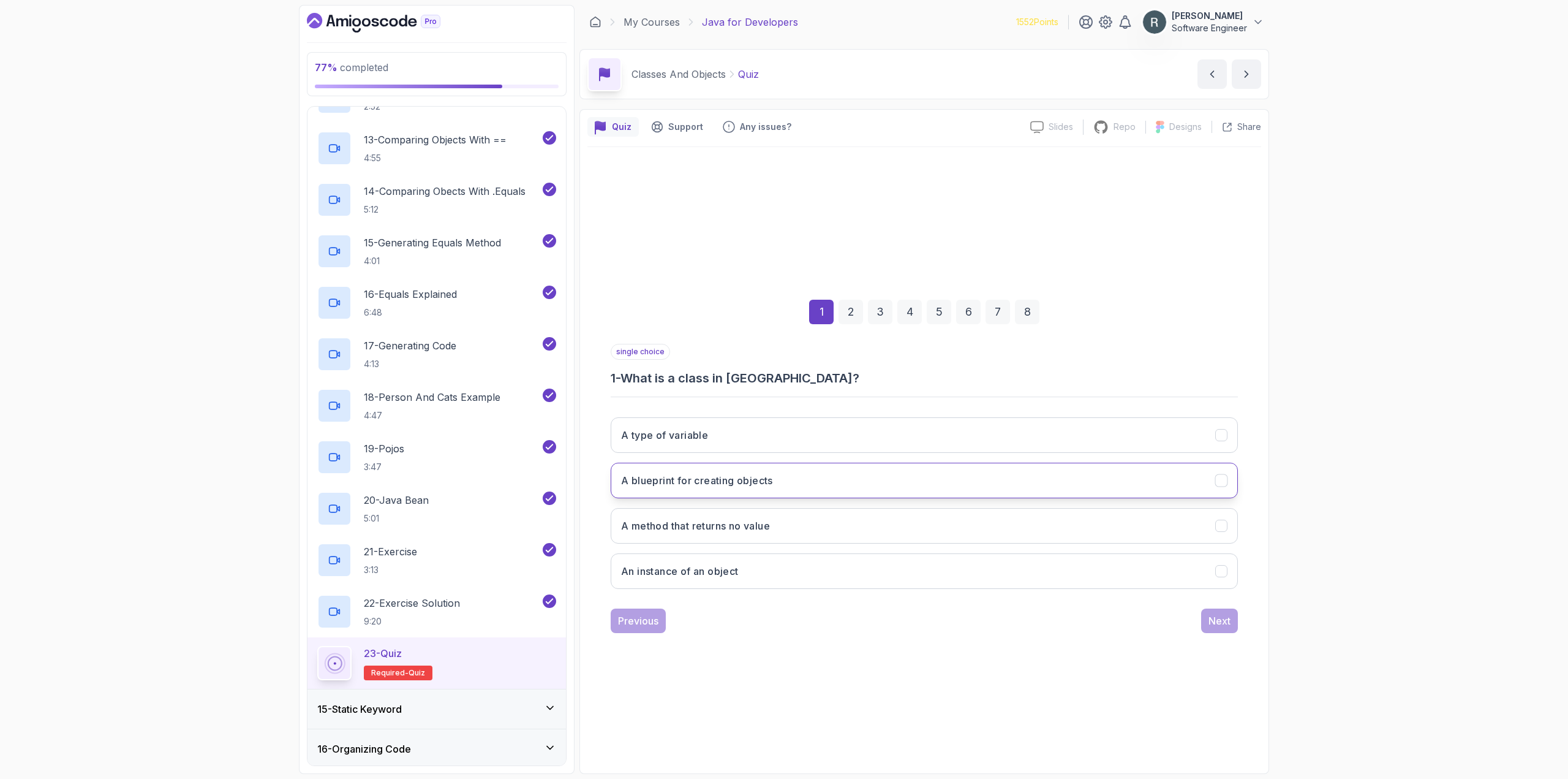
click at [813, 477] on button "A blueprint for creating objects" at bounding box center [924, 481] width 628 height 36
click at [1215, 620] on div "Next" at bounding box center [1220, 621] width 22 height 14
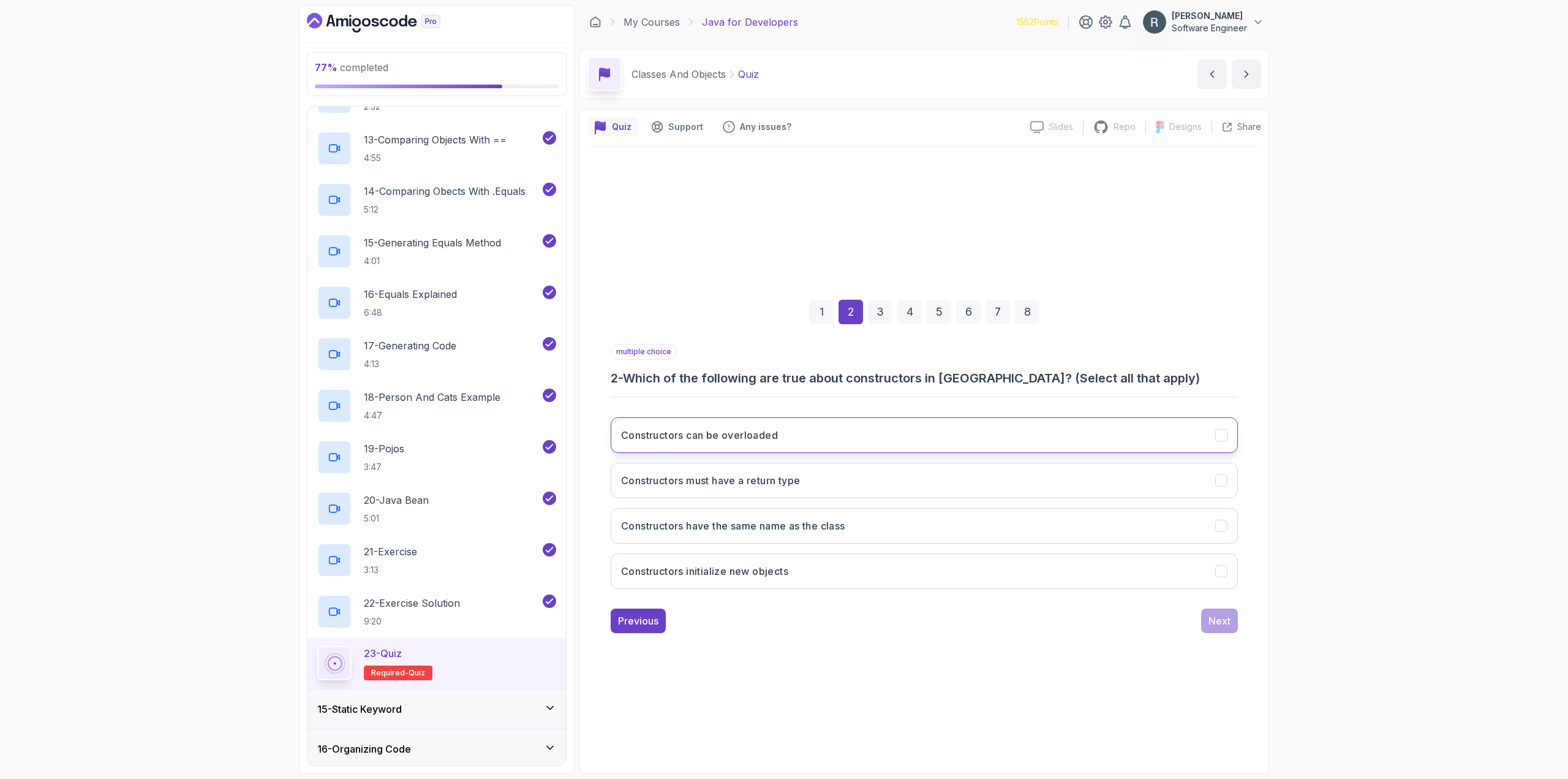
click at [929, 441] on button "Constructors can be overloaded" at bounding box center [924, 435] width 628 height 36
click at [947, 527] on button "Constructors have the same name as the class" at bounding box center [924, 526] width 628 height 36
click at [965, 561] on button "Constructors initialize new objects" at bounding box center [924, 572] width 628 height 36
click at [1215, 618] on div "Next" at bounding box center [1220, 621] width 22 height 14
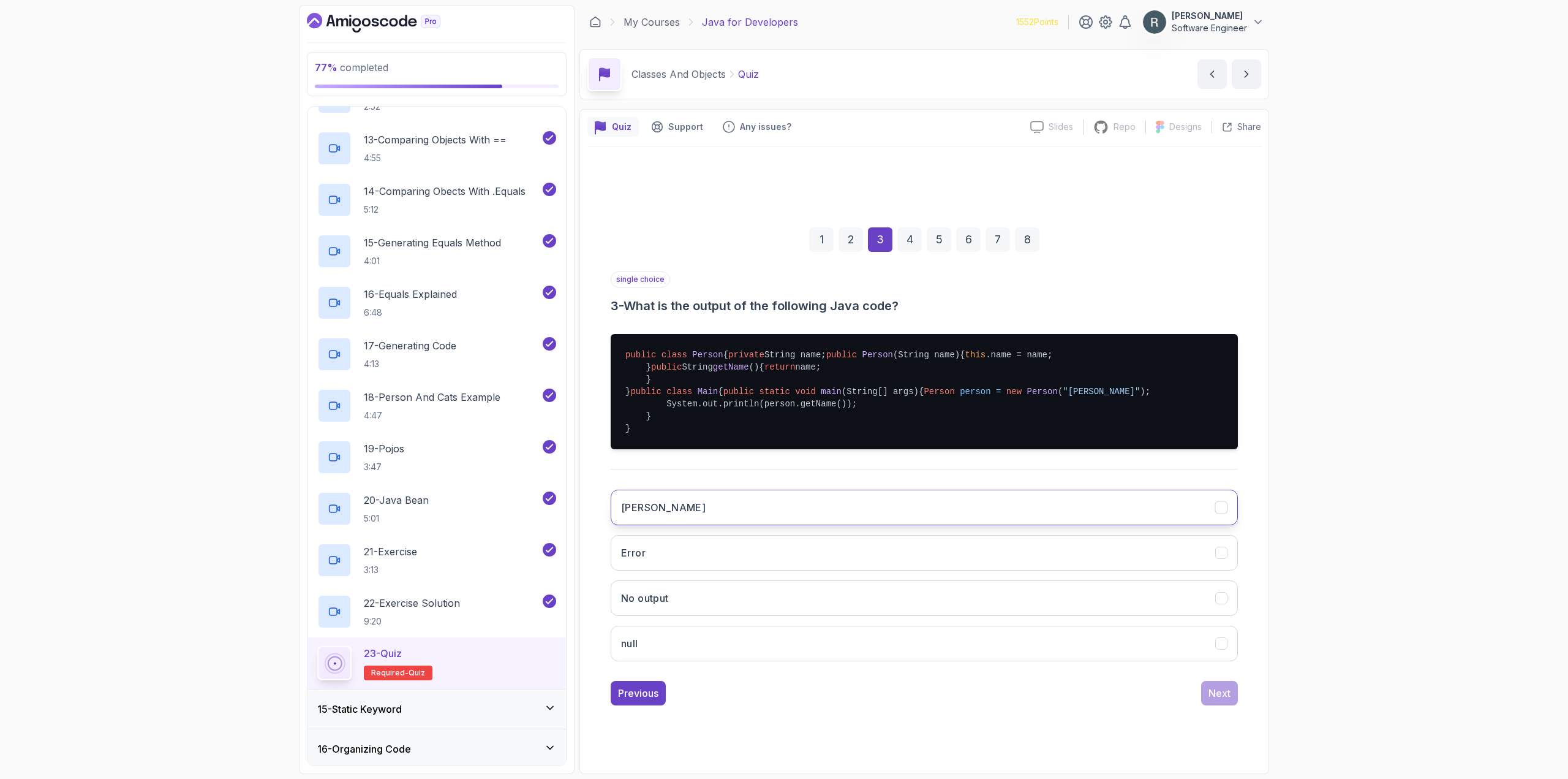
click at [1092, 525] on button "[PERSON_NAME]" at bounding box center [924, 507] width 628 height 36
click at [1222, 700] on div "Next" at bounding box center [1220, 693] width 22 height 14
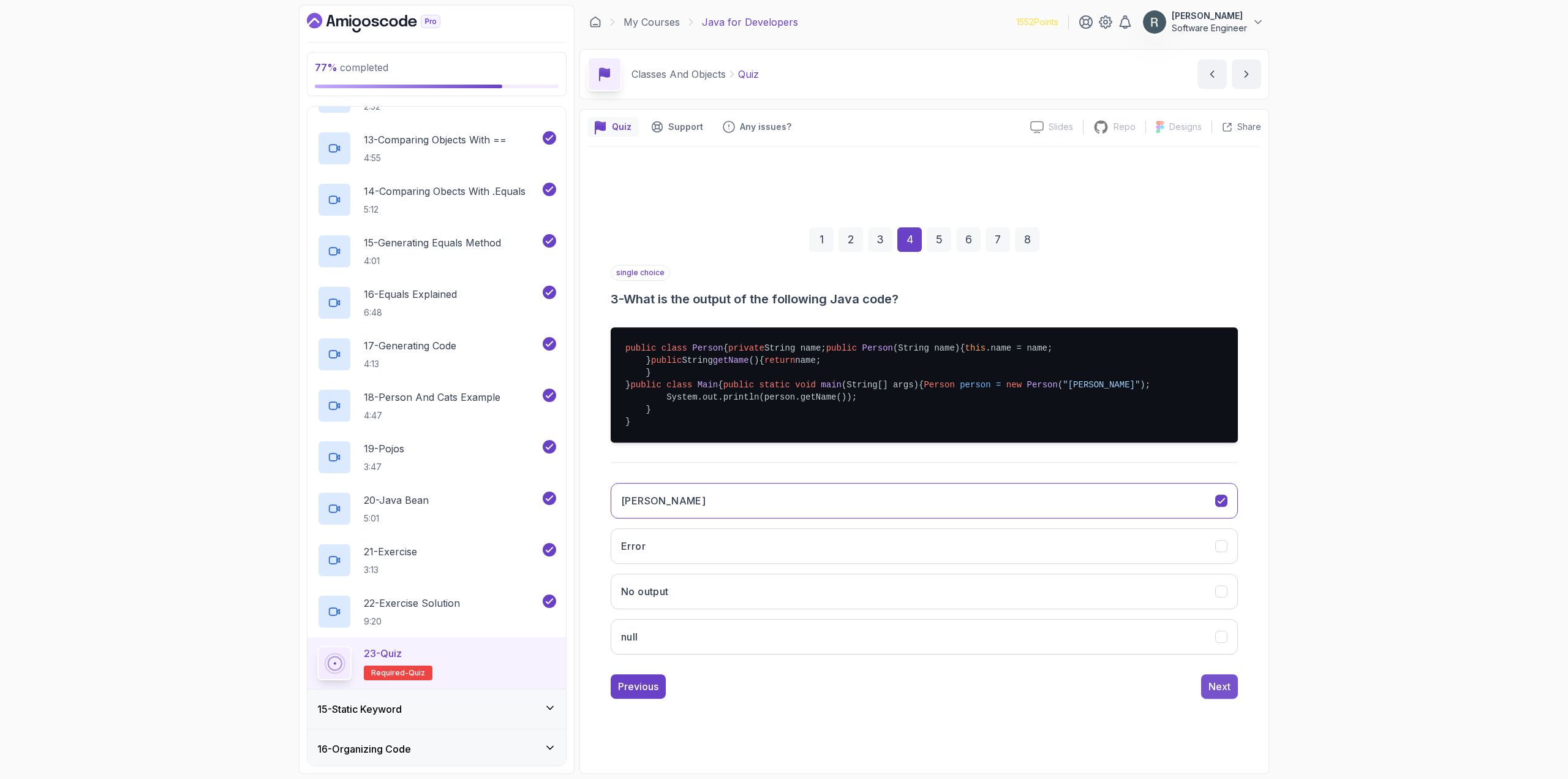
scroll to position [0, 0]
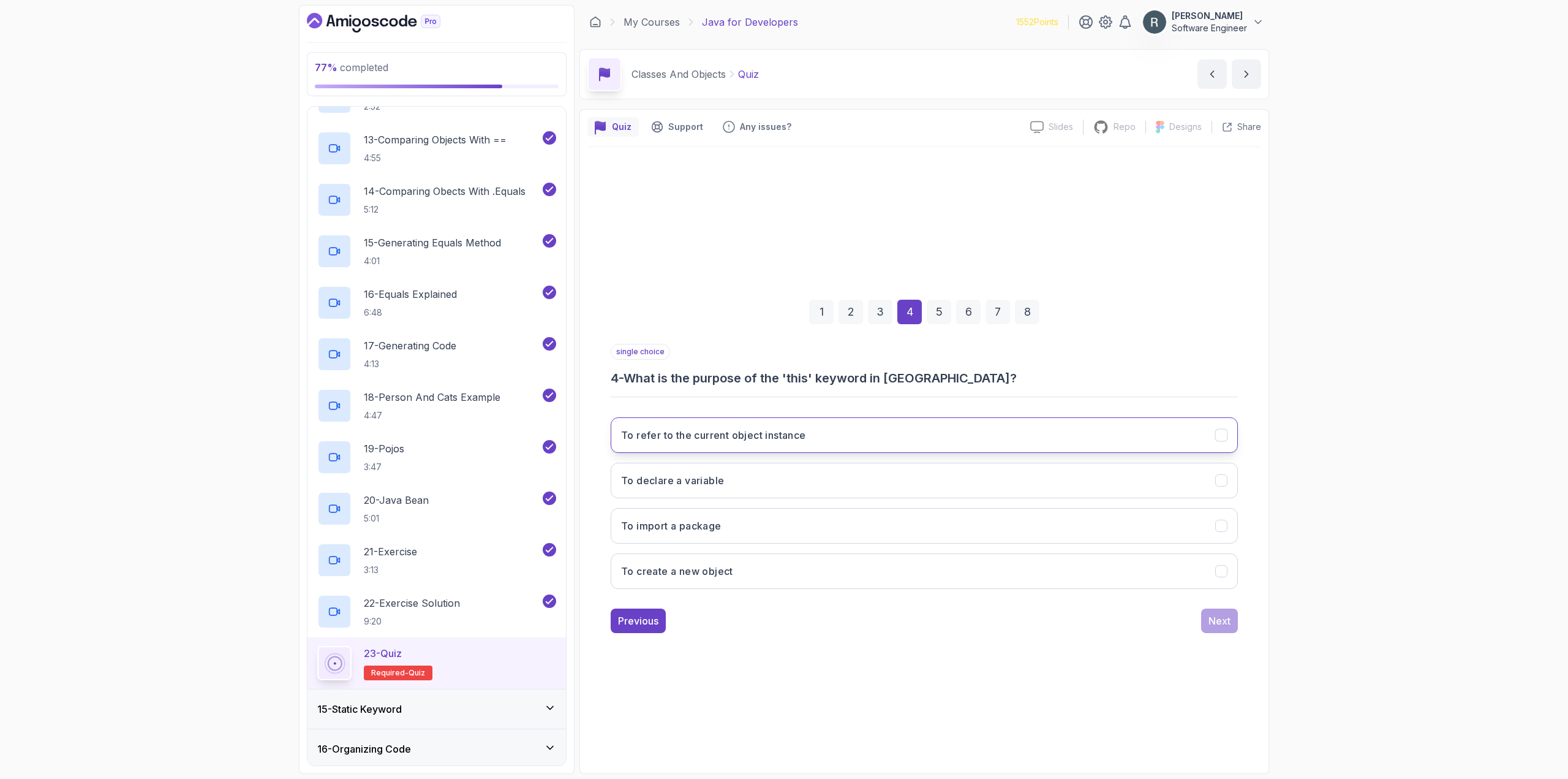
click at [901, 442] on button "To refer to the current object instance" at bounding box center [924, 435] width 628 height 36
click at [1215, 621] on div "Next" at bounding box center [1220, 621] width 22 height 14
click at [981, 439] on button ".equals()" at bounding box center [924, 435] width 628 height 36
click at [1230, 624] on div "Next" at bounding box center [1220, 621] width 22 height 14
click at [1000, 437] on button "It has a no-argument constructor" at bounding box center [924, 435] width 628 height 36
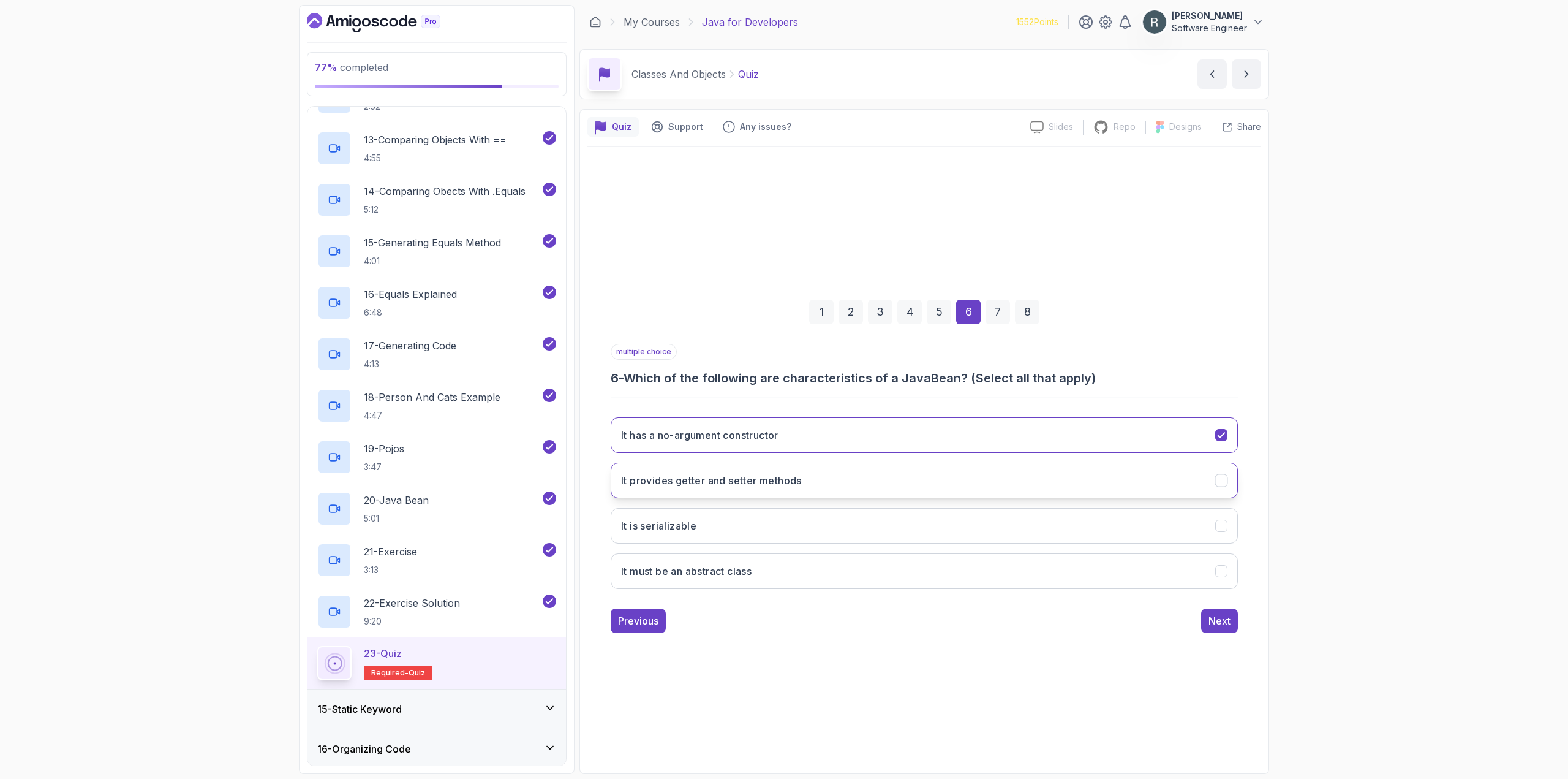
click at [984, 474] on button "It provides getter and setter methods" at bounding box center [924, 481] width 628 height 36
click at [983, 522] on button "It is serializable" at bounding box center [924, 526] width 628 height 36
click at [1221, 620] on div "Next" at bounding box center [1220, 621] width 22 height 14
click at [1005, 478] on button "To indicate that a method is intended to override a method in a superclass" at bounding box center [924, 481] width 628 height 36
click at [1214, 624] on div "Next" at bounding box center [1220, 621] width 22 height 14
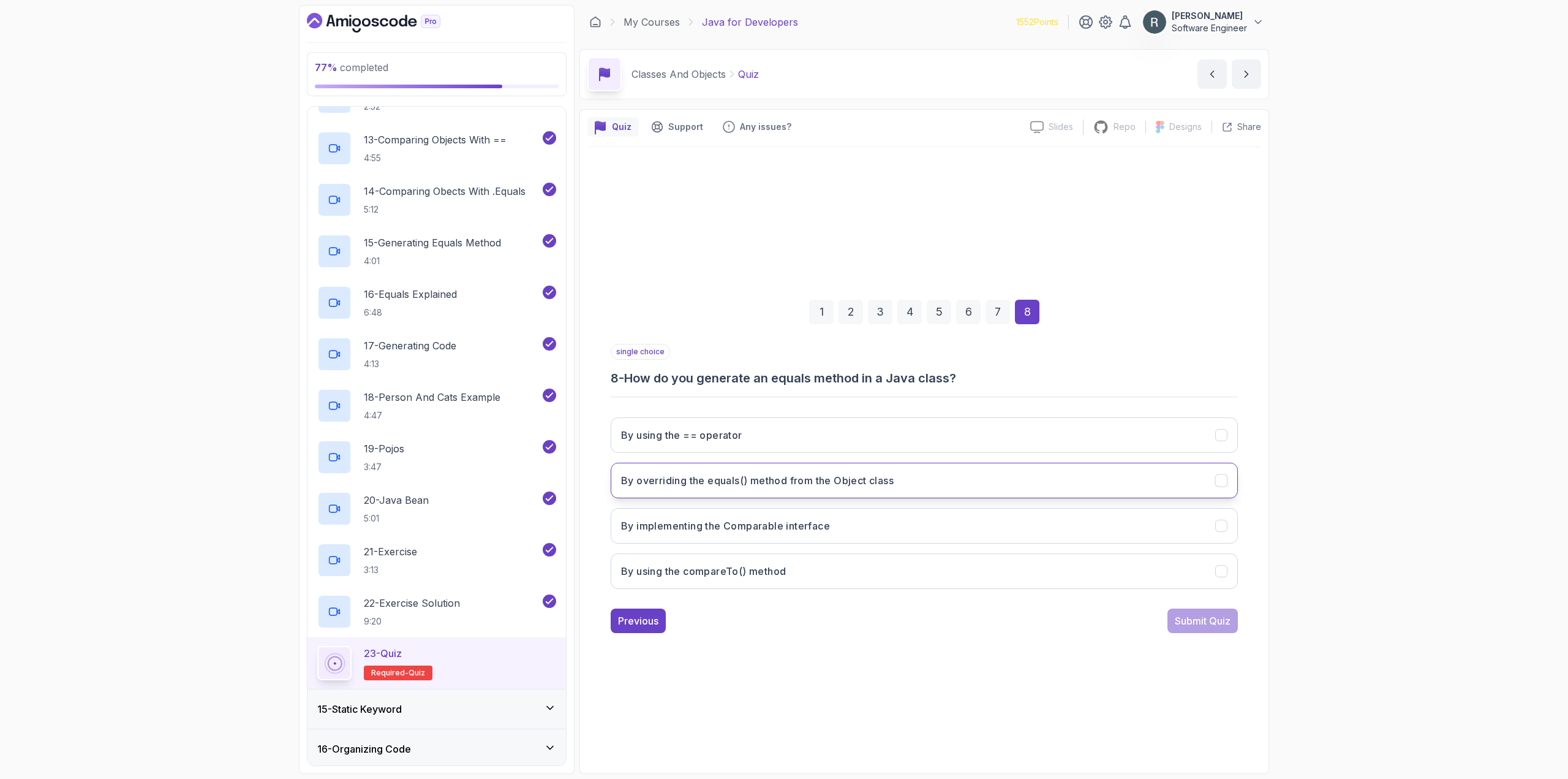
click at [1038, 490] on button "By overriding the equals() method from the Object class" at bounding box center [924, 481] width 628 height 36
click at [1205, 618] on div "Submit Quiz" at bounding box center [1203, 621] width 55 height 14
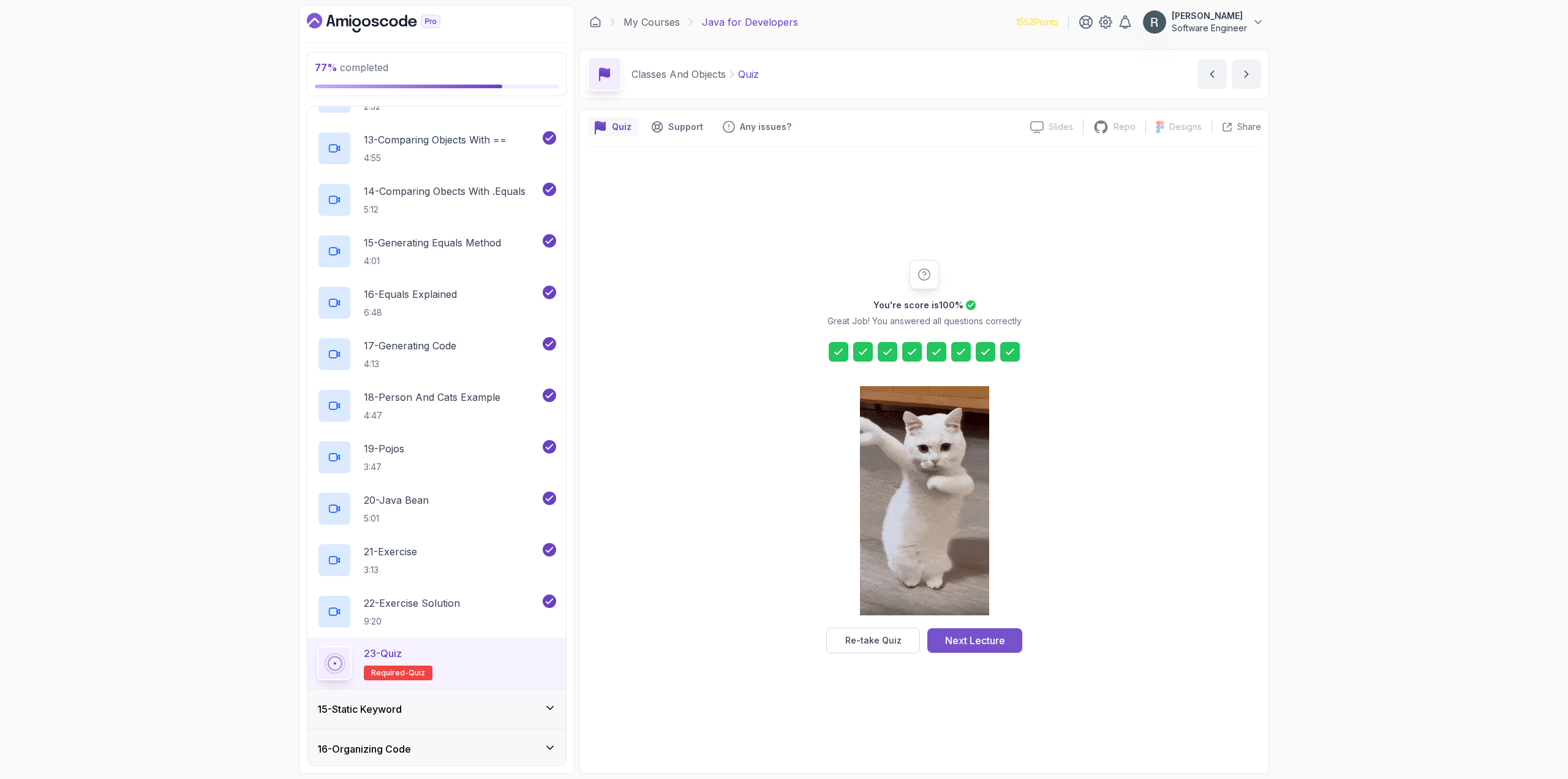
click at [1005, 641] on div "Next Lecture" at bounding box center [975, 641] width 60 height 14
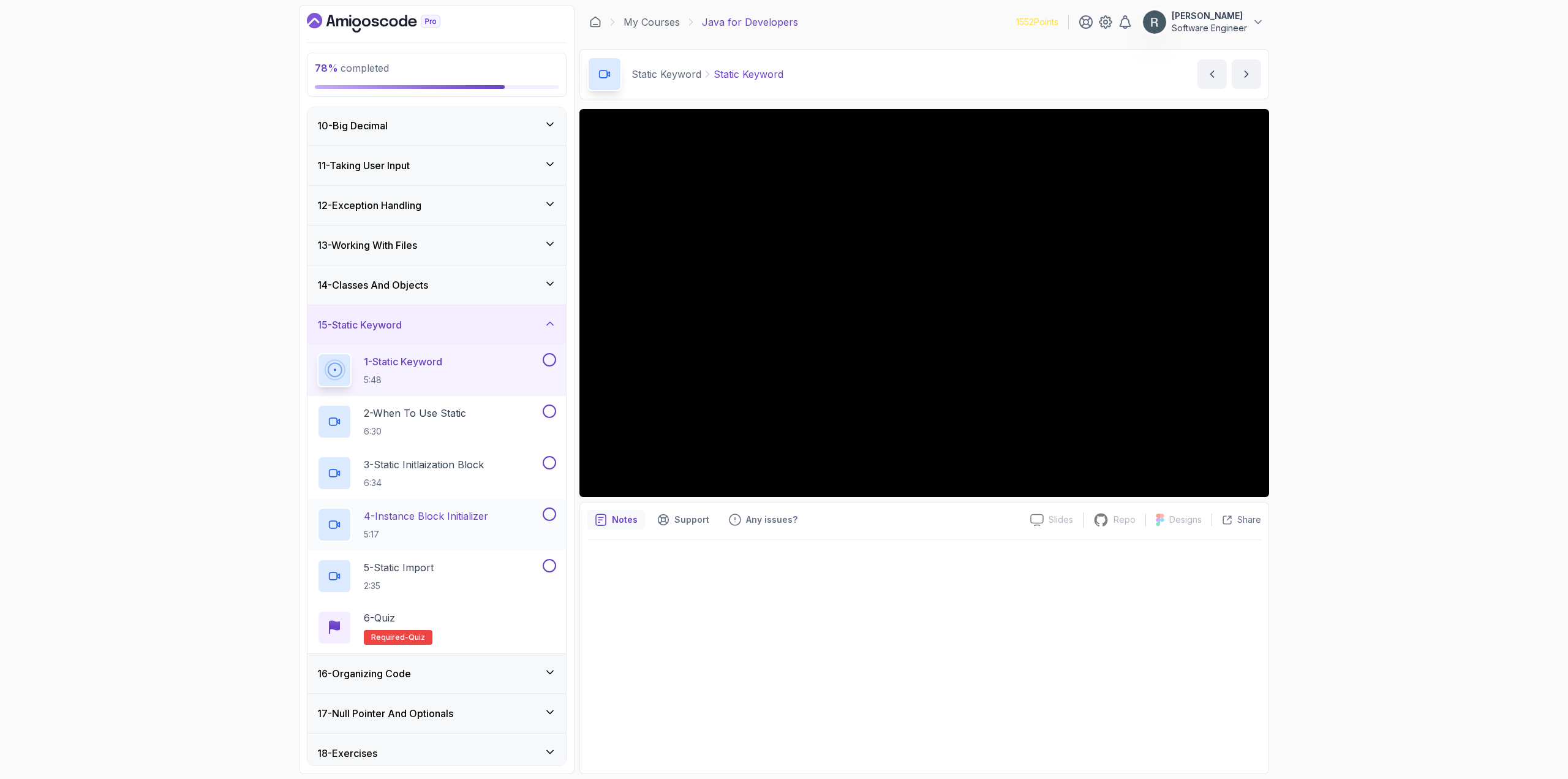
scroll to position [407, 0]
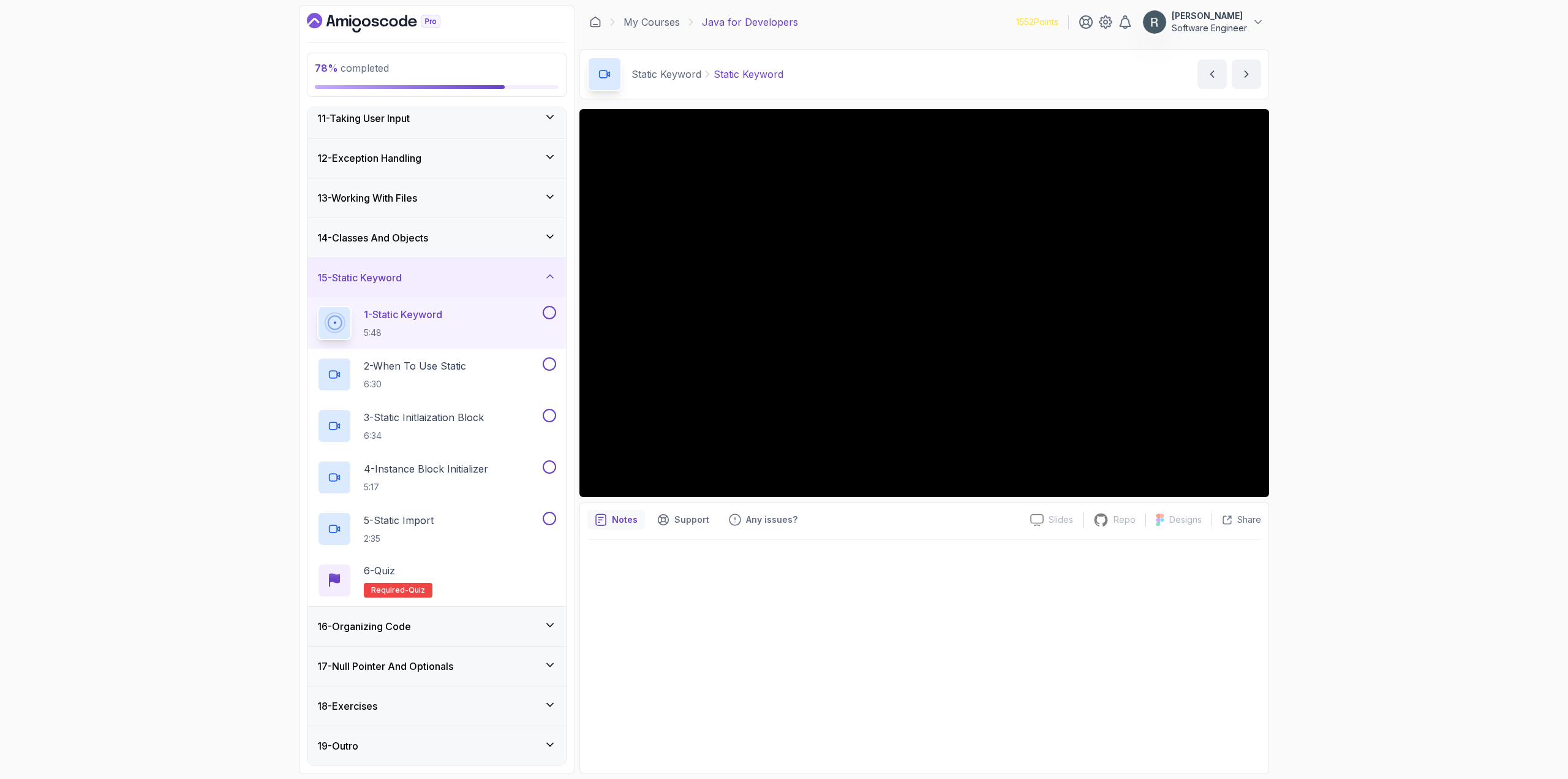
click at [554, 309] on button at bounding box center [549, 312] width 13 height 13
click at [501, 380] on div "2 - When To Use Static 6:30" at bounding box center [429, 374] width 223 height 34
